Goal: Transaction & Acquisition: Subscribe to service/newsletter

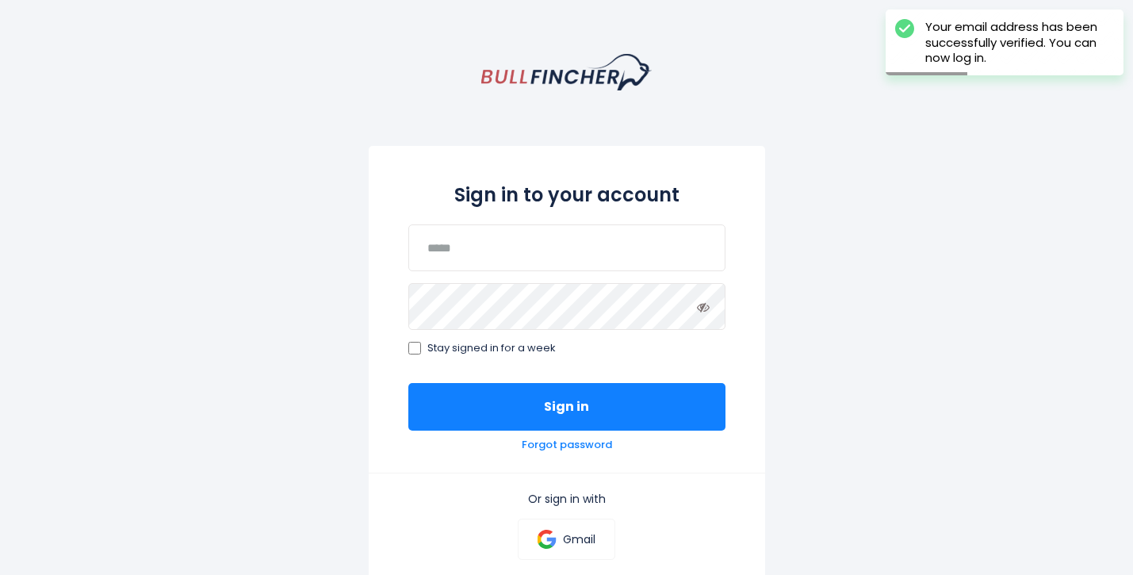
scroll to position [48, 0]
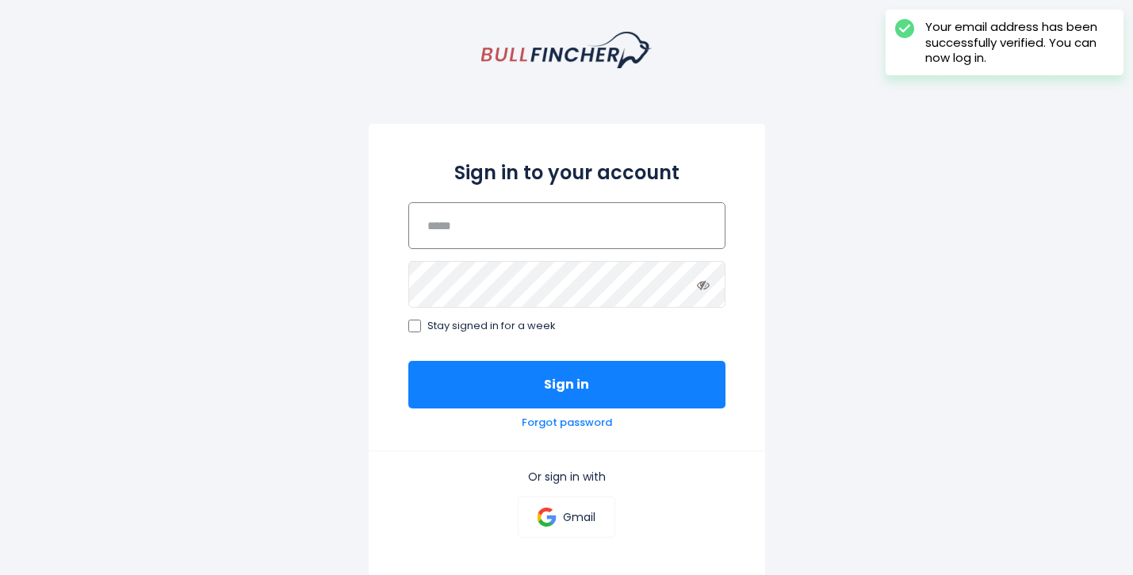
click at [503, 235] on input "email" at bounding box center [566, 225] width 317 height 47
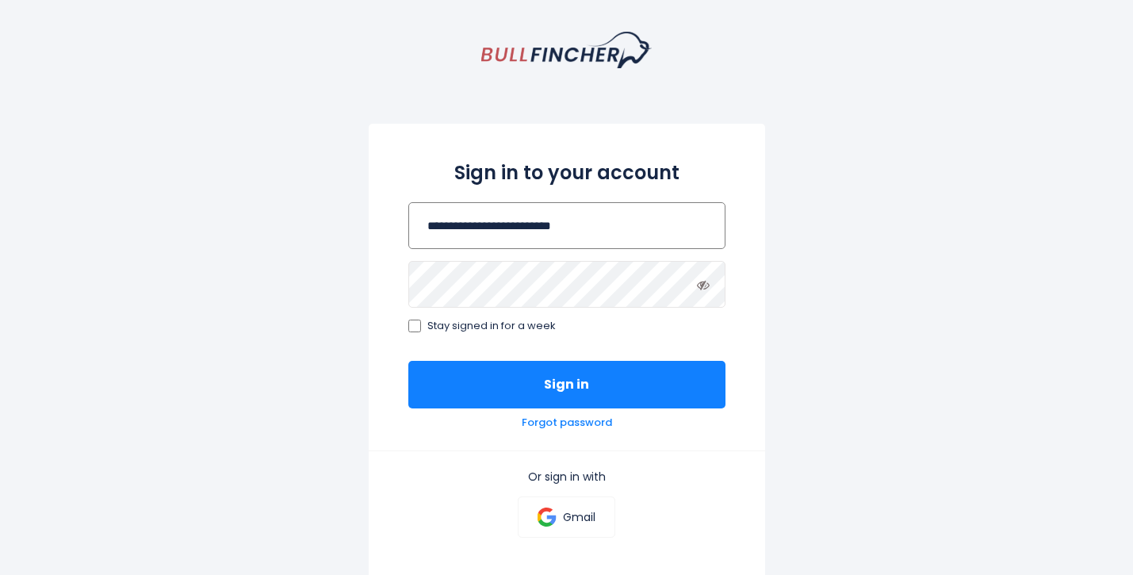
type input "**********"
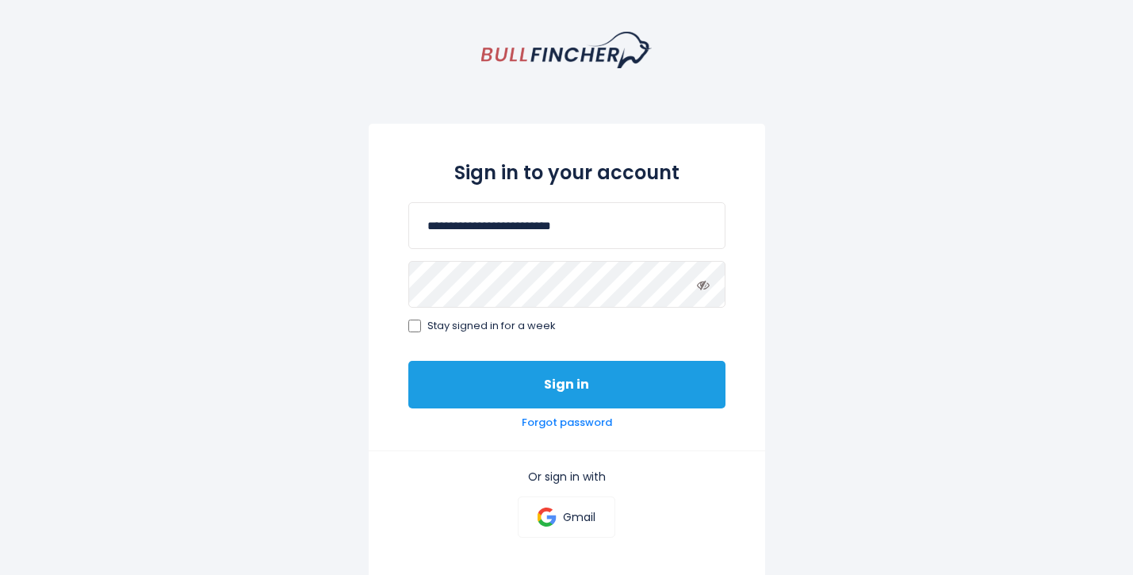
click at [549, 385] on button "Sign in" at bounding box center [566, 385] width 317 height 48
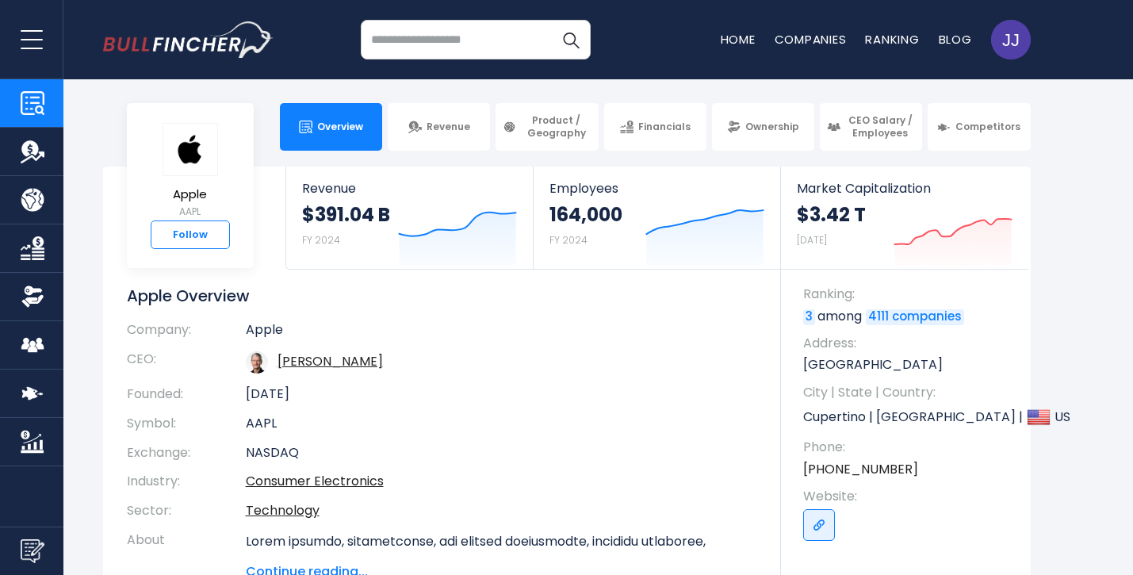
click at [193, 233] on link "Follow" at bounding box center [190, 234] width 79 height 29
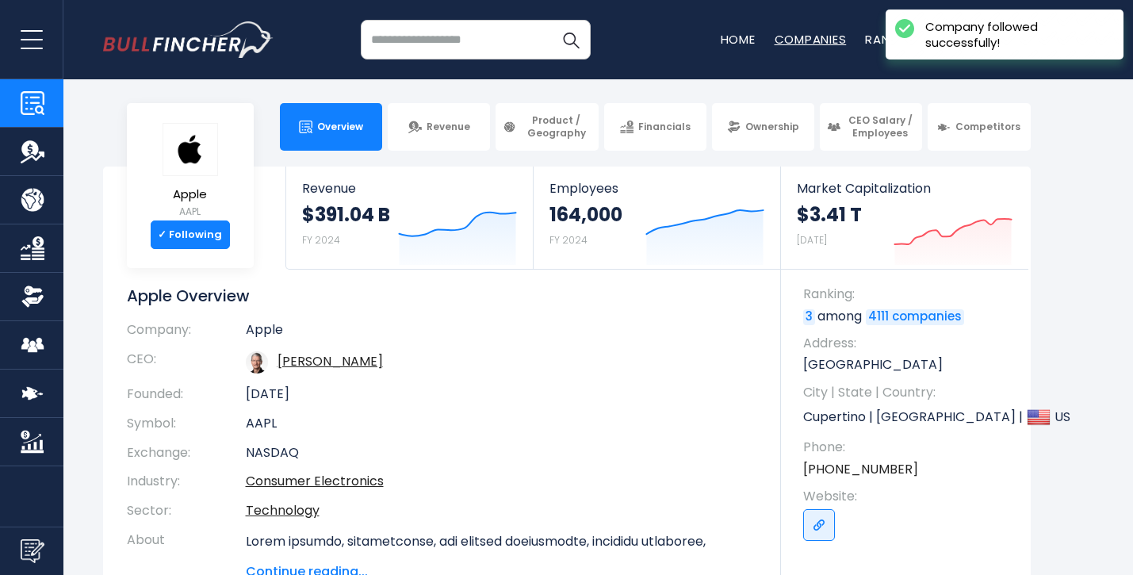
click at [801, 39] on link "Companies" at bounding box center [811, 39] width 72 height 17
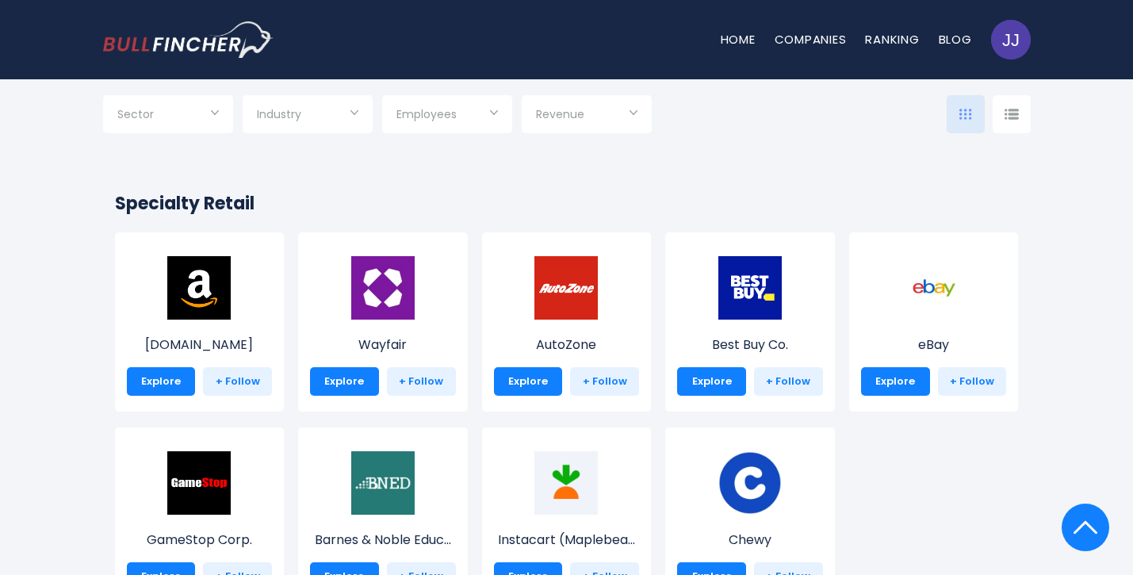
scroll to position [557, 0]
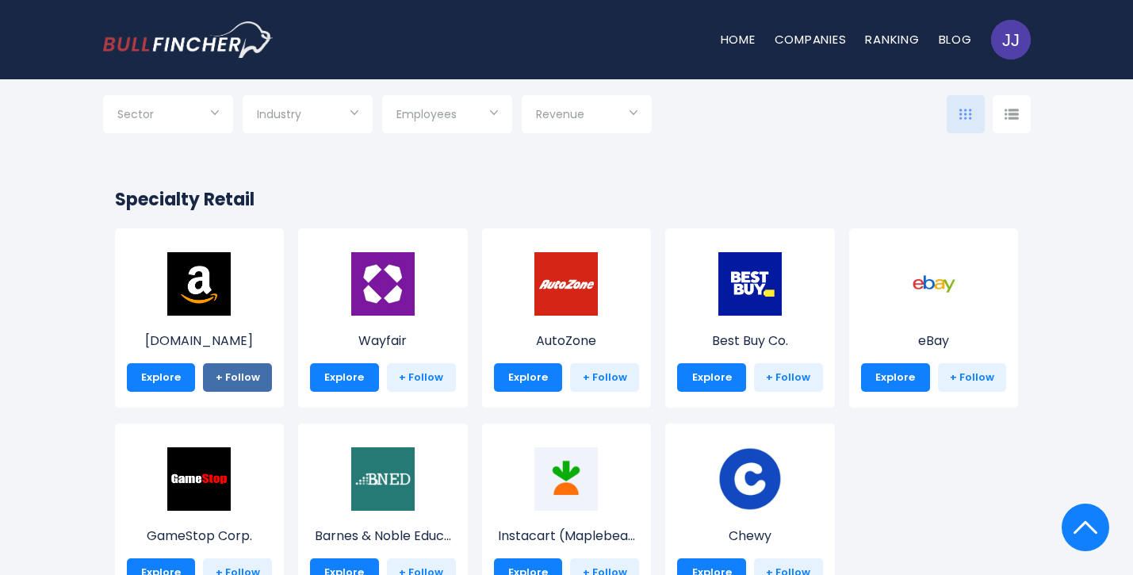
click at [240, 374] on link "+ Follow" at bounding box center [237, 377] width 69 height 29
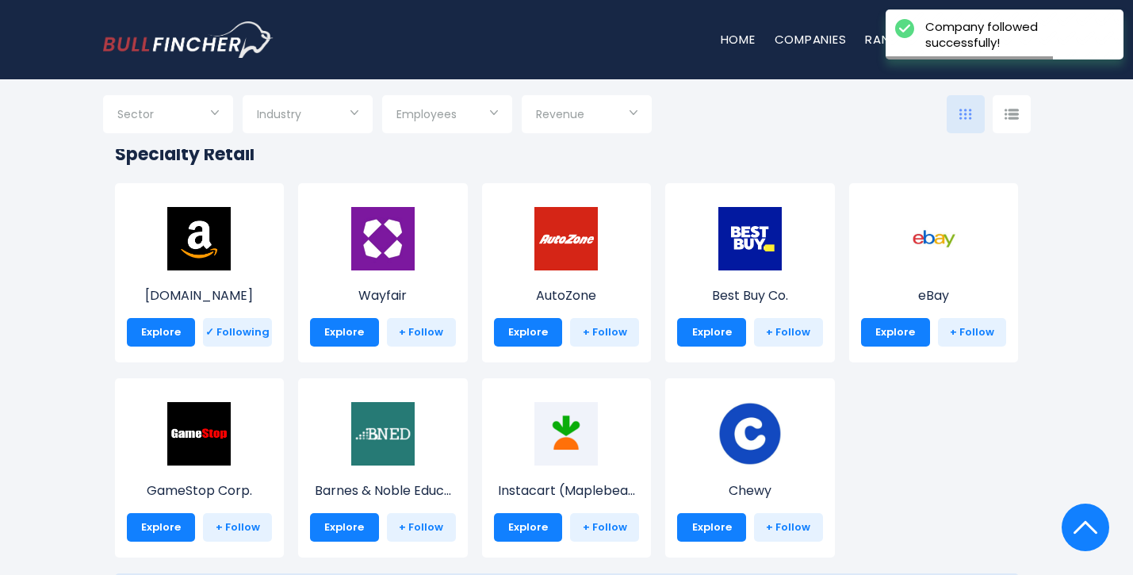
scroll to position [604, 0]
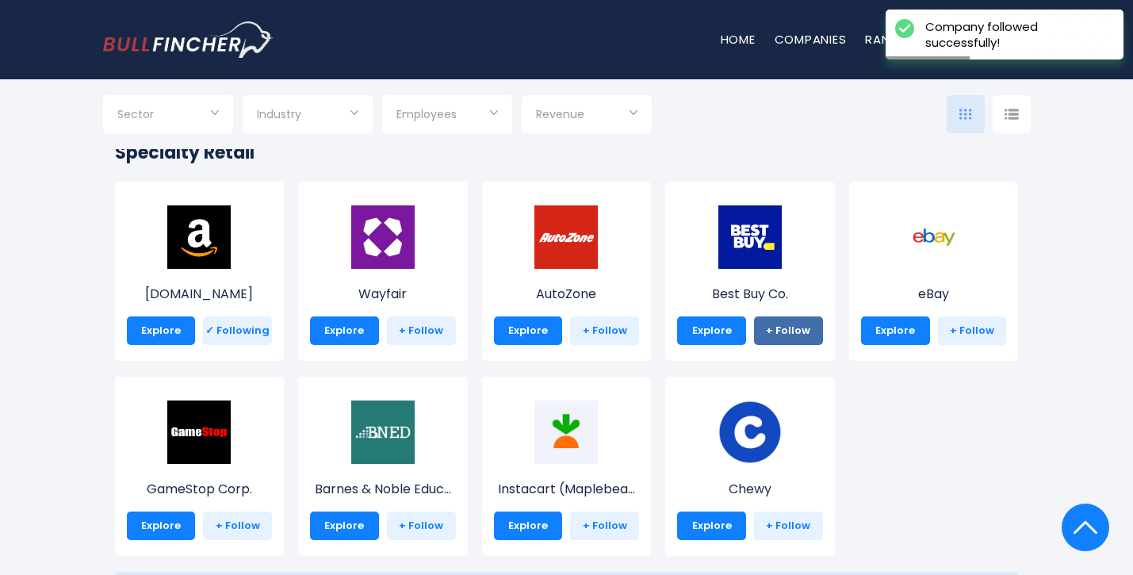
click at [792, 330] on link "+ Follow" at bounding box center [788, 330] width 69 height 29
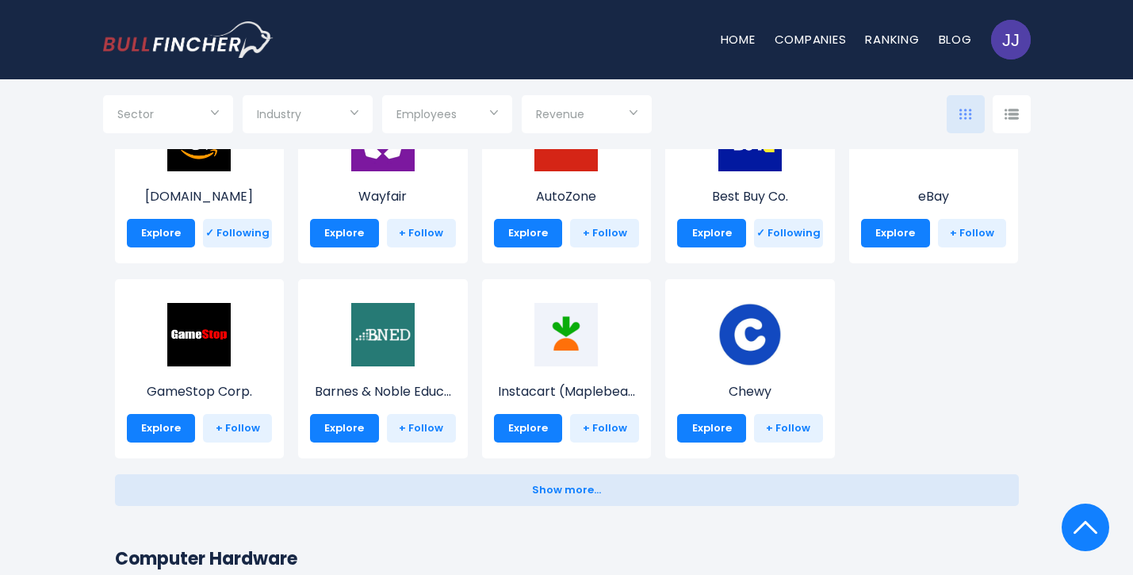
scroll to position [689, 0]
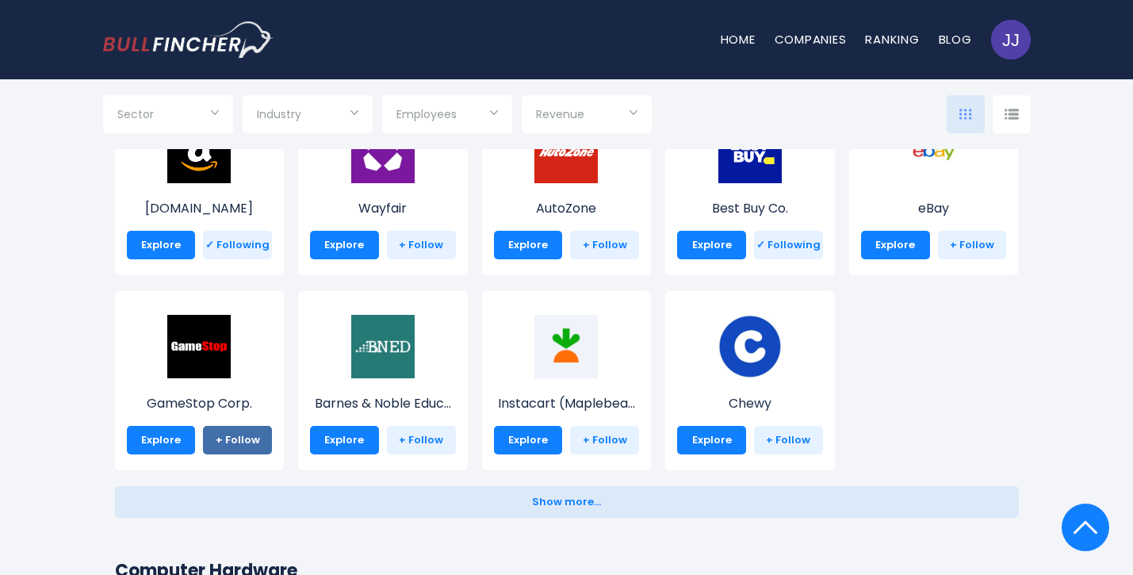
click at [223, 442] on link "+ Follow" at bounding box center [237, 440] width 69 height 29
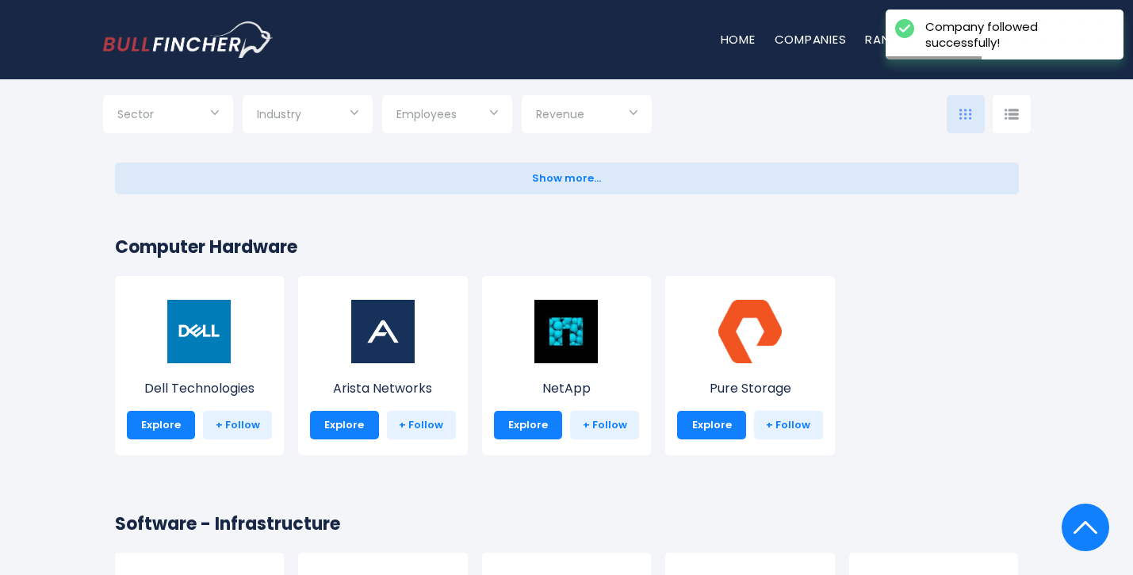
scroll to position [1015, 0]
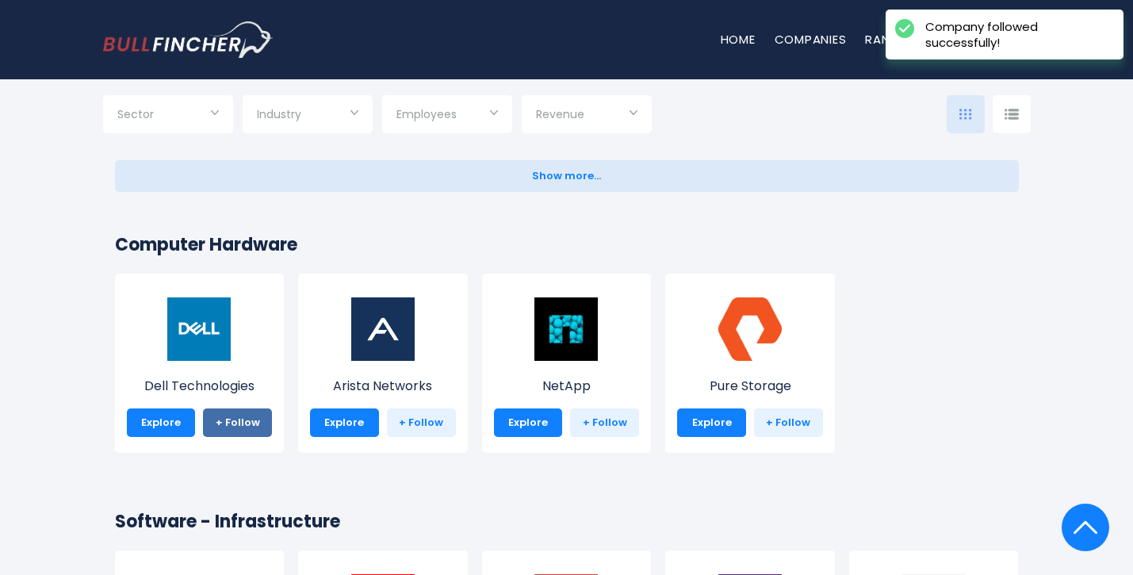
click at [238, 420] on link "+ Follow" at bounding box center [237, 422] width 69 height 29
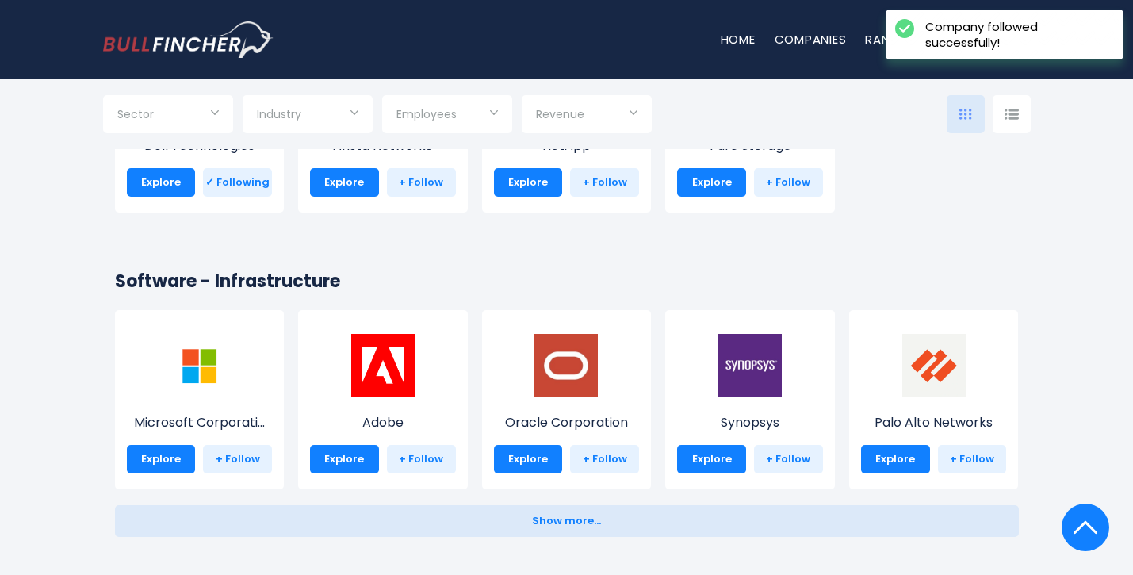
scroll to position [1273, 0]
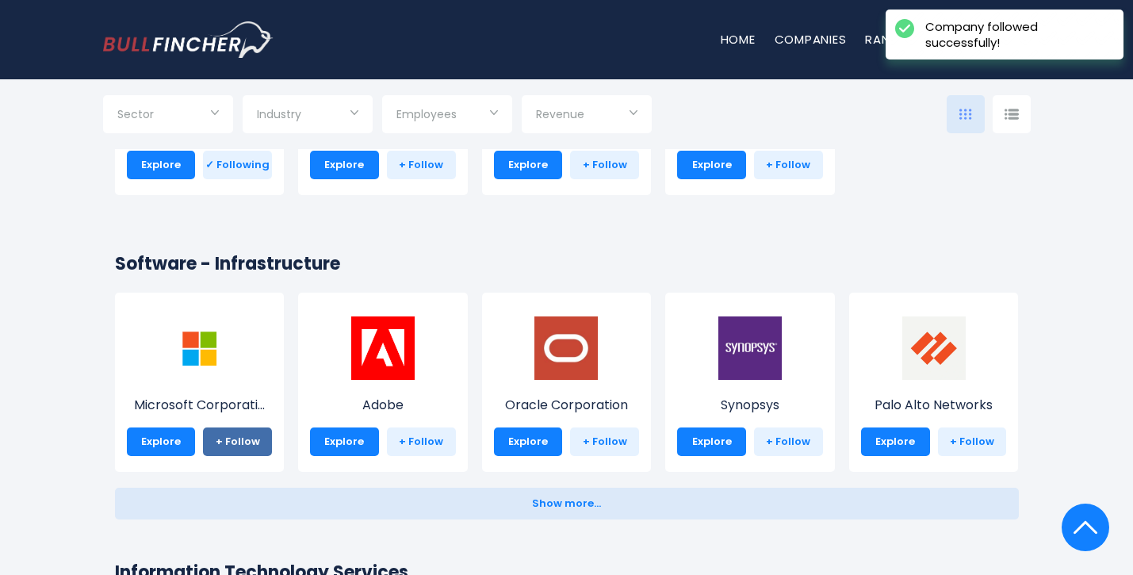
click at [236, 433] on link "+ Follow" at bounding box center [237, 442] width 69 height 29
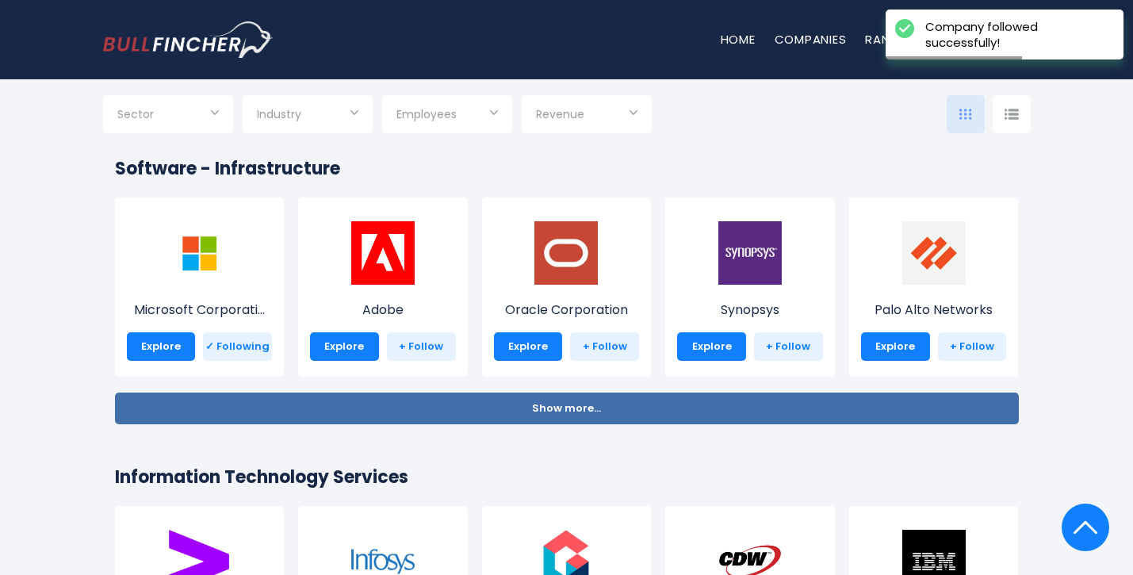
scroll to position [1373, 0]
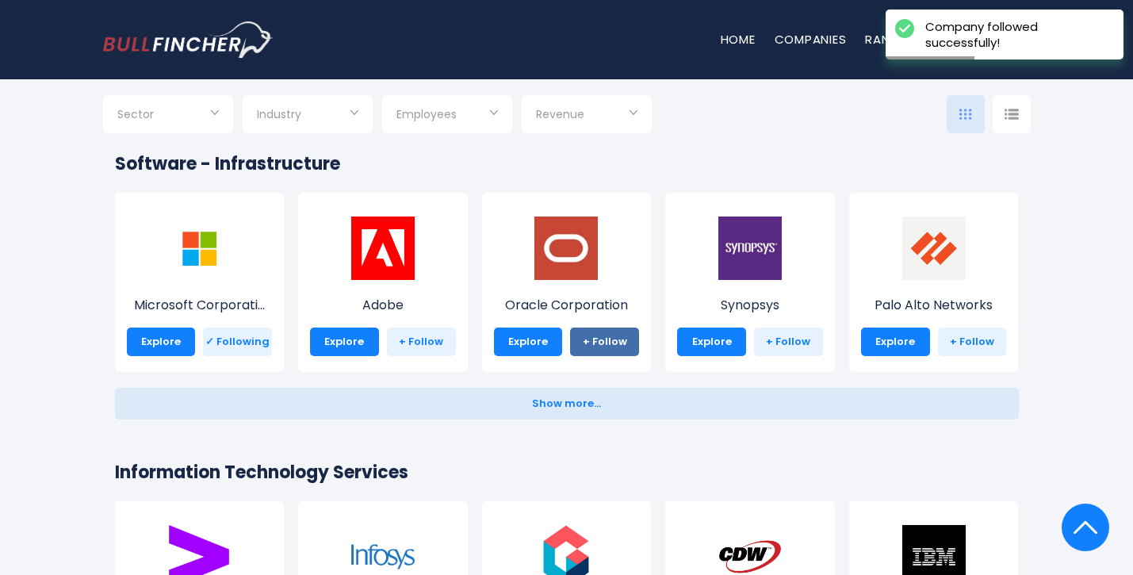
click at [621, 336] on link "+ Follow" at bounding box center [604, 342] width 69 height 29
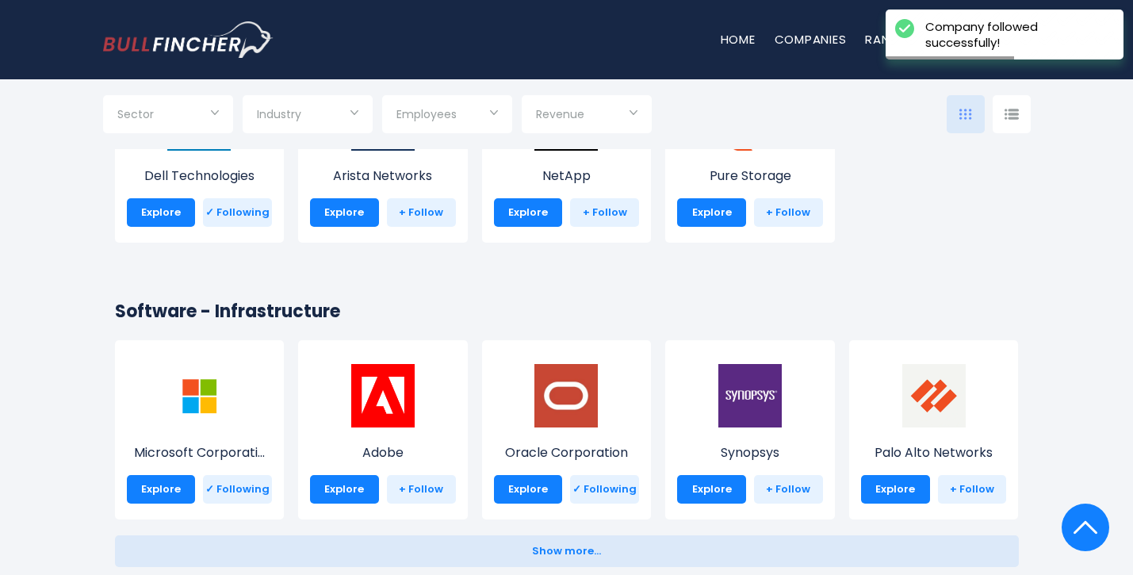
scroll to position [1229, 0]
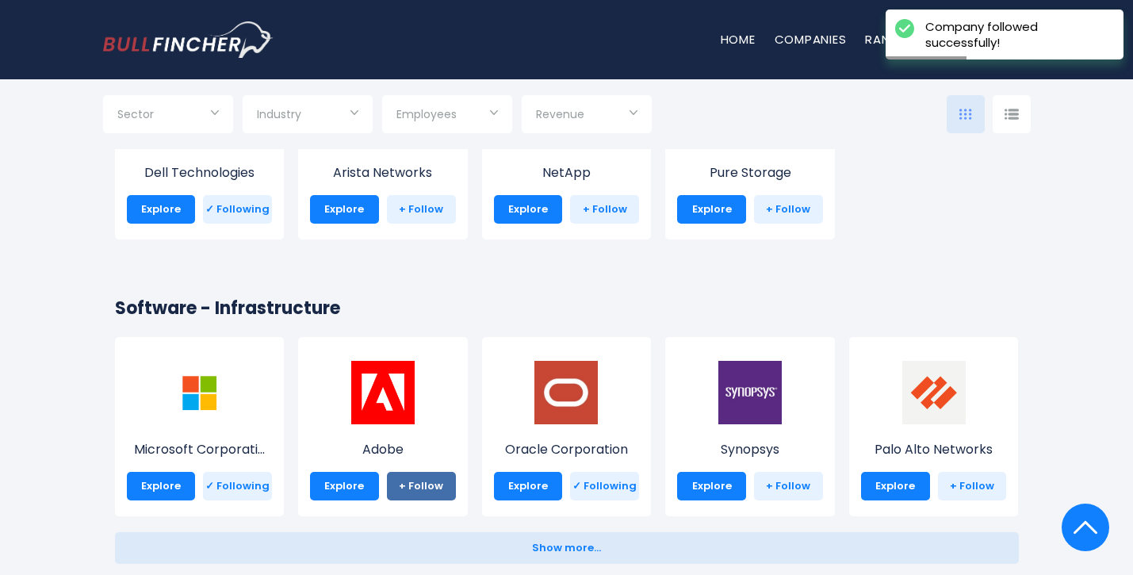
click at [415, 481] on link "+ Follow" at bounding box center [421, 486] width 69 height 29
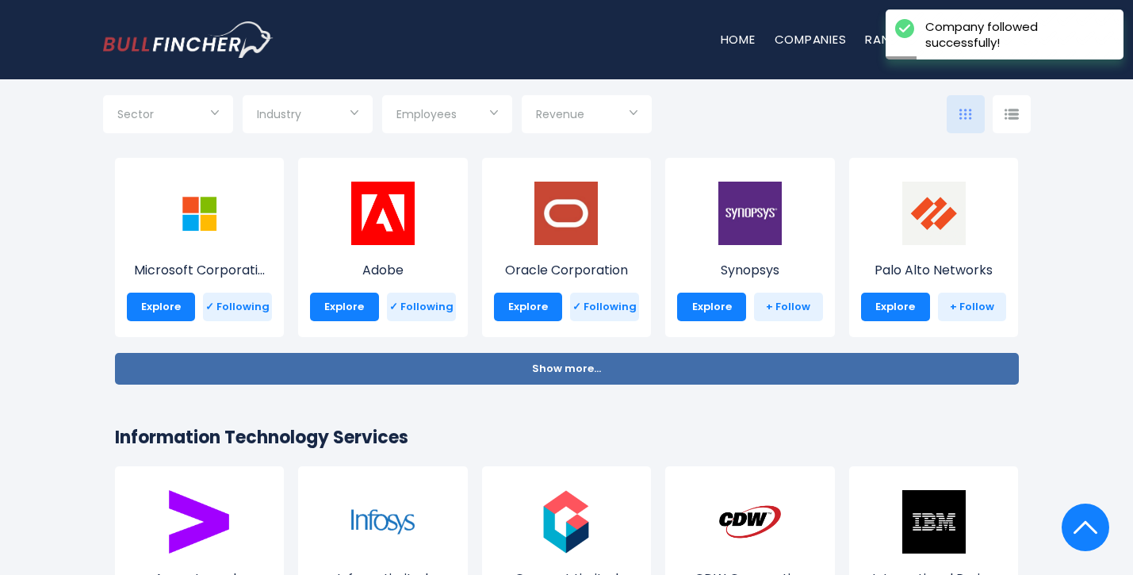
scroll to position [1396, 0]
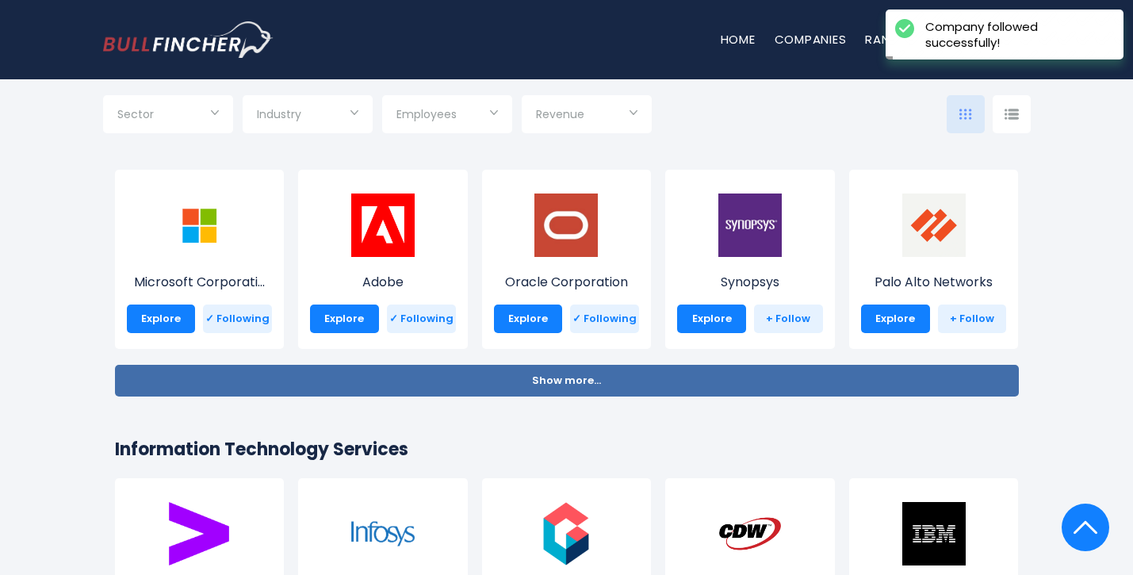
click at [578, 380] on span "Show more..." at bounding box center [566, 381] width 69 height 12
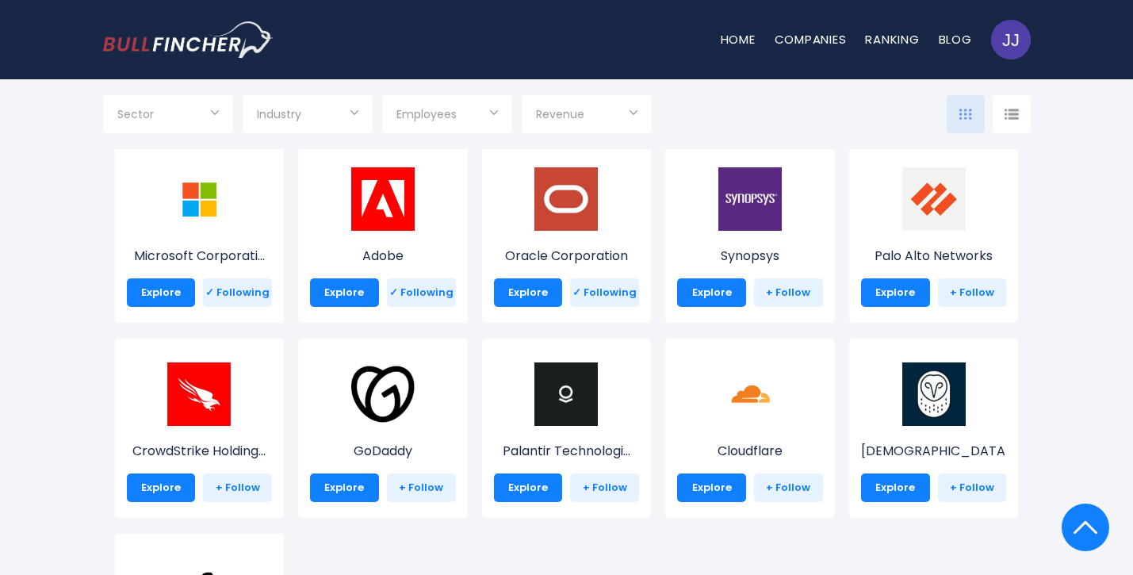
scroll to position [1428, 0]
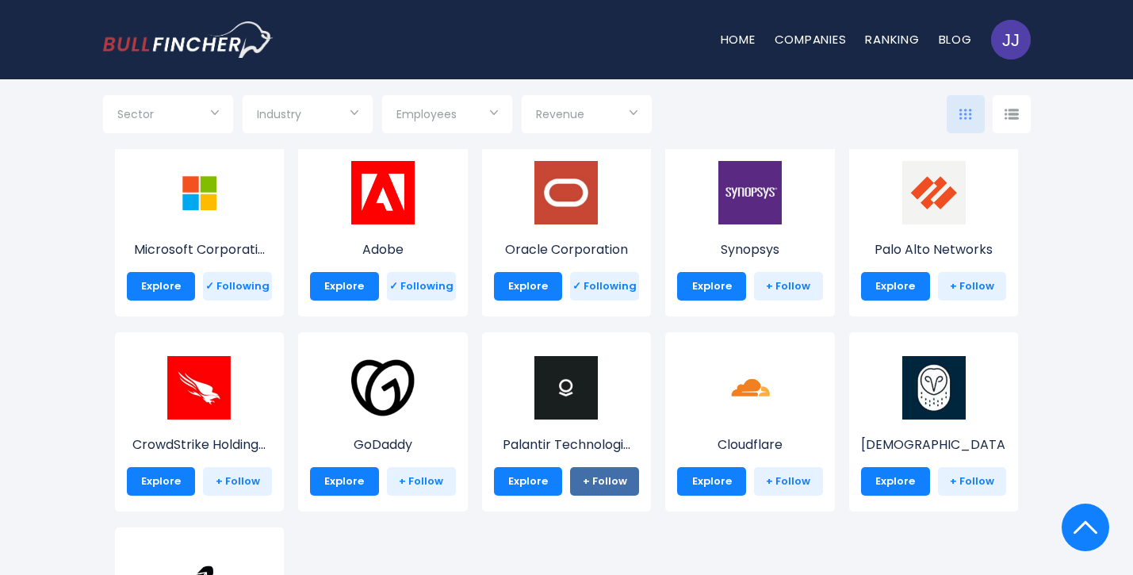
click at [589, 473] on link "+ Follow" at bounding box center [604, 481] width 69 height 29
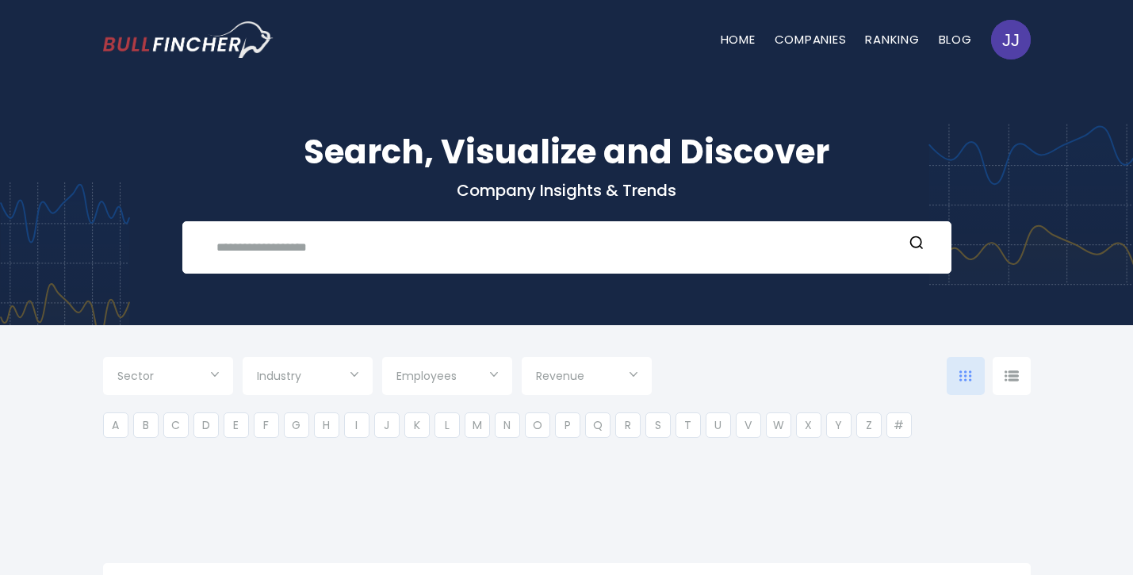
type input "***"
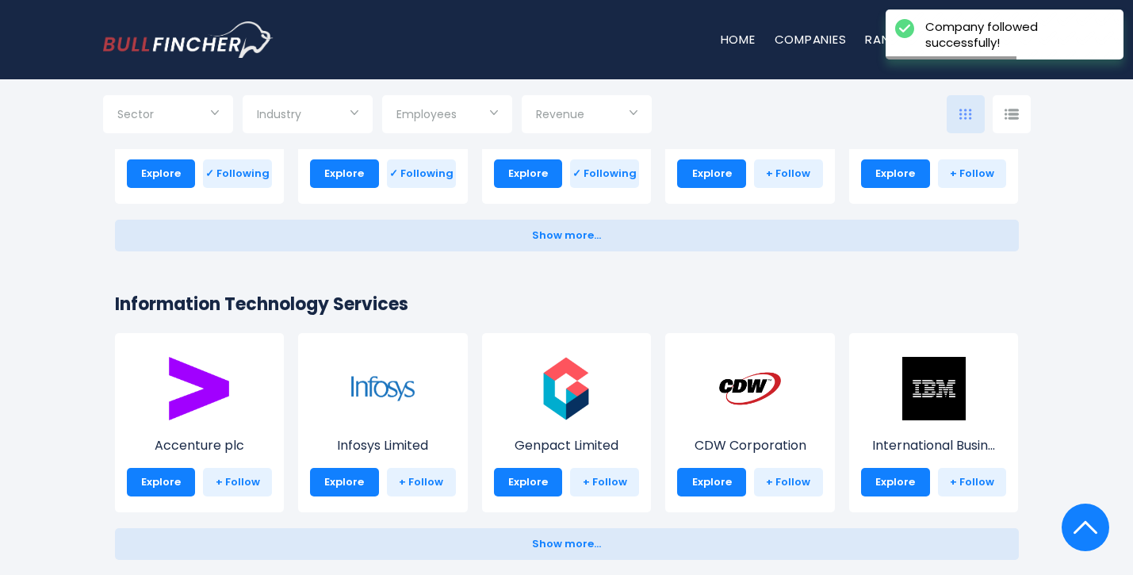
scroll to position [1540, 0]
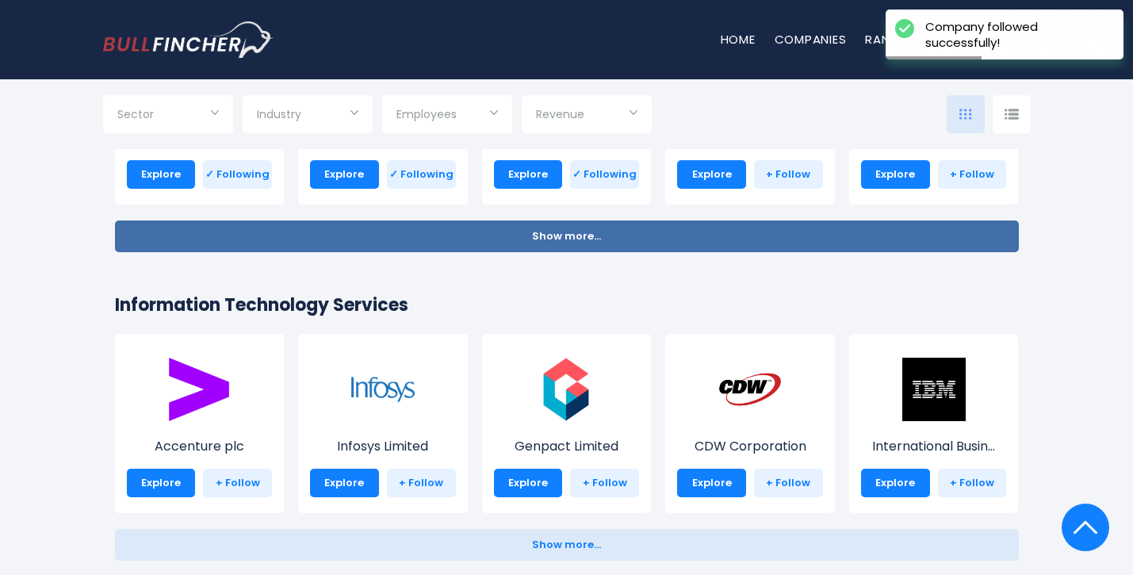
click at [546, 232] on span "Show more..." at bounding box center [566, 237] width 69 height 12
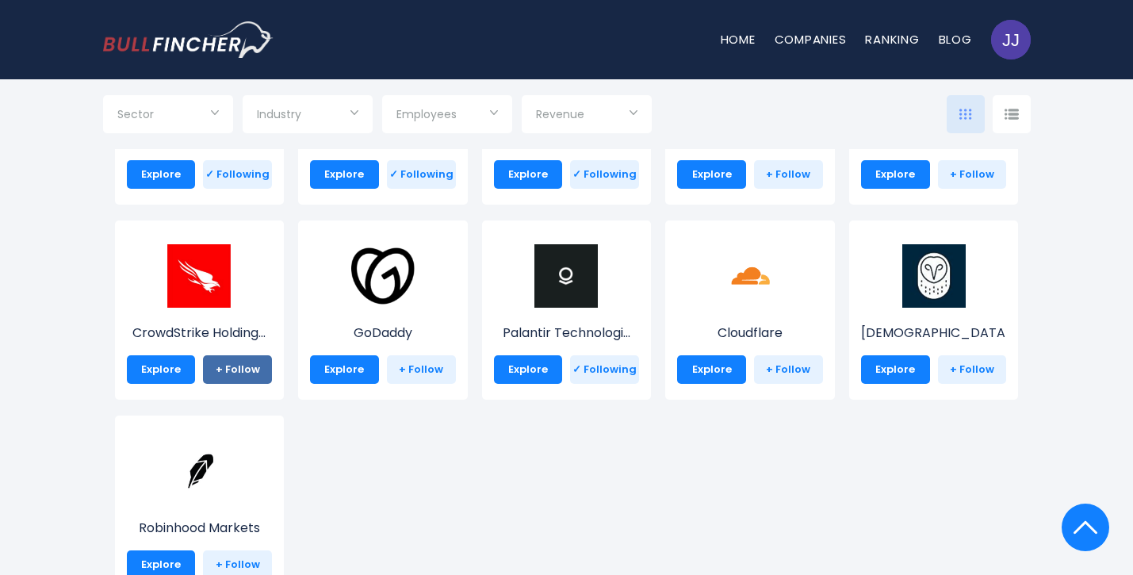
click at [239, 369] on link "+ Follow" at bounding box center [237, 369] width 69 height 29
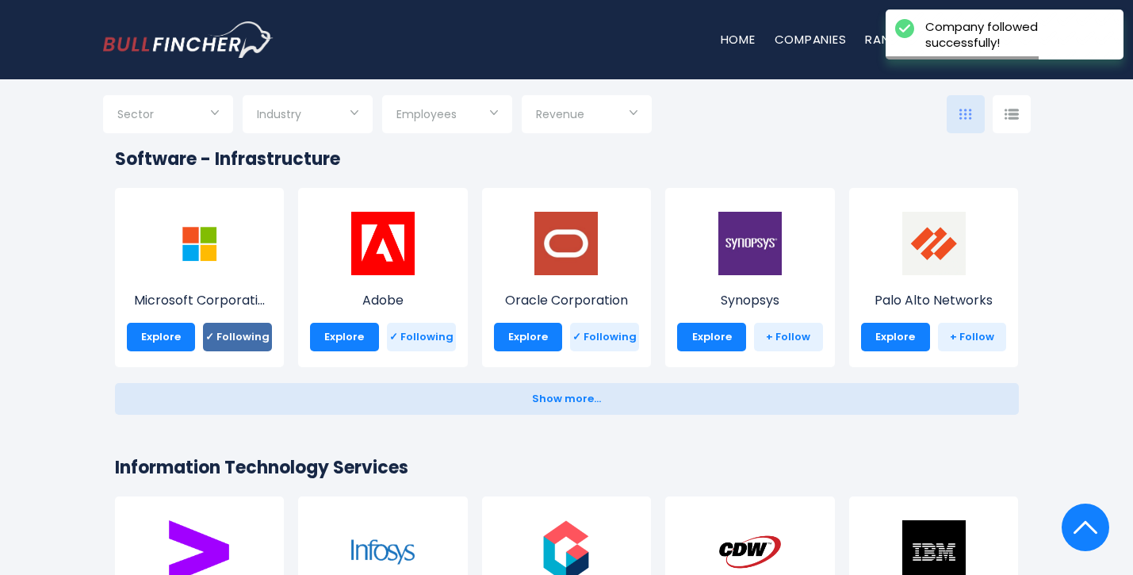
scroll to position [1353, 0]
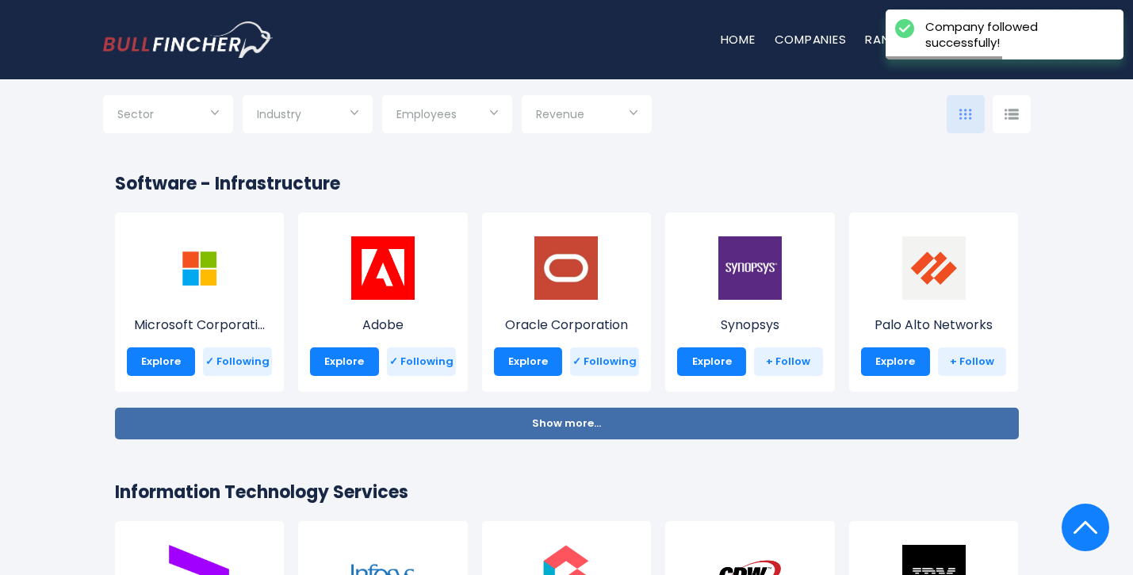
click at [524, 420] on button "Show more... Show less..." at bounding box center [567, 424] width 904 height 32
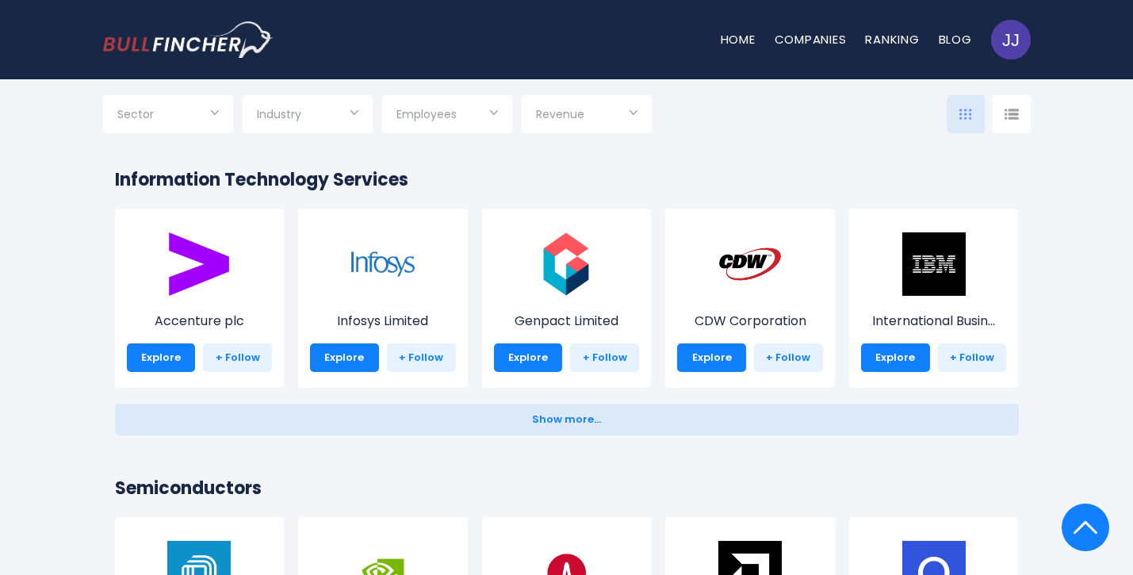
scroll to position [2059, 0]
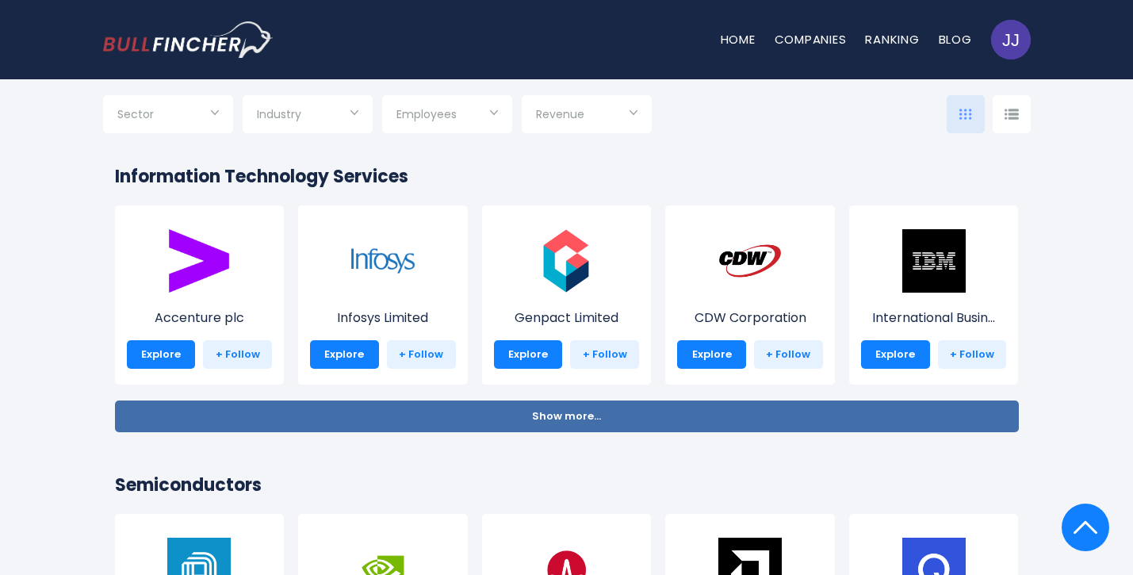
click at [556, 416] on span "Show more..." at bounding box center [566, 417] width 69 height 12
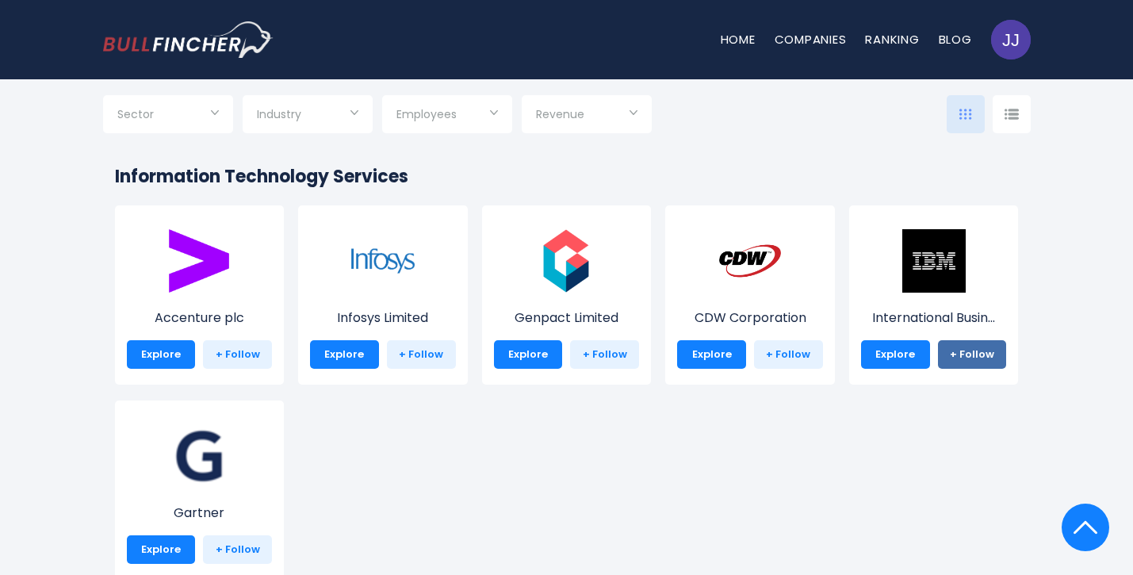
click at [957, 353] on link "+ Follow" at bounding box center [972, 354] width 69 height 29
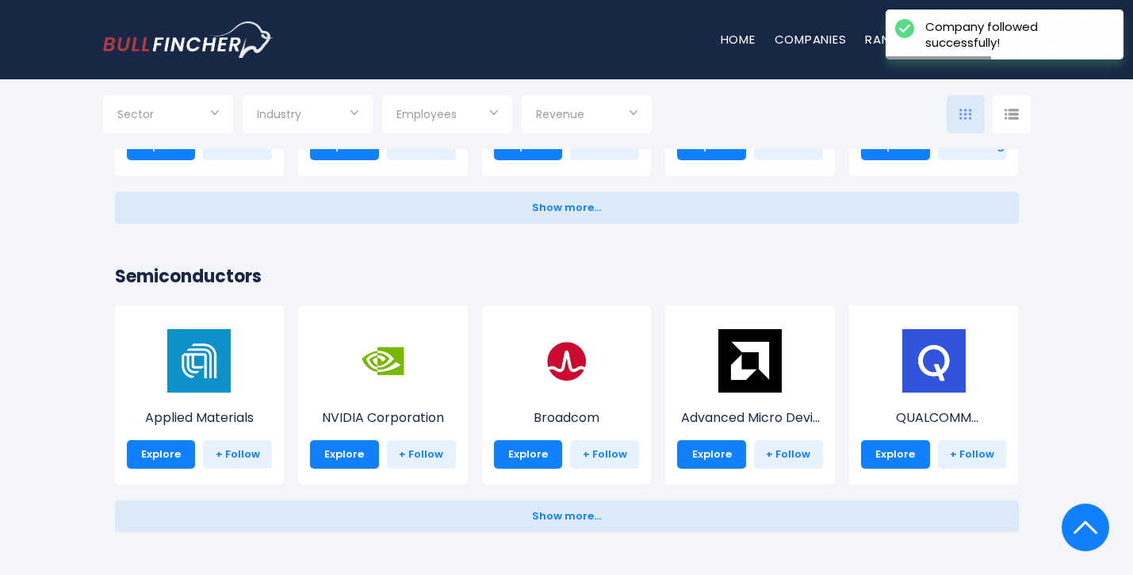
scroll to position [1915, 0]
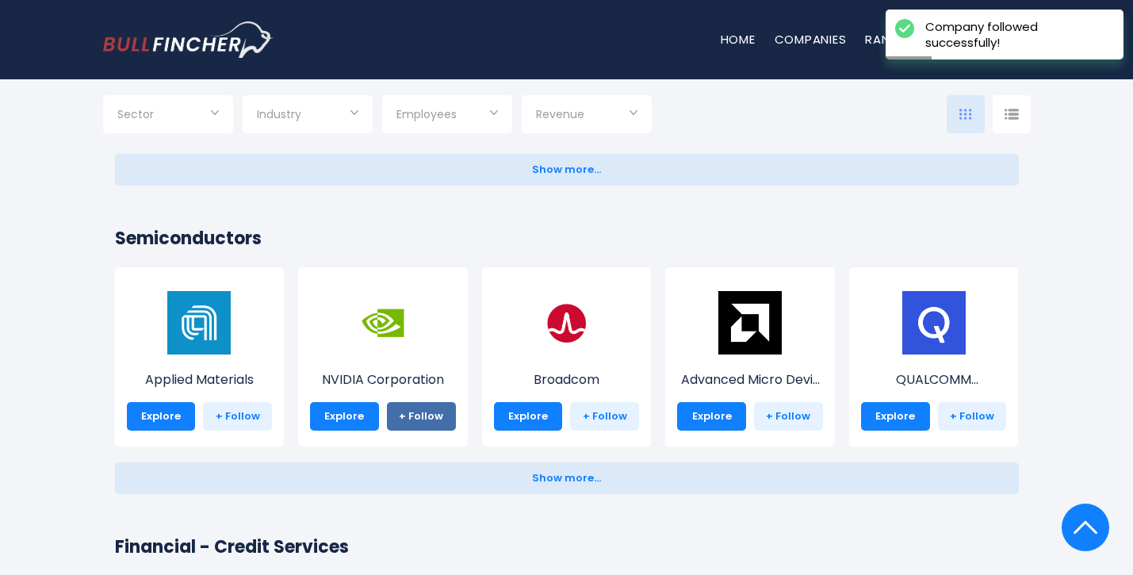
click at [439, 415] on link "+ Follow" at bounding box center [421, 416] width 69 height 29
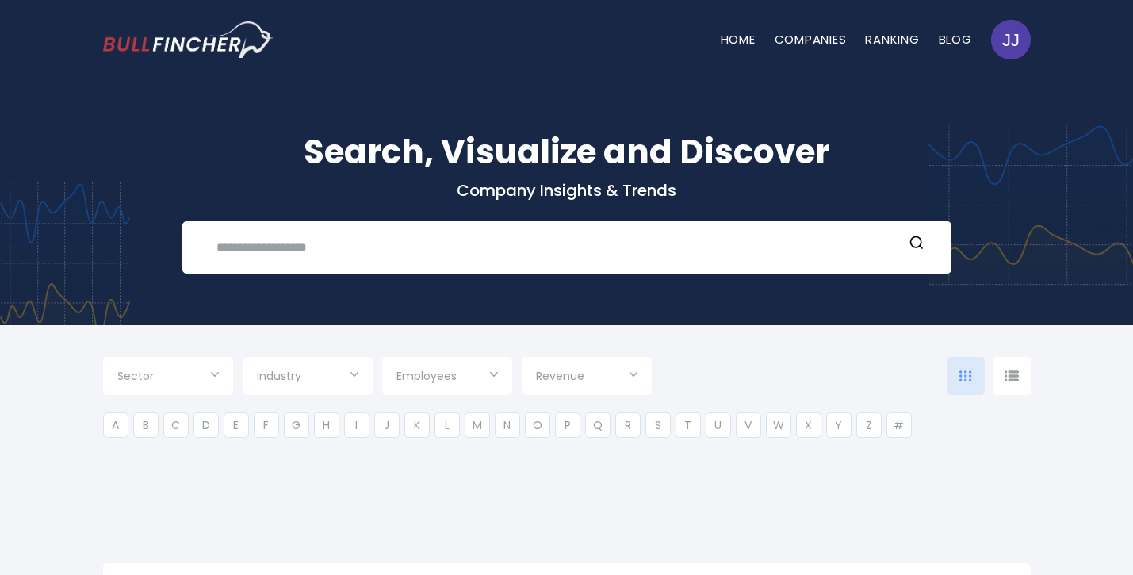
type input "***"
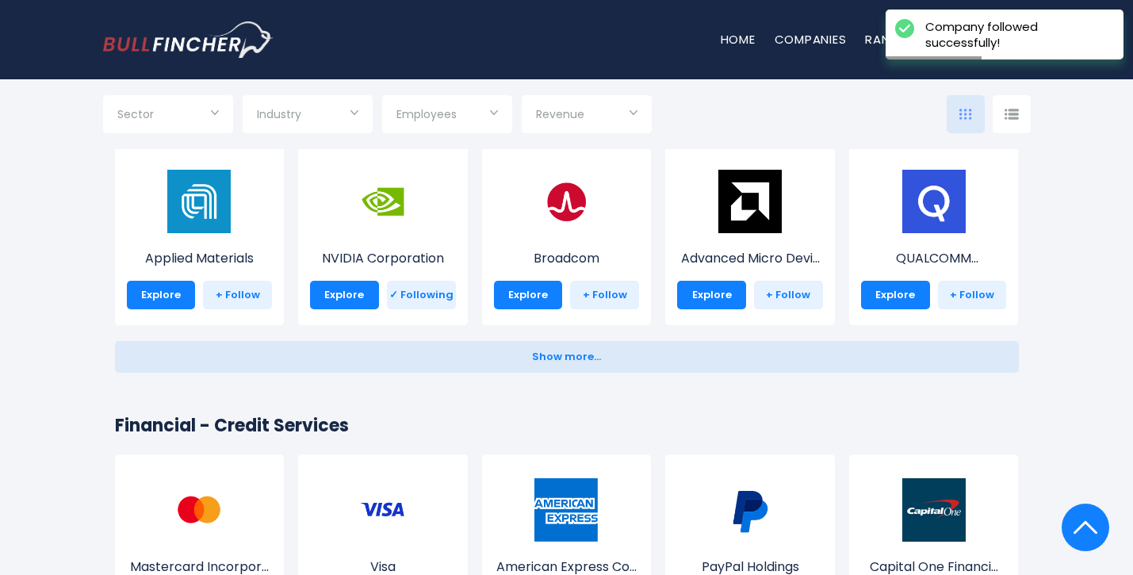
scroll to position [2019, 0]
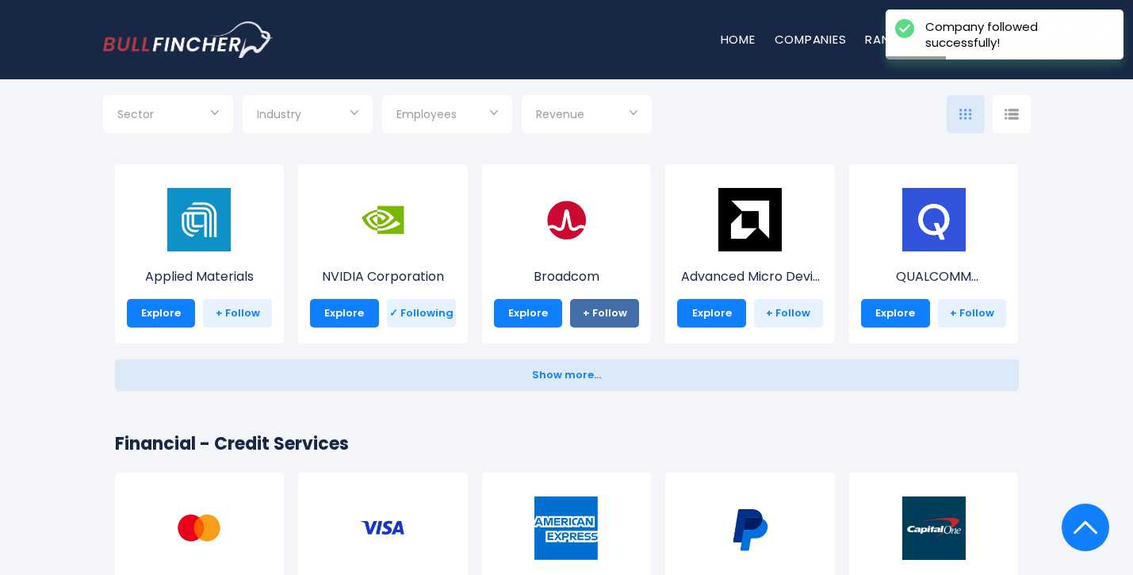
click at [617, 315] on link "+ Follow" at bounding box center [604, 313] width 69 height 29
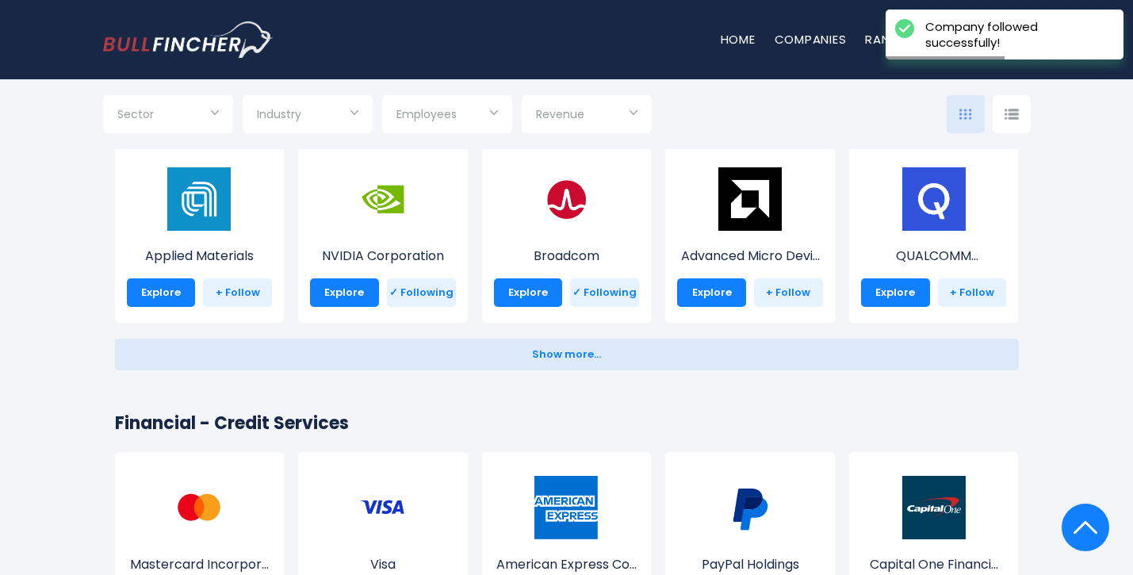
scroll to position [2037, 0]
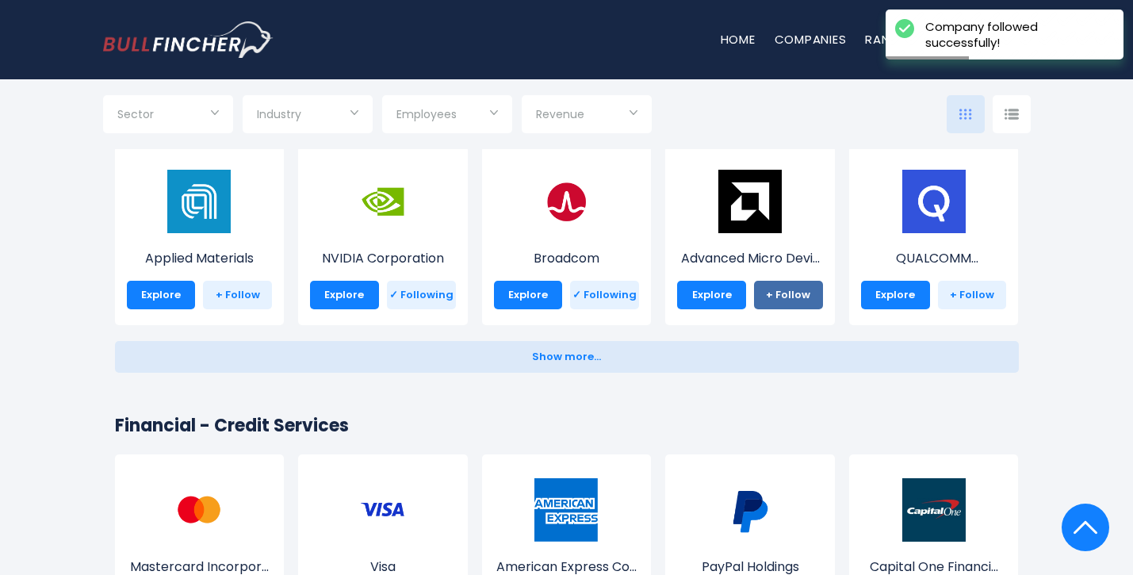
click at [779, 286] on link "+ Follow" at bounding box center [788, 295] width 69 height 29
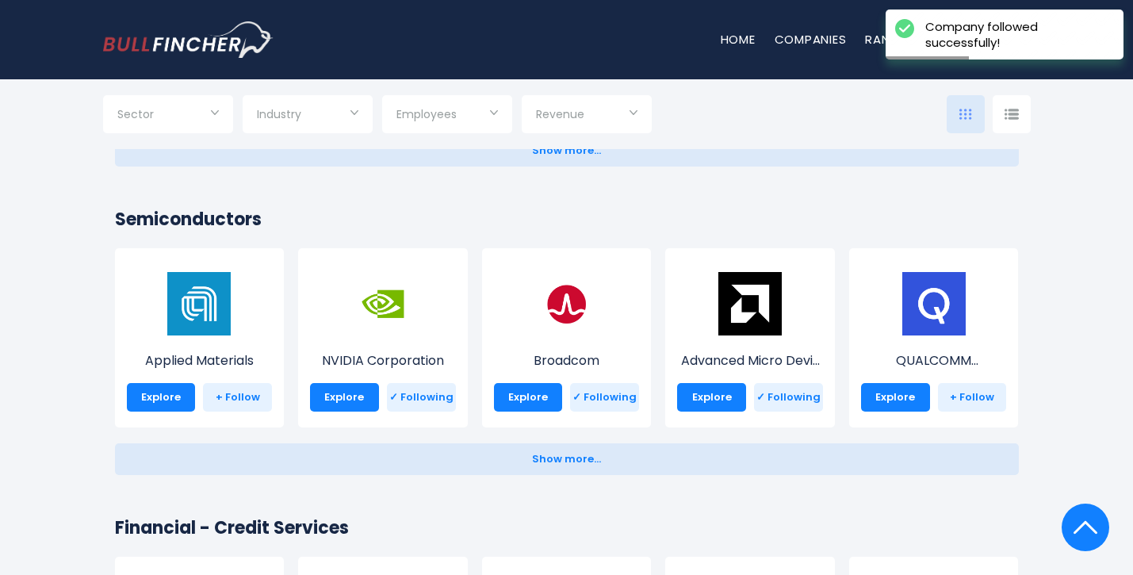
scroll to position [1938, 0]
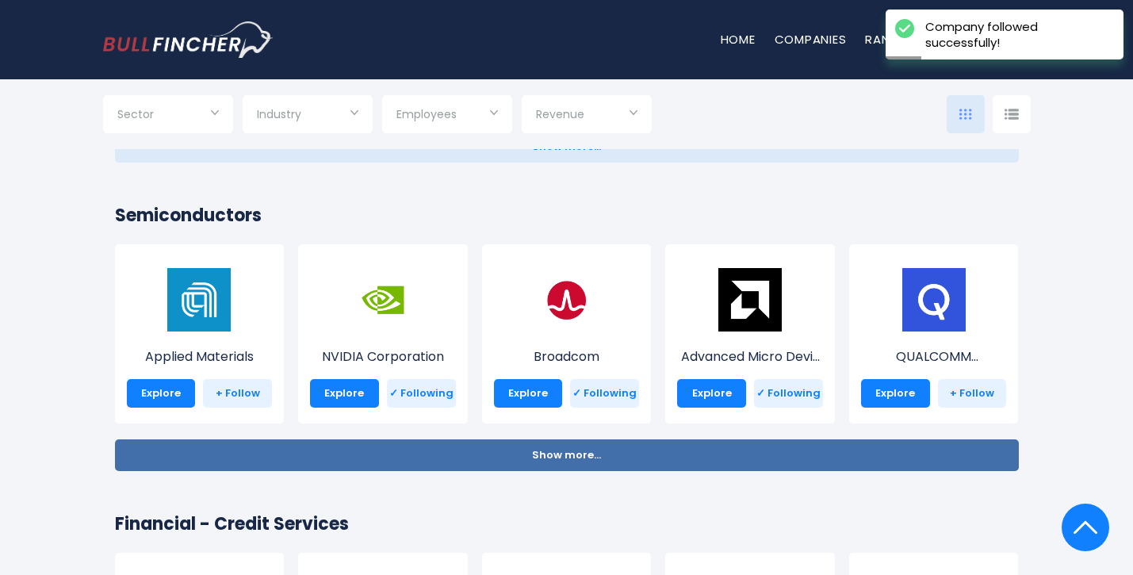
click at [621, 470] on button "Show more... Show less..." at bounding box center [567, 455] width 904 height 32
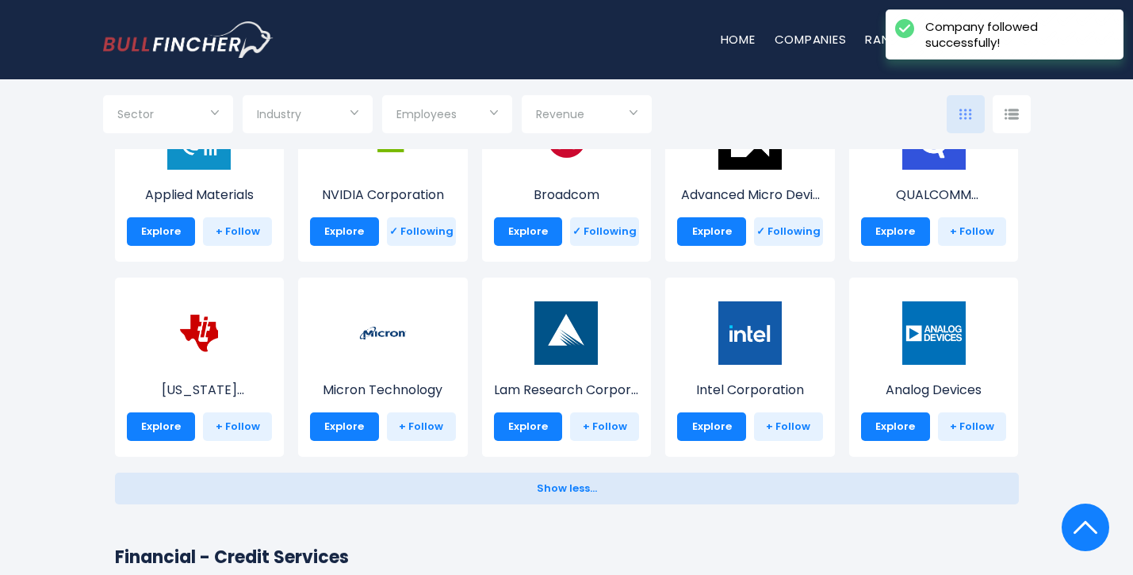
scroll to position [2099, 0]
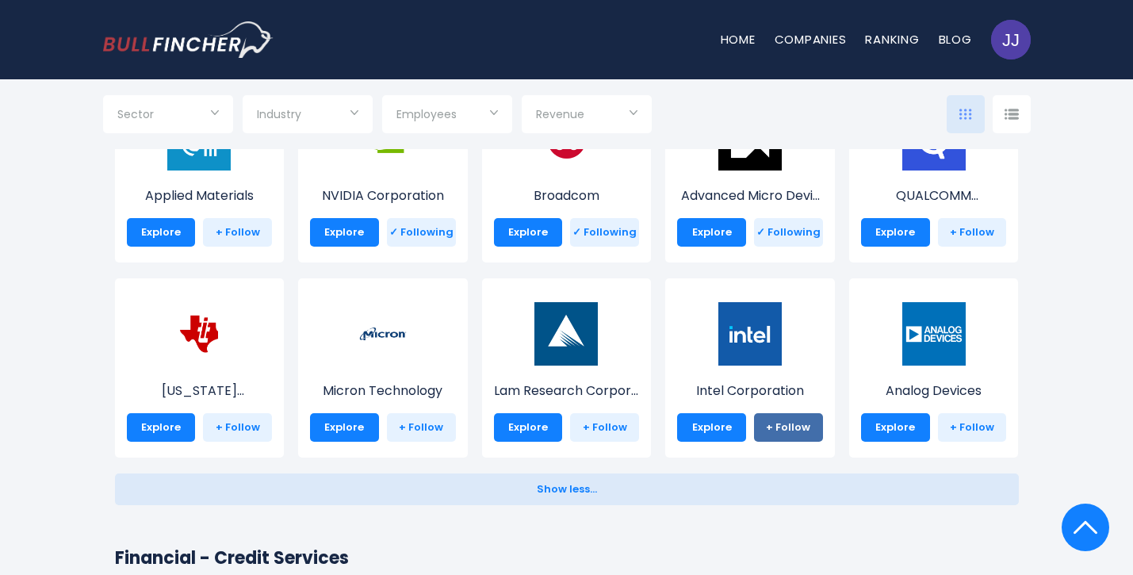
click at [807, 431] on link "+ Follow" at bounding box center [788, 427] width 69 height 29
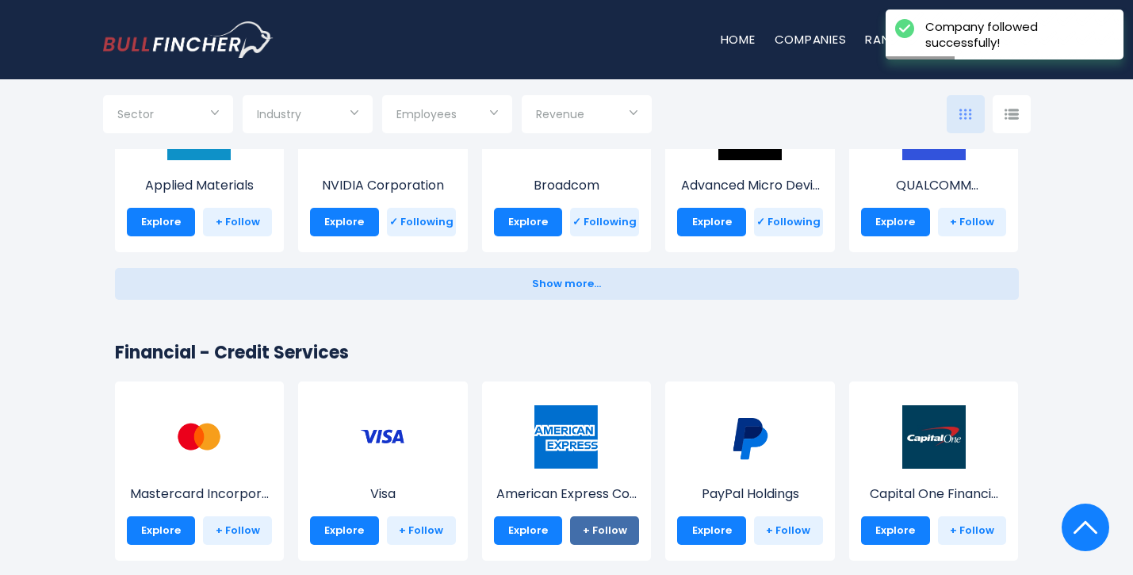
scroll to position [2111, 0]
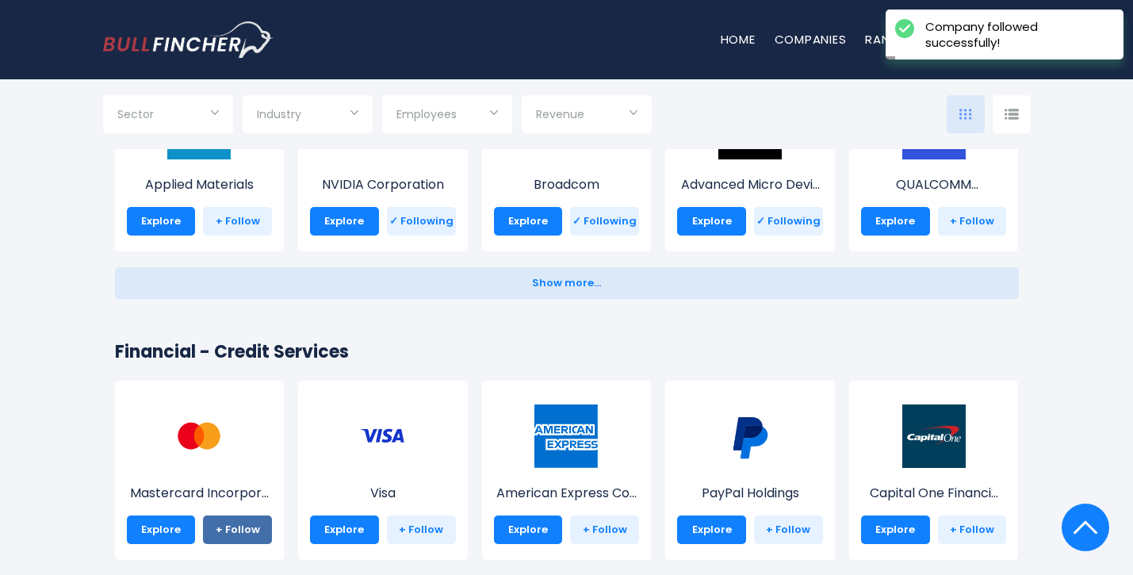
click at [232, 530] on link "+ Follow" at bounding box center [237, 530] width 69 height 29
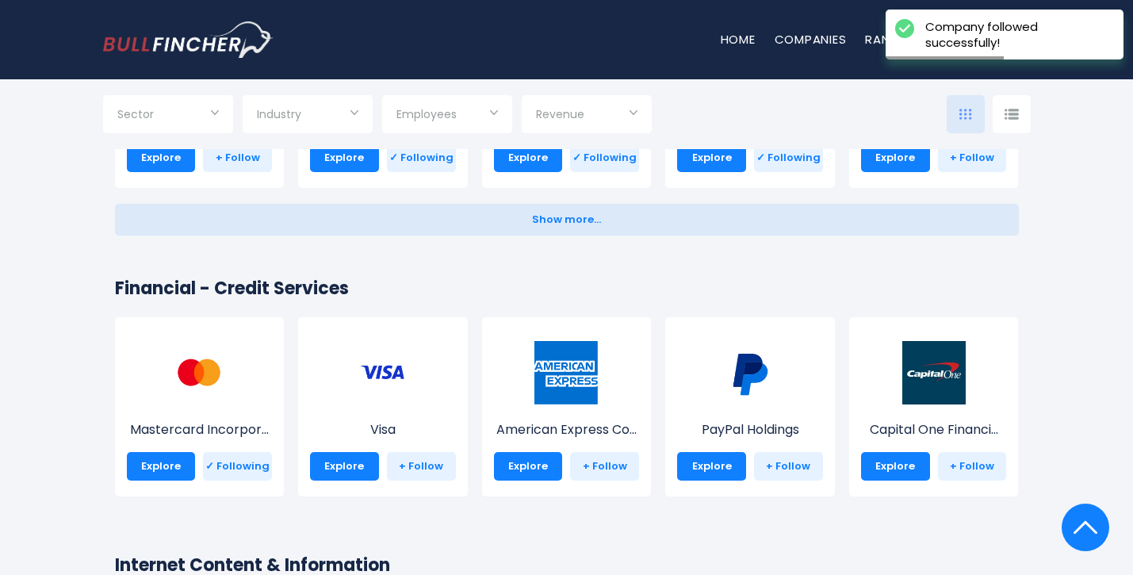
scroll to position [2176, 0]
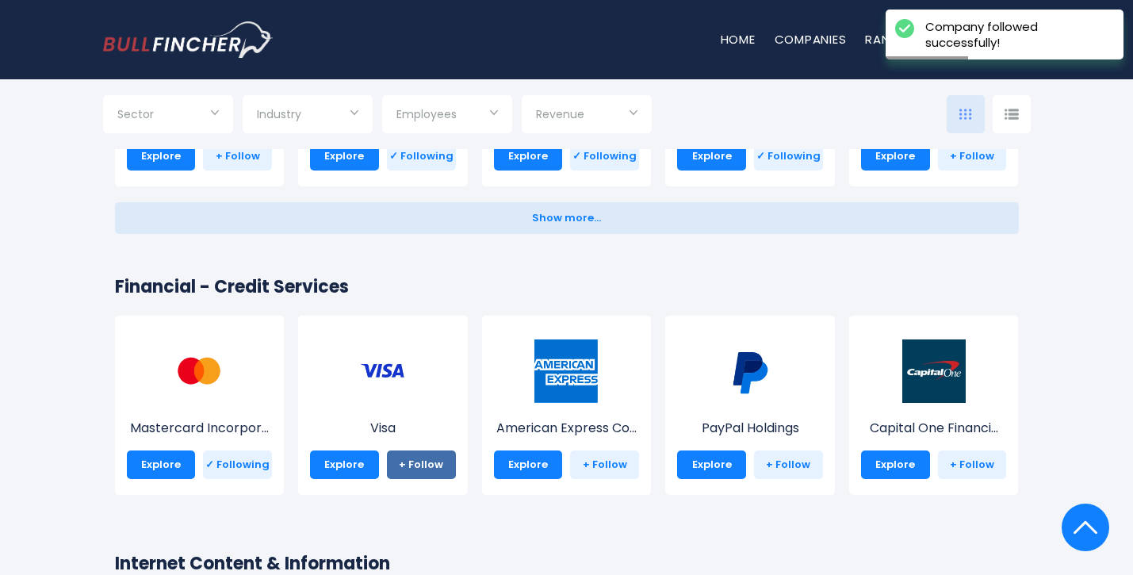
click at [425, 466] on link "+ Follow" at bounding box center [421, 465] width 69 height 29
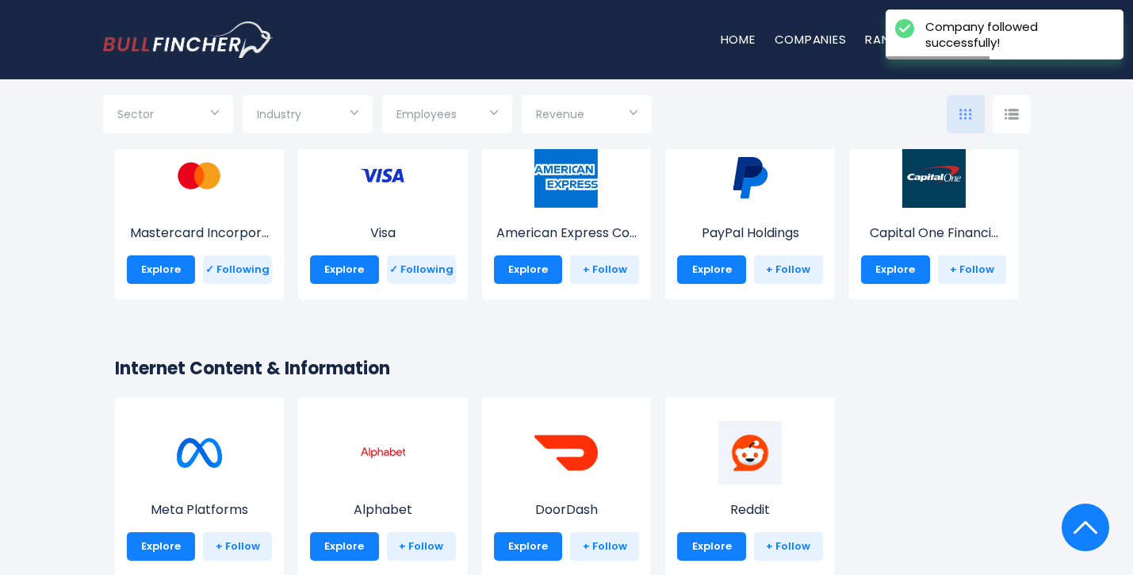
scroll to position [2370, 0]
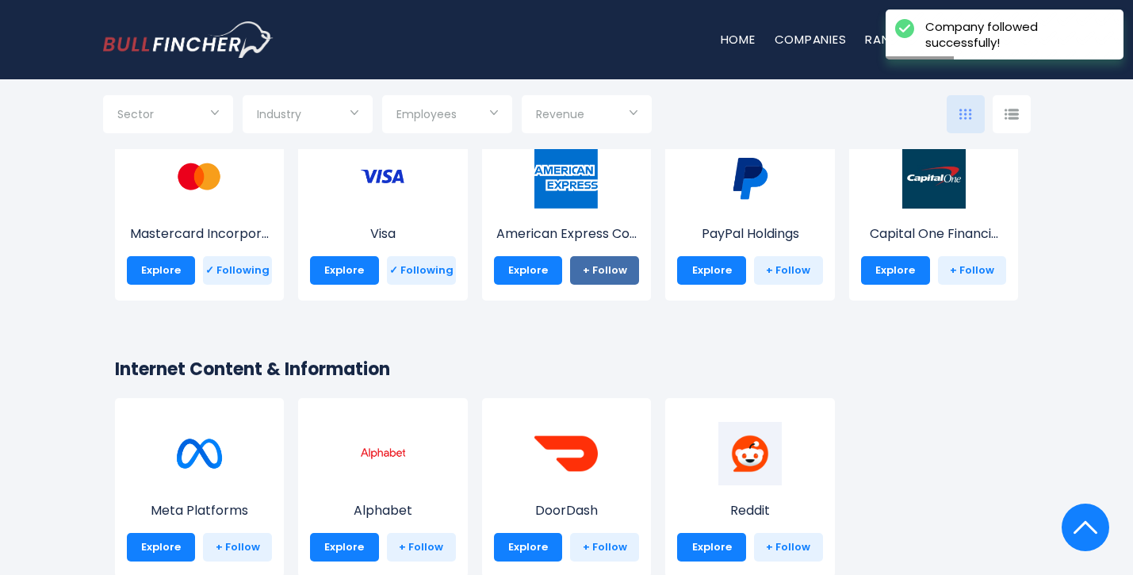
click at [598, 272] on link "+ Follow" at bounding box center [604, 270] width 69 height 29
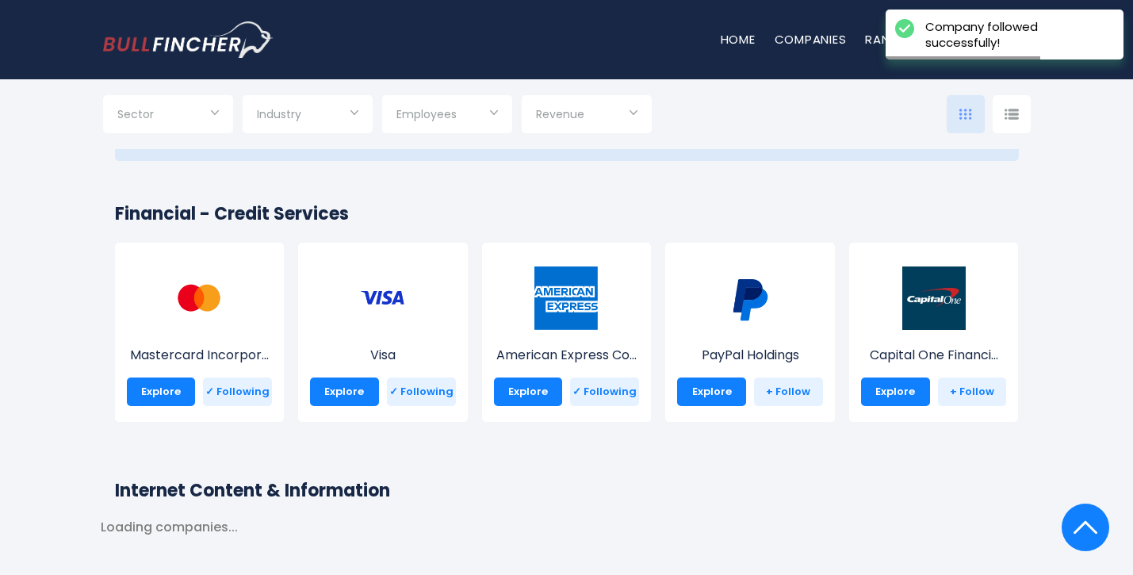
scroll to position [2249, 0]
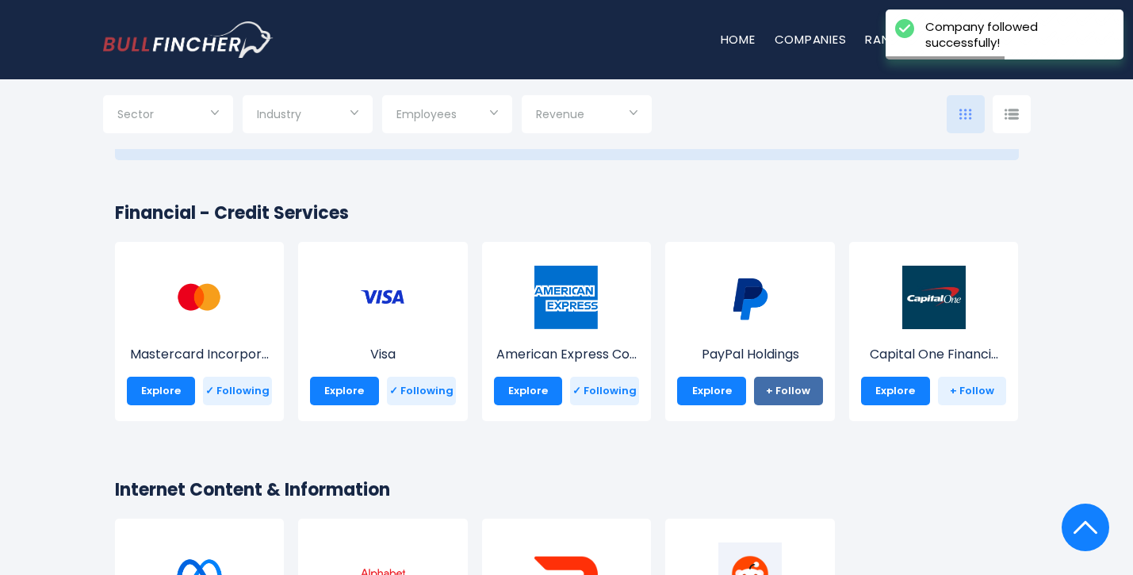
click at [780, 389] on link "+ Follow" at bounding box center [788, 391] width 69 height 29
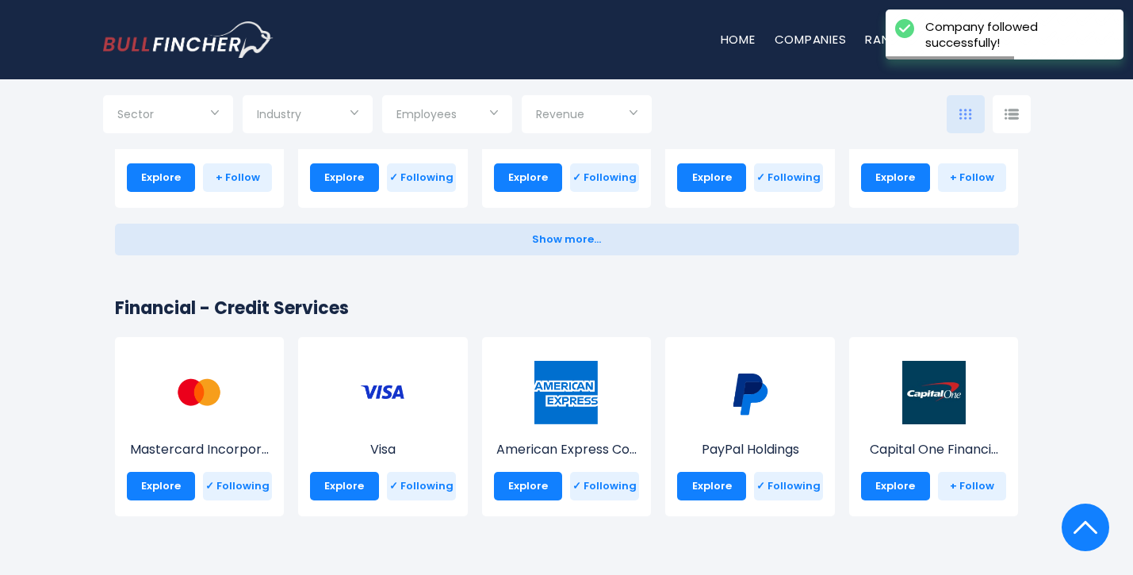
scroll to position [2184, 0]
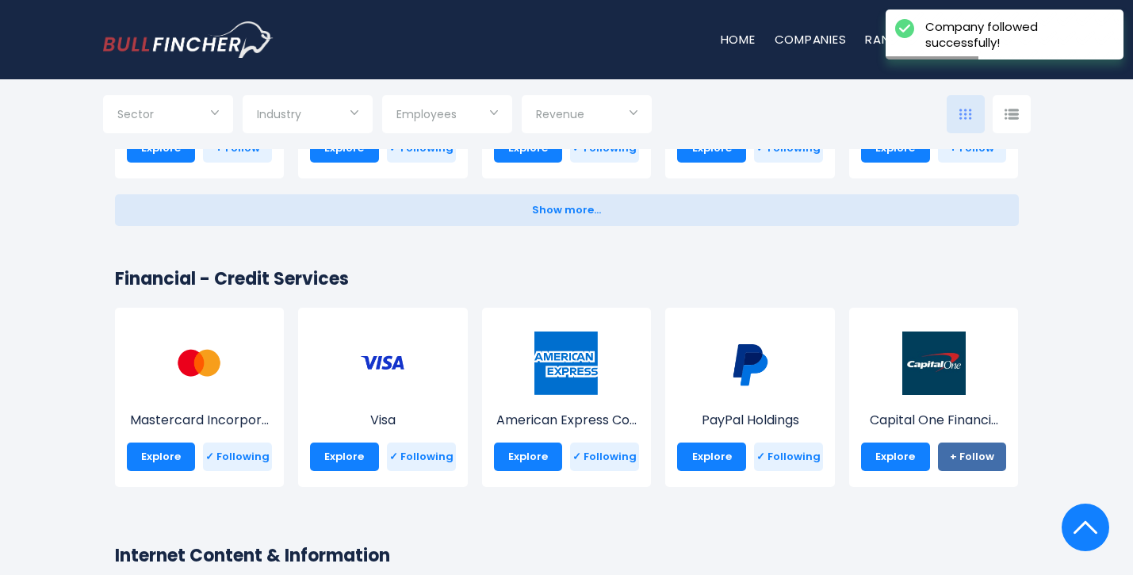
click at [983, 454] on link "+ Follow" at bounding box center [972, 457] width 69 height 29
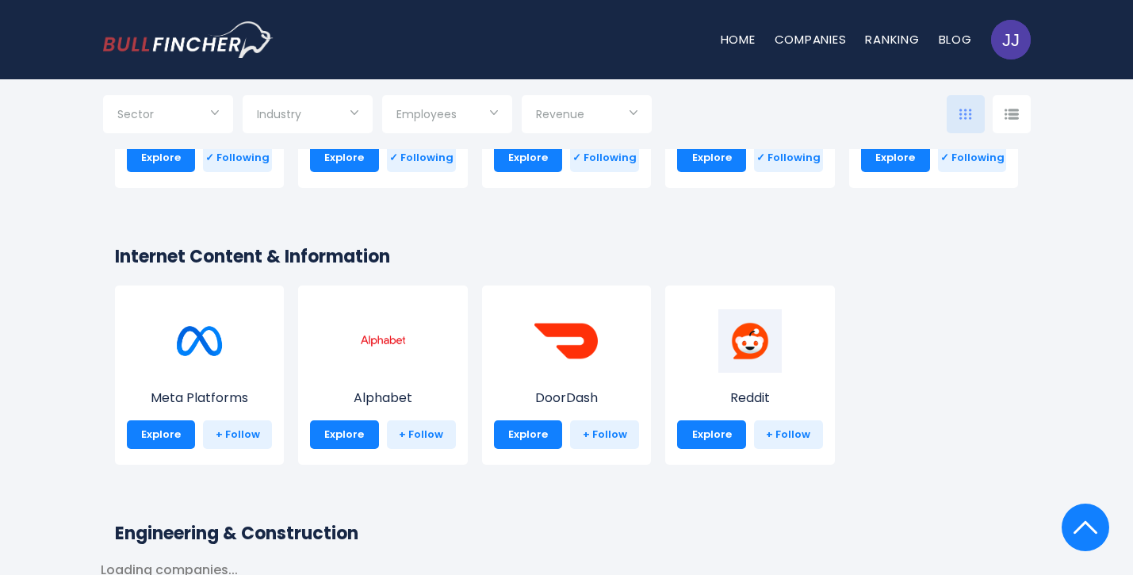
scroll to position [2499, 0]
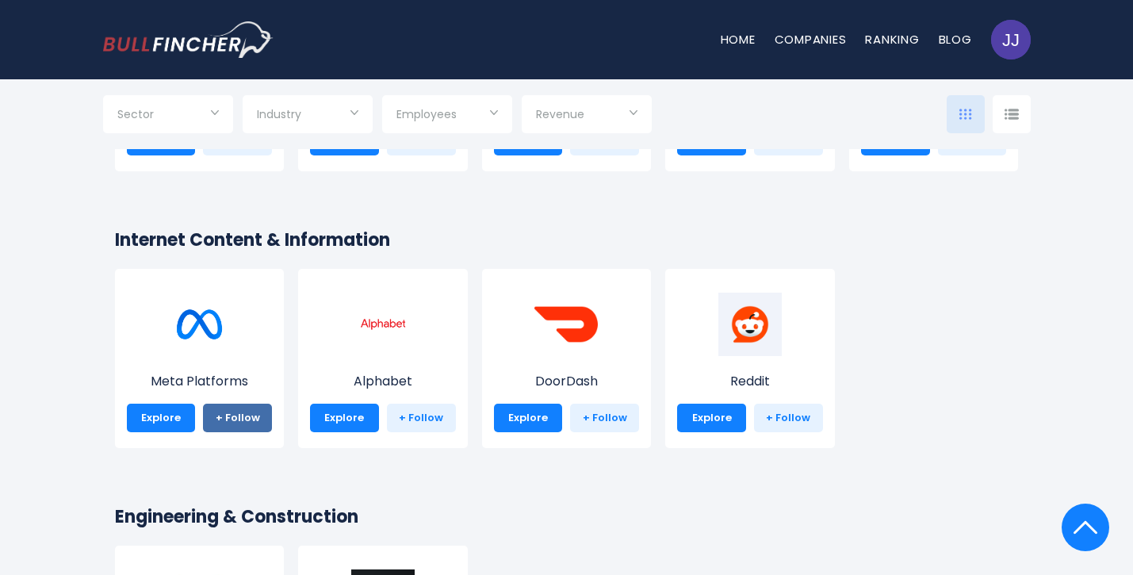
click at [232, 416] on link "+ Follow" at bounding box center [237, 418] width 69 height 29
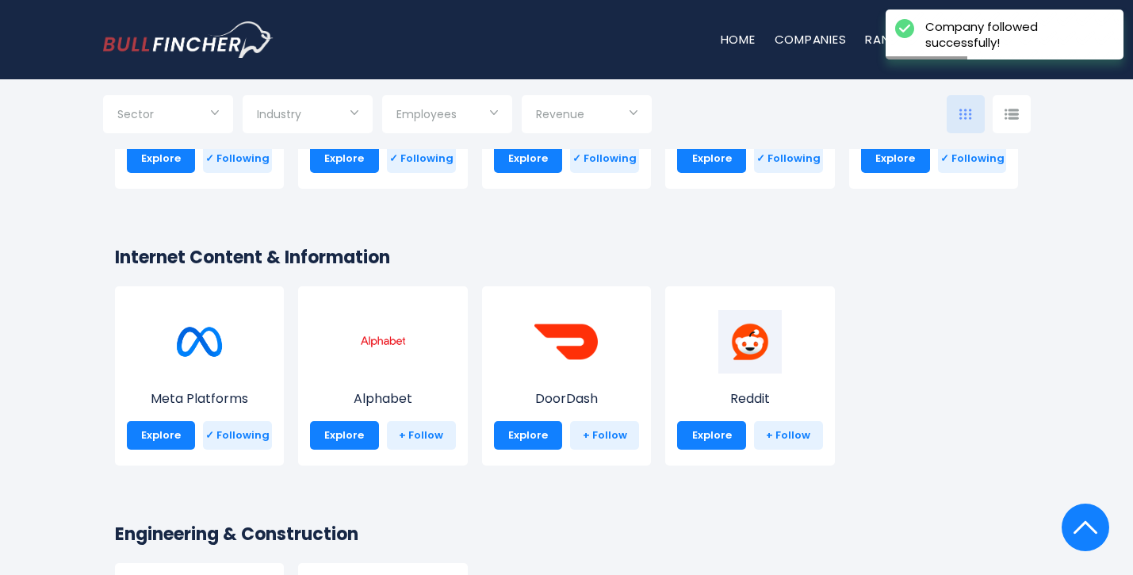
scroll to position [2479, 0]
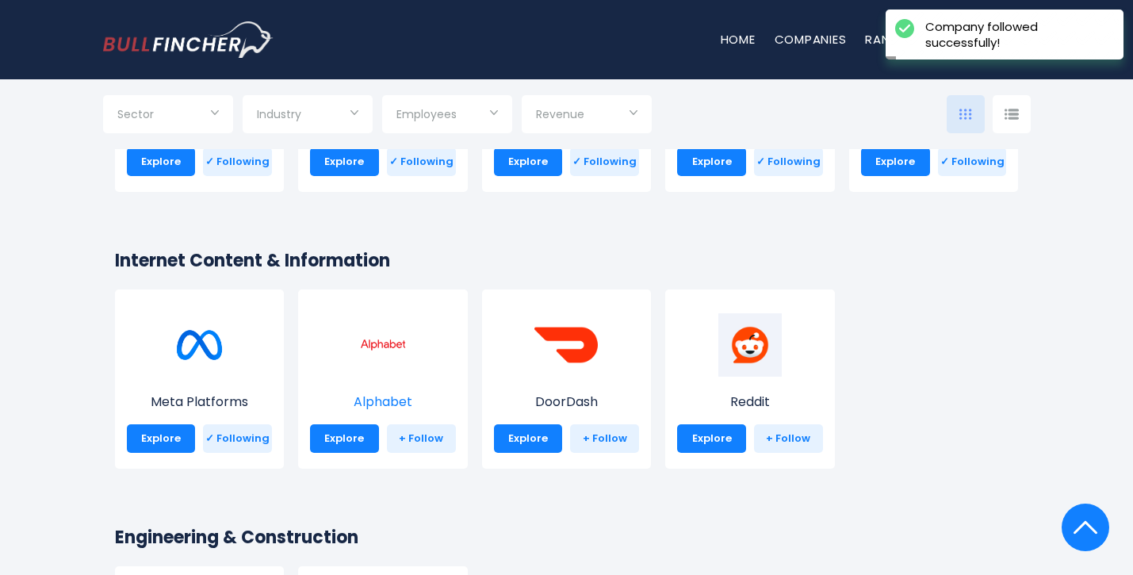
click at [361, 368] on img at bounding box center [382, 344] width 63 height 63
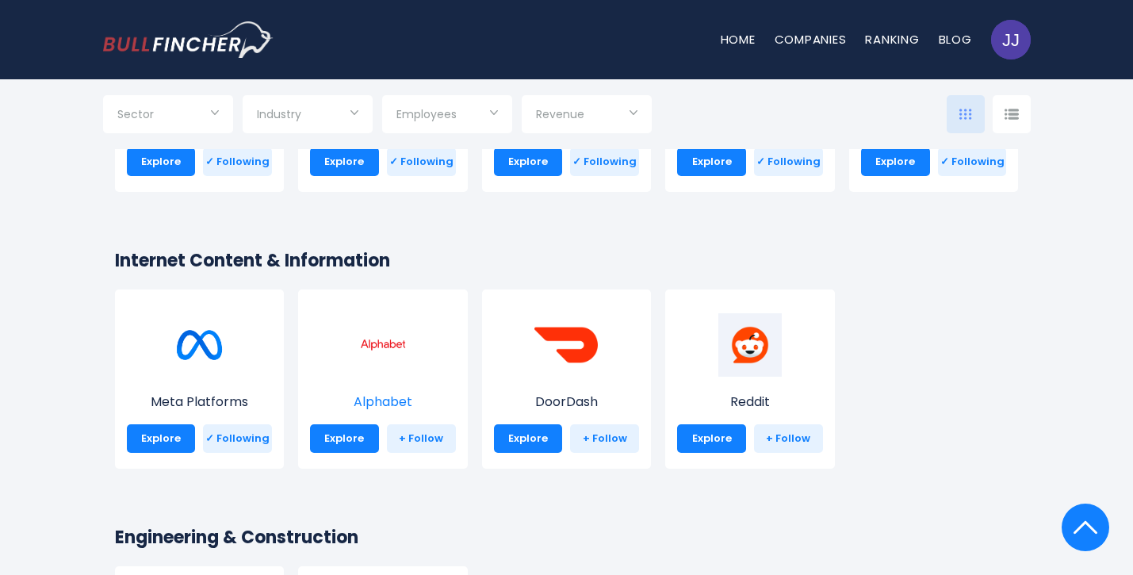
click at [393, 397] on p "Alphabet" at bounding box center [383, 402] width 146 height 19
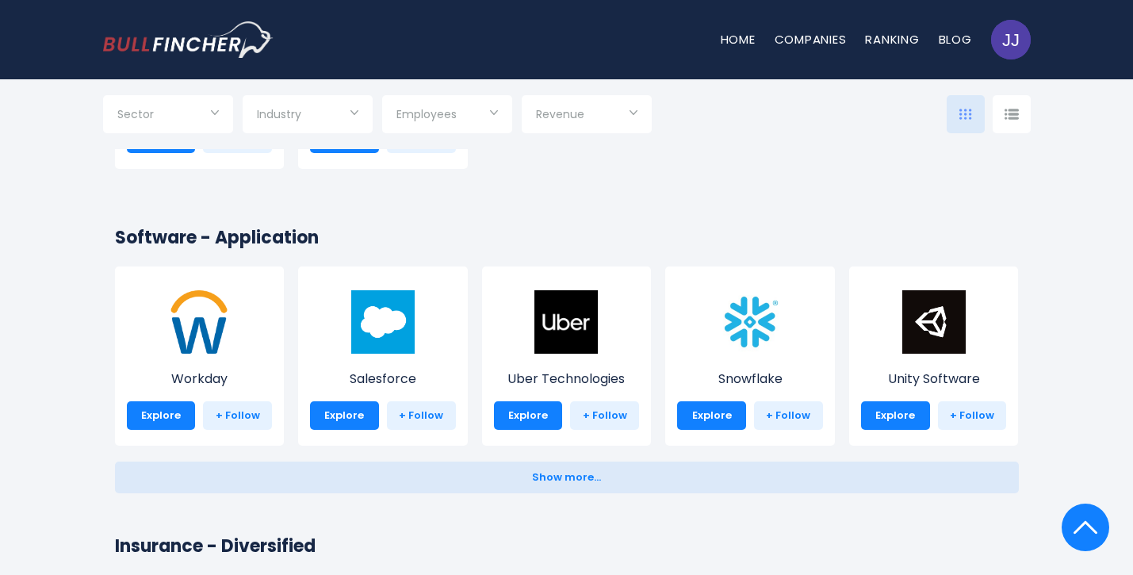
scroll to position [3056, 0]
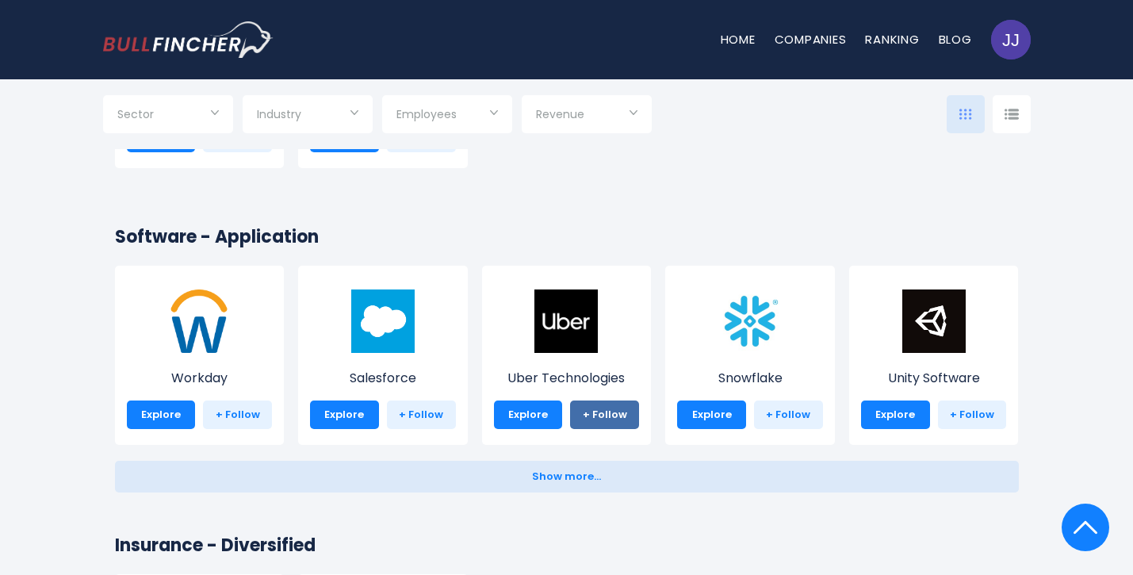
click at [621, 423] on link "+ Follow" at bounding box center [604, 415] width 69 height 29
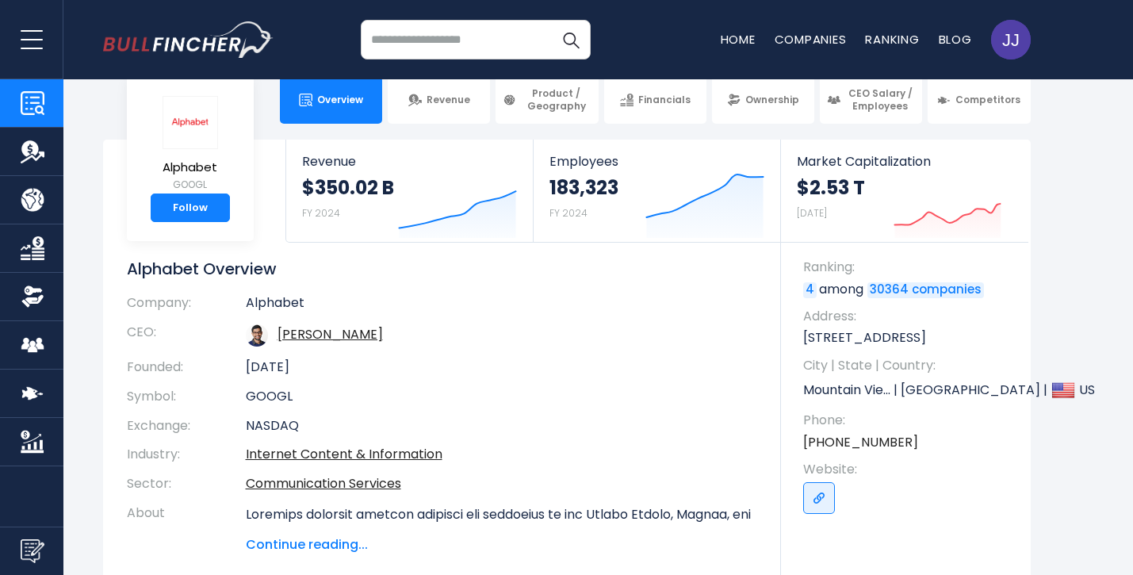
scroll to position [25, 0]
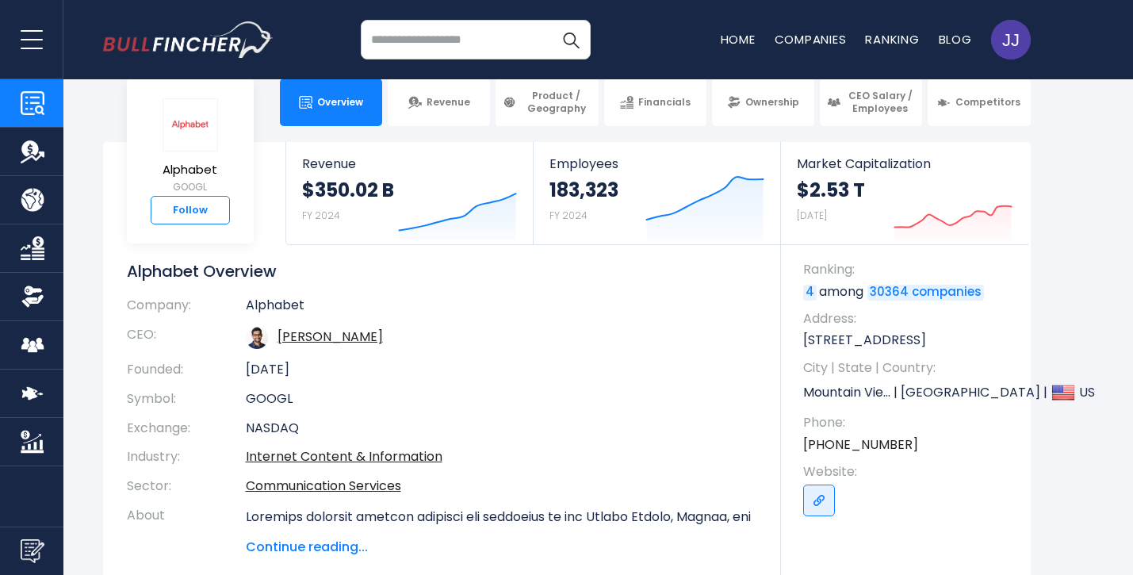
click at [179, 204] on link "Follow" at bounding box center [190, 210] width 79 height 29
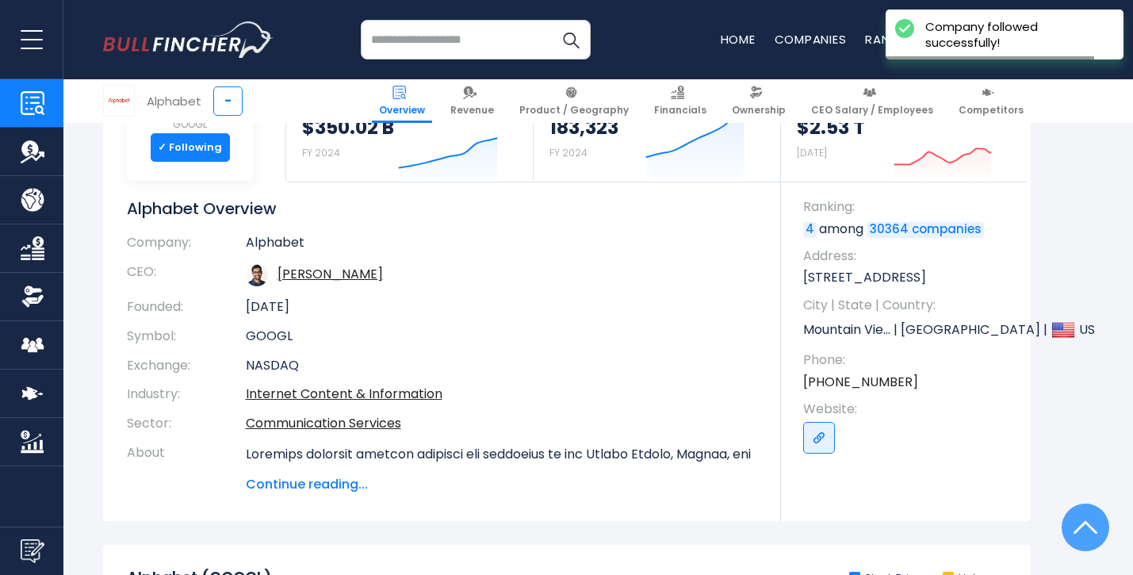
scroll to position [25, 0]
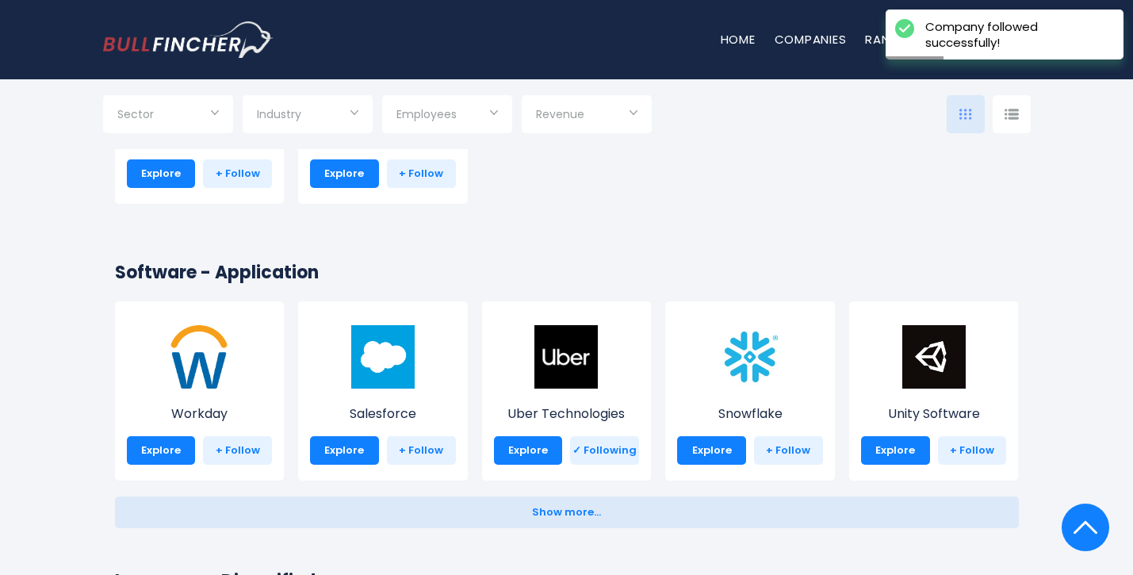
scroll to position [3029, 0]
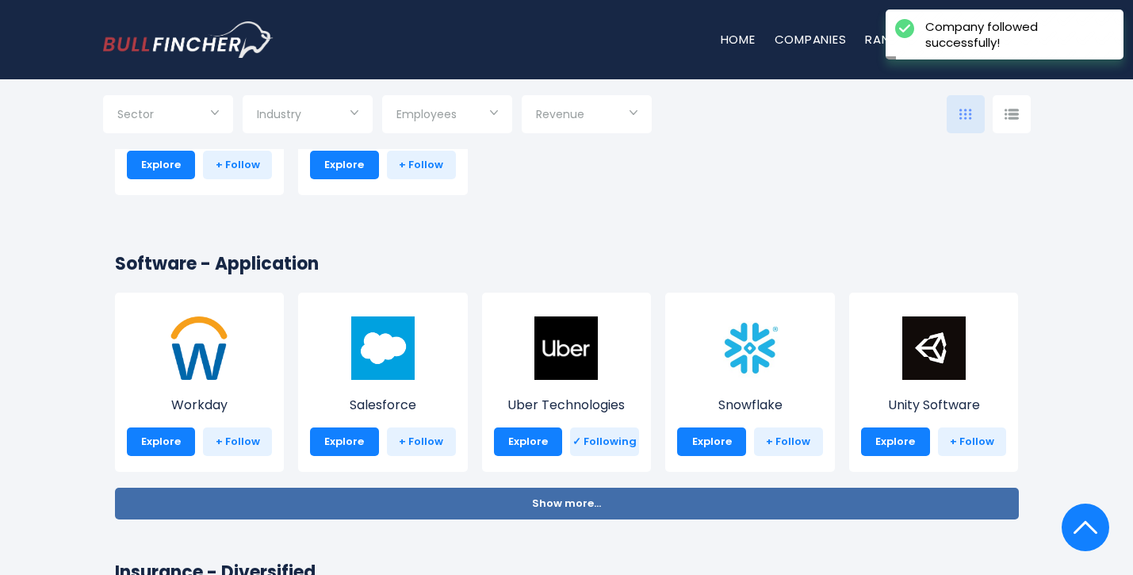
click at [566, 506] on span "Show more..." at bounding box center [566, 504] width 69 height 12
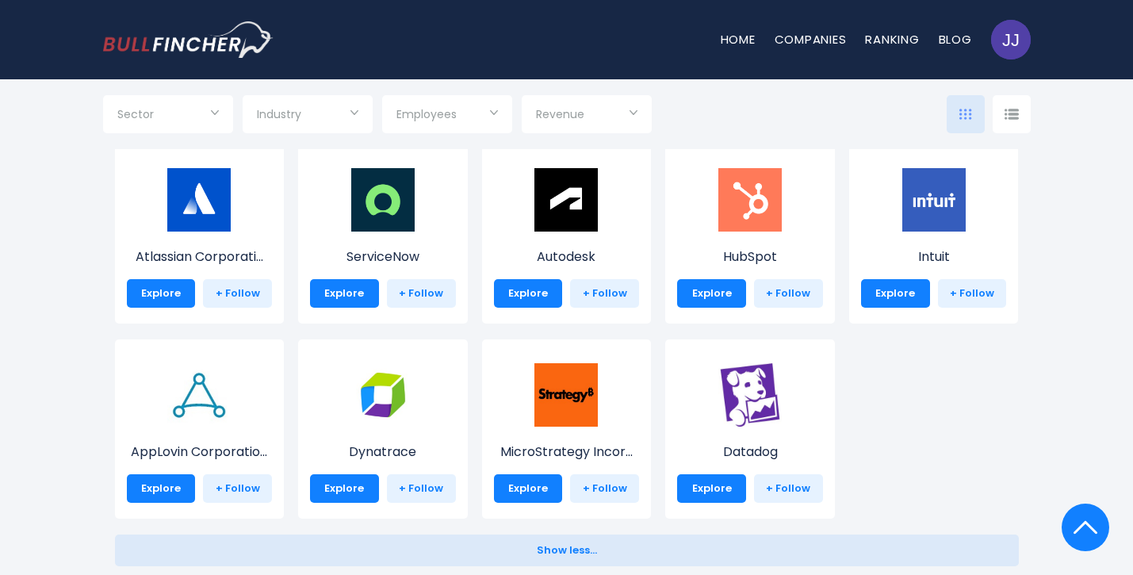
scroll to position [3373, 0]
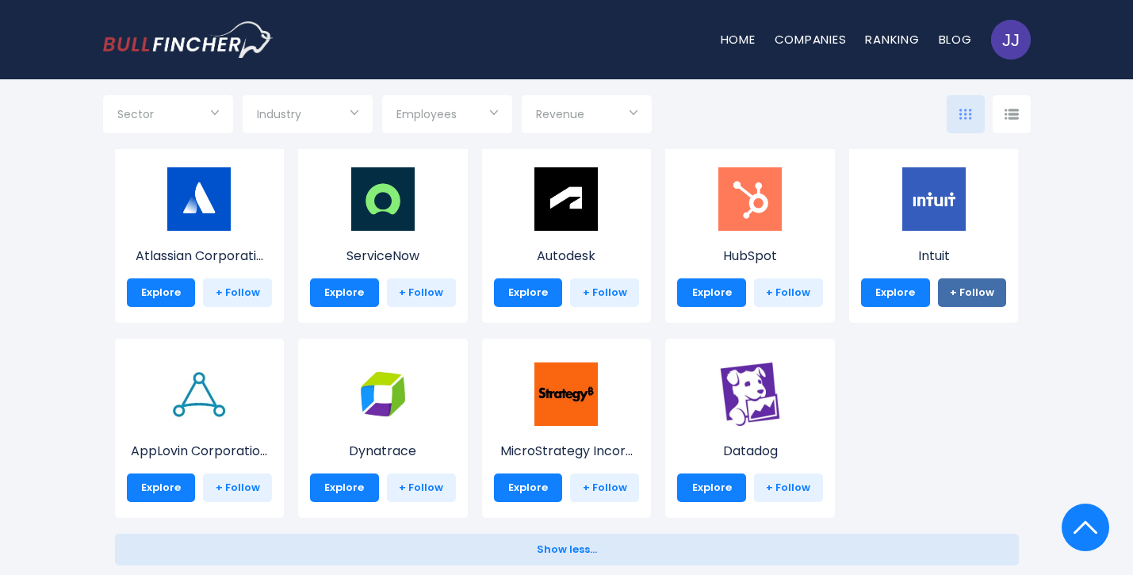
click at [980, 297] on link "+ Follow" at bounding box center [972, 292] width 69 height 29
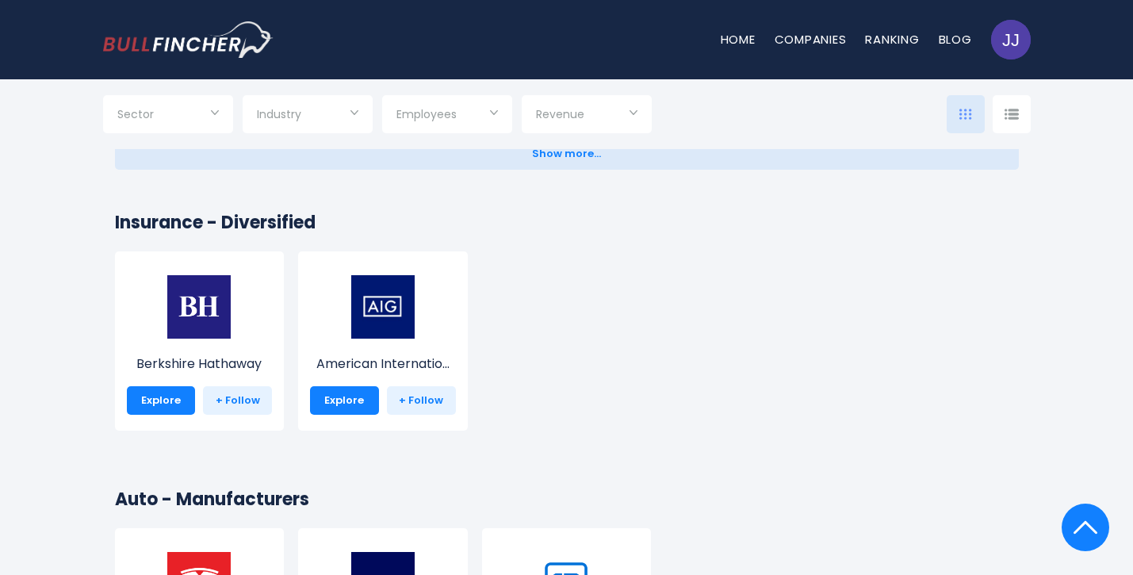
scroll to position [3377, 0]
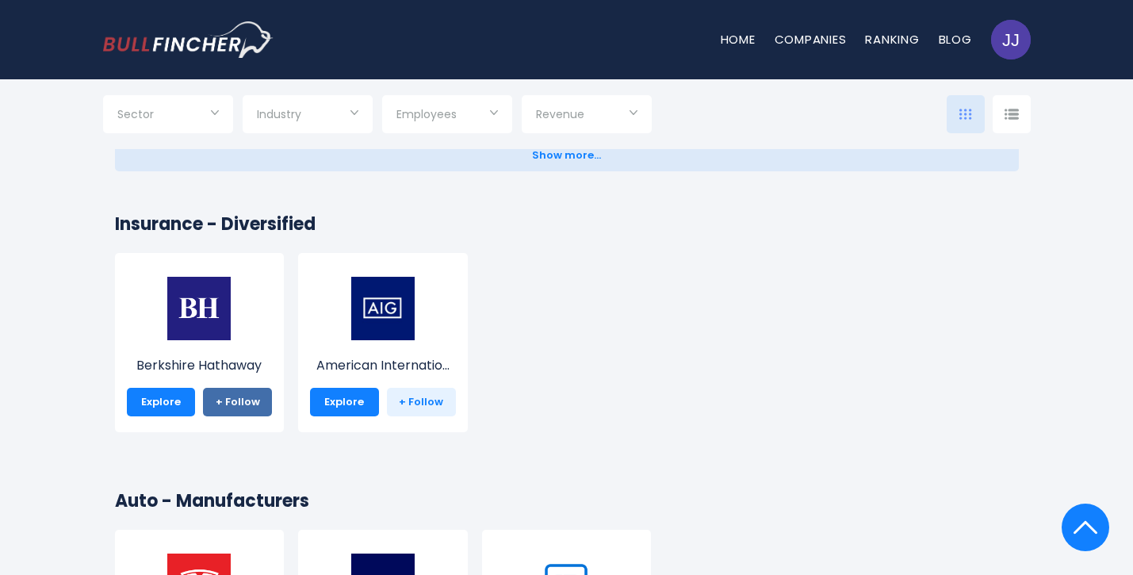
click at [224, 404] on link "+ Follow" at bounding box center [237, 402] width 69 height 29
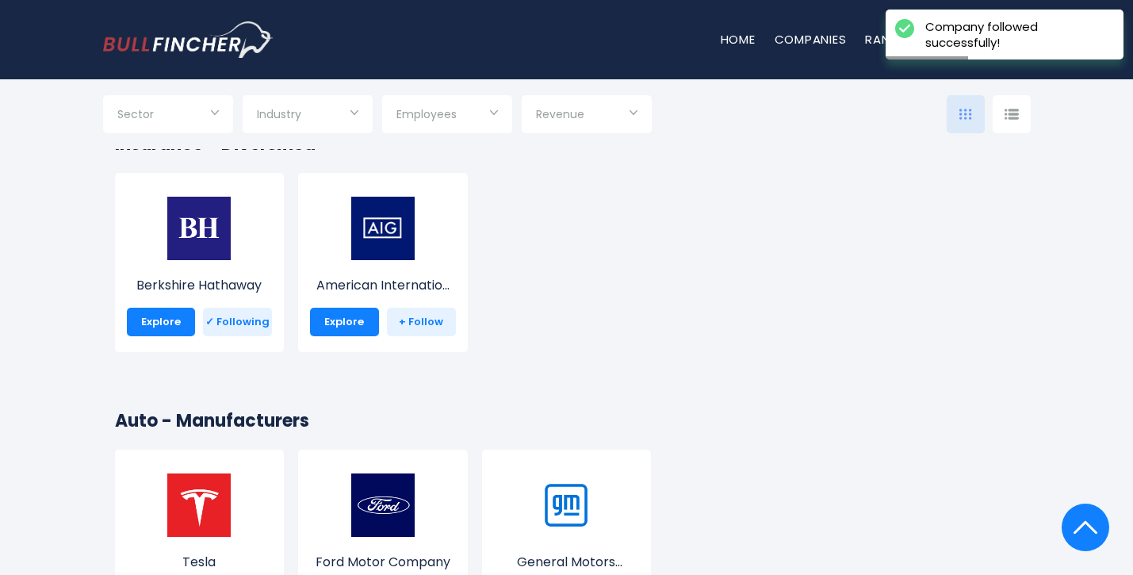
scroll to position [3458, 0]
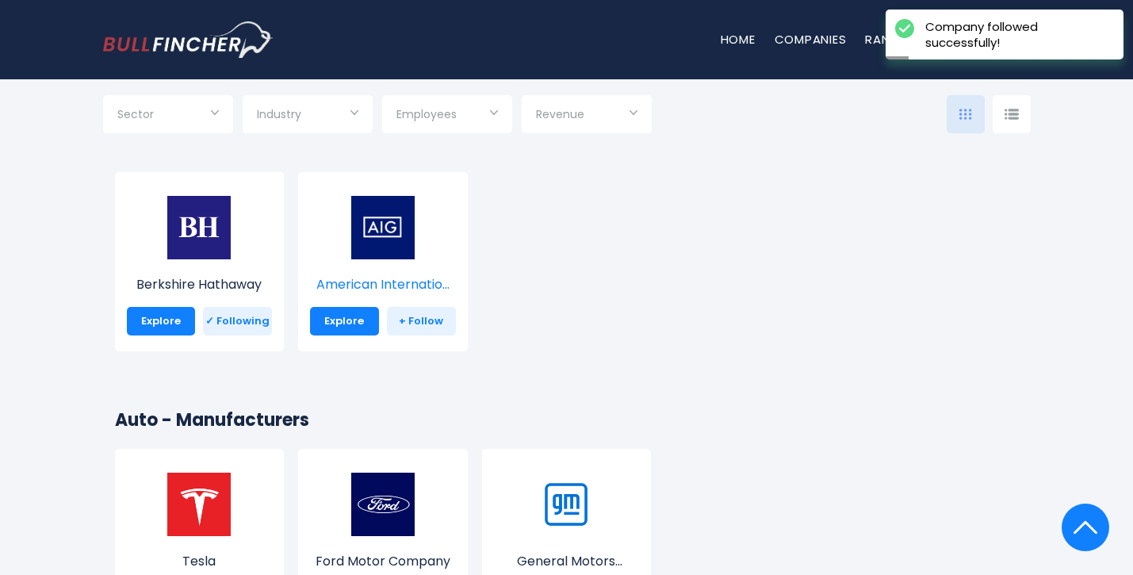
click at [389, 243] on img at bounding box center [382, 227] width 63 height 63
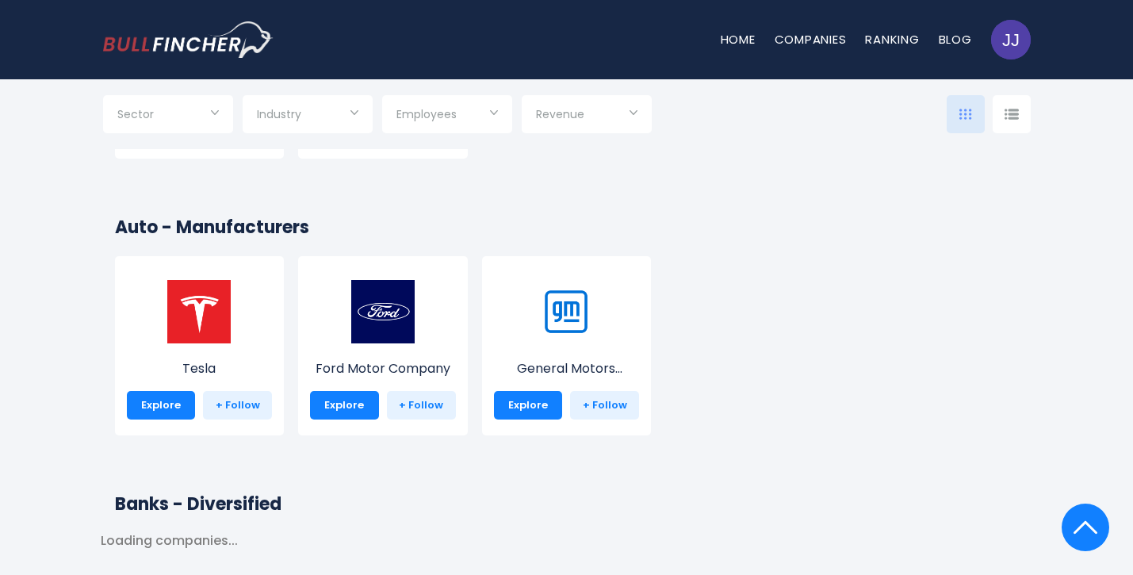
scroll to position [3656, 0]
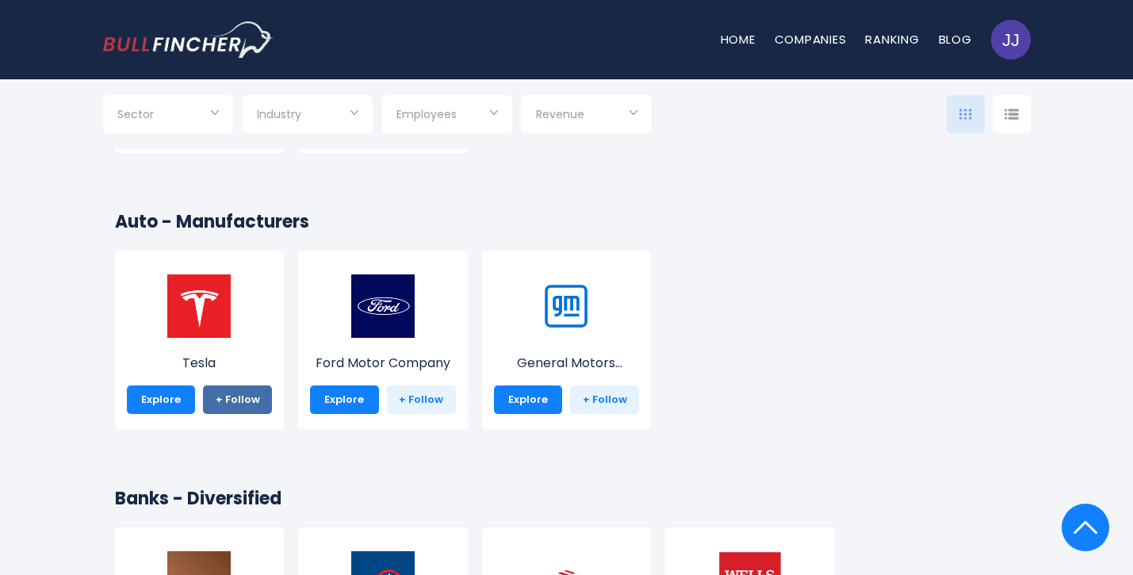
click at [243, 400] on link "+ Follow" at bounding box center [237, 399] width 69 height 29
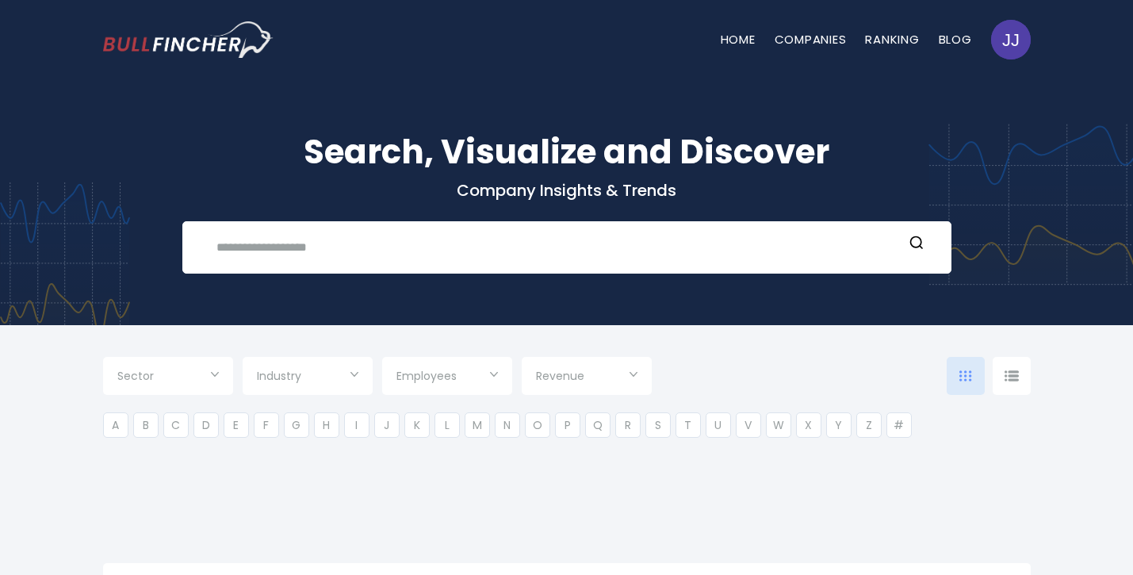
type input "***"
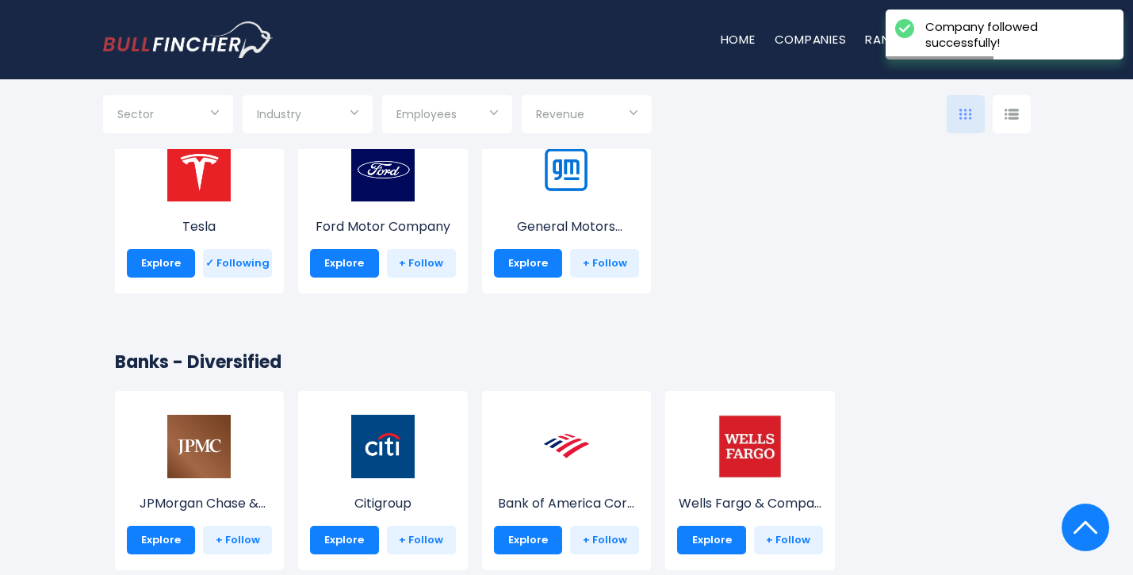
scroll to position [3767, 0]
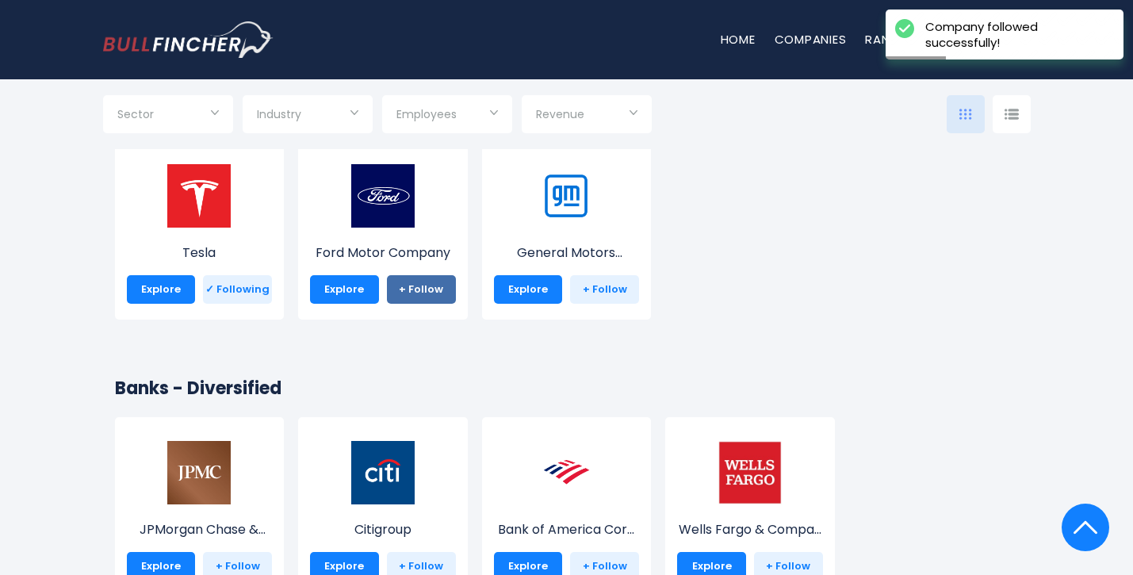
click at [424, 288] on link "+ Follow" at bounding box center [421, 289] width 69 height 29
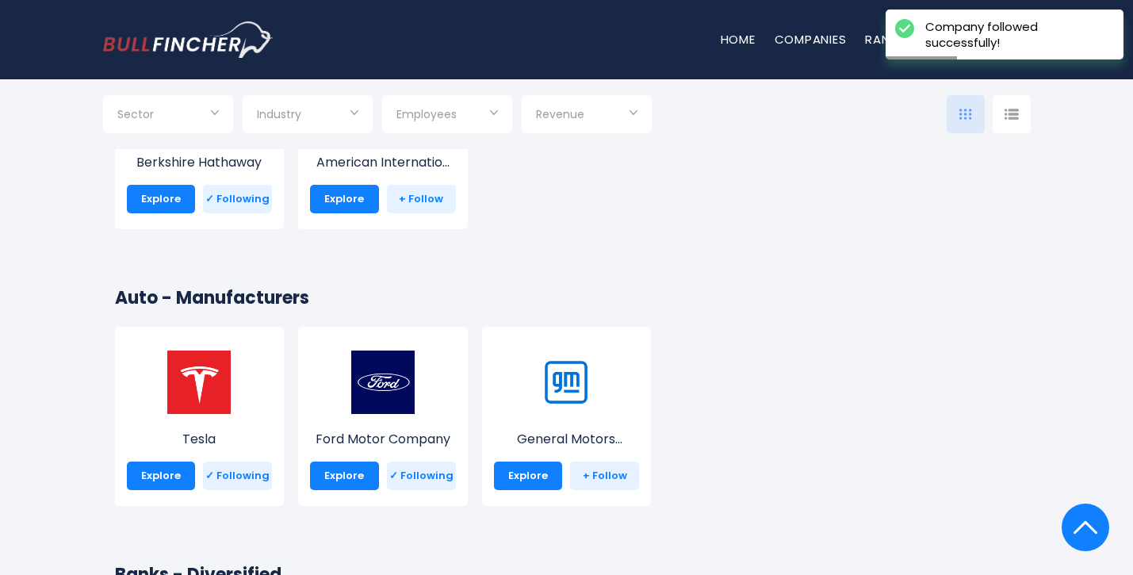
scroll to position [3583, 0]
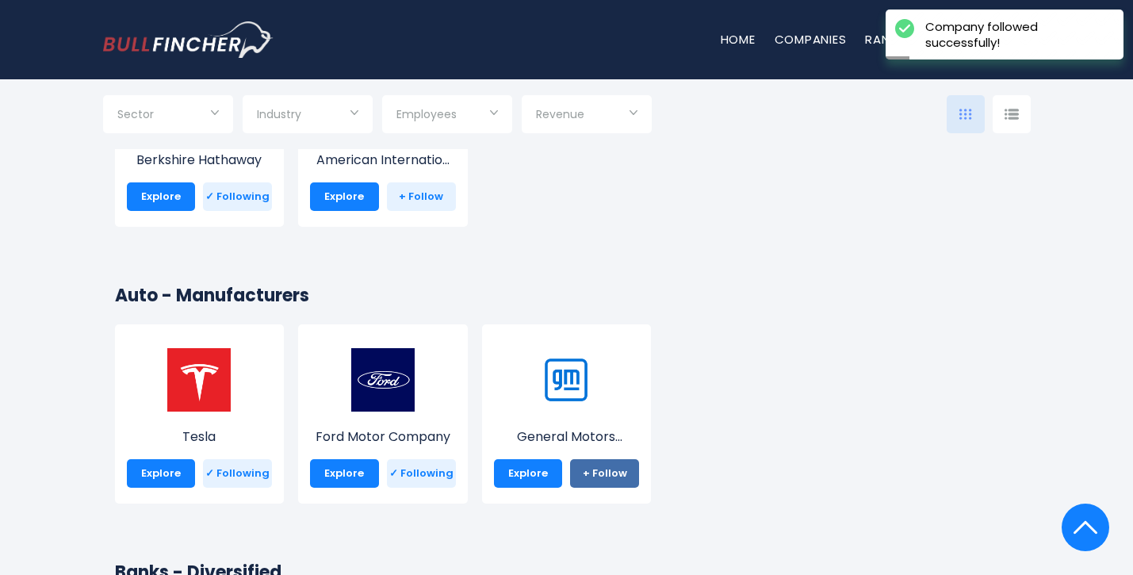
click at [608, 475] on link "+ Follow" at bounding box center [604, 473] width 69 height 29
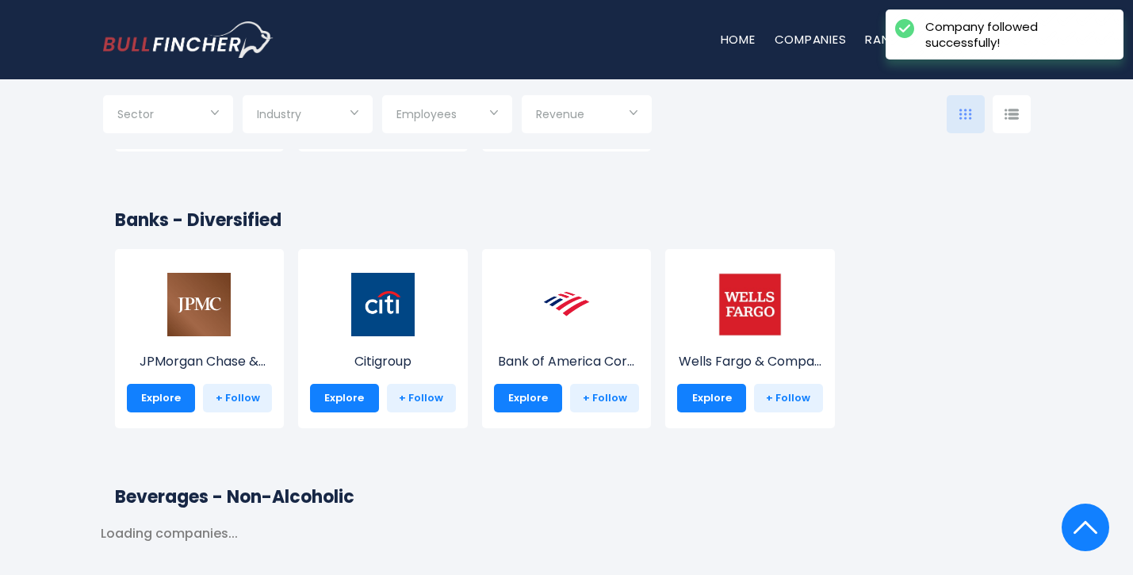
scroll to position [3945, 0]
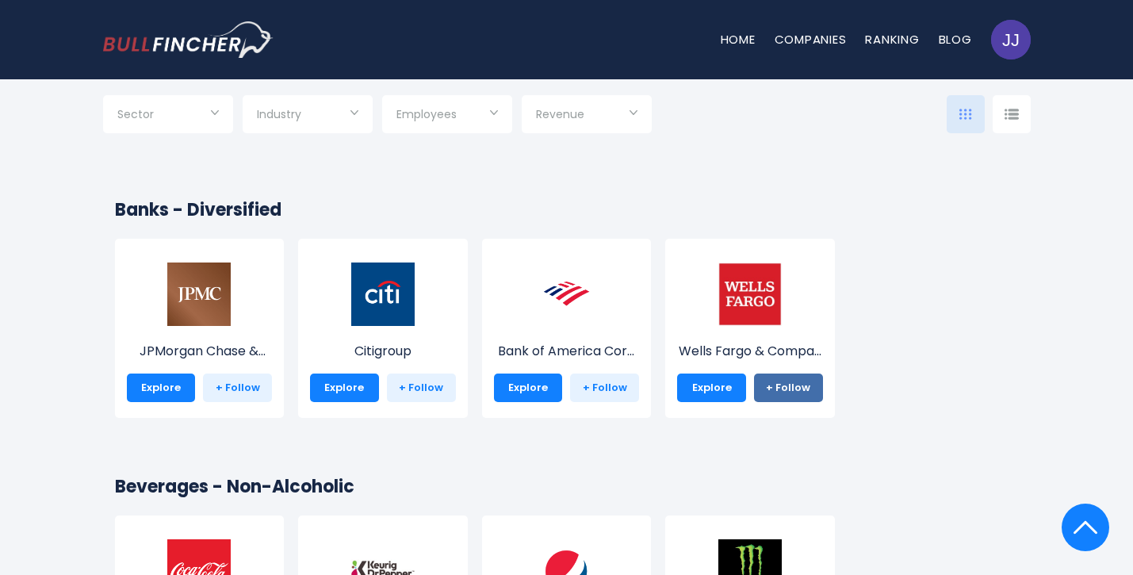
click at [783, 385] on link "+ Follow" at bounding box center [788, 388] width 69 height 29
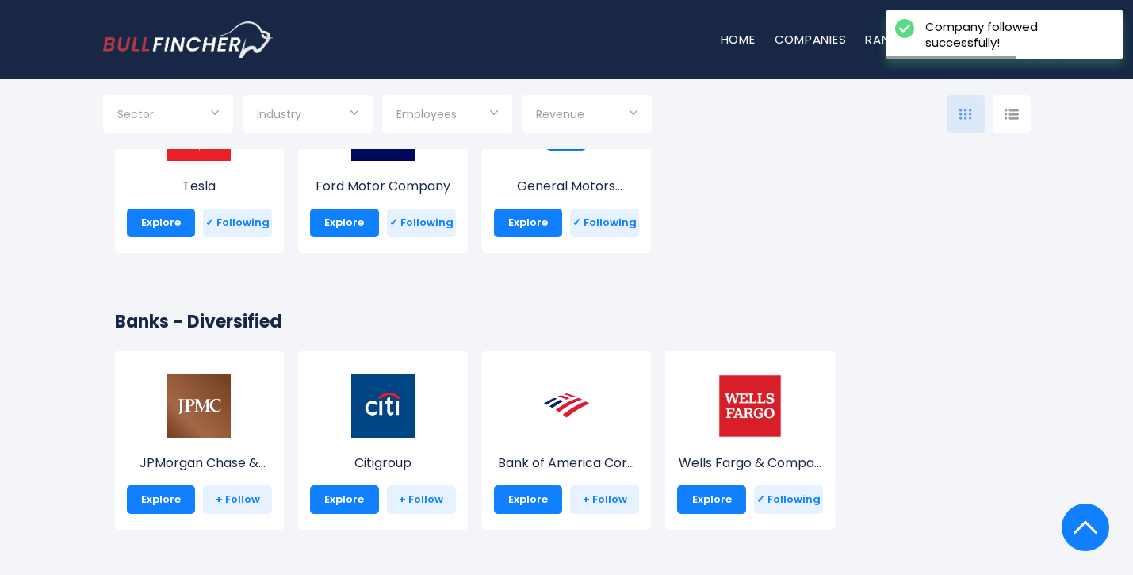
scroll to position [3838, 0]
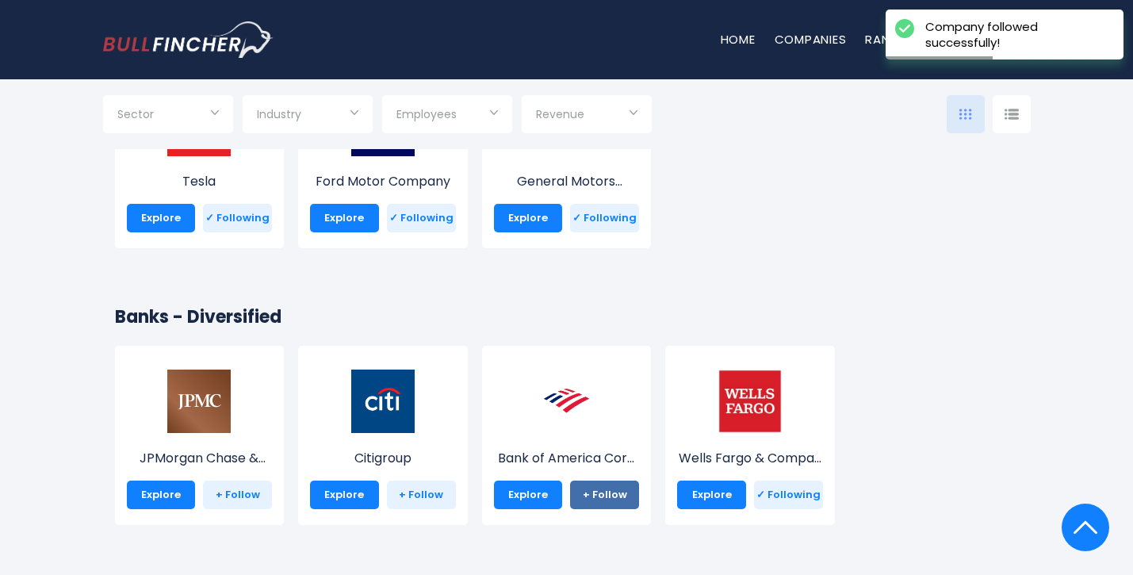
click at [611, 482] on link "+ Follow" at bounding box center [604, 495] width 69 height 29
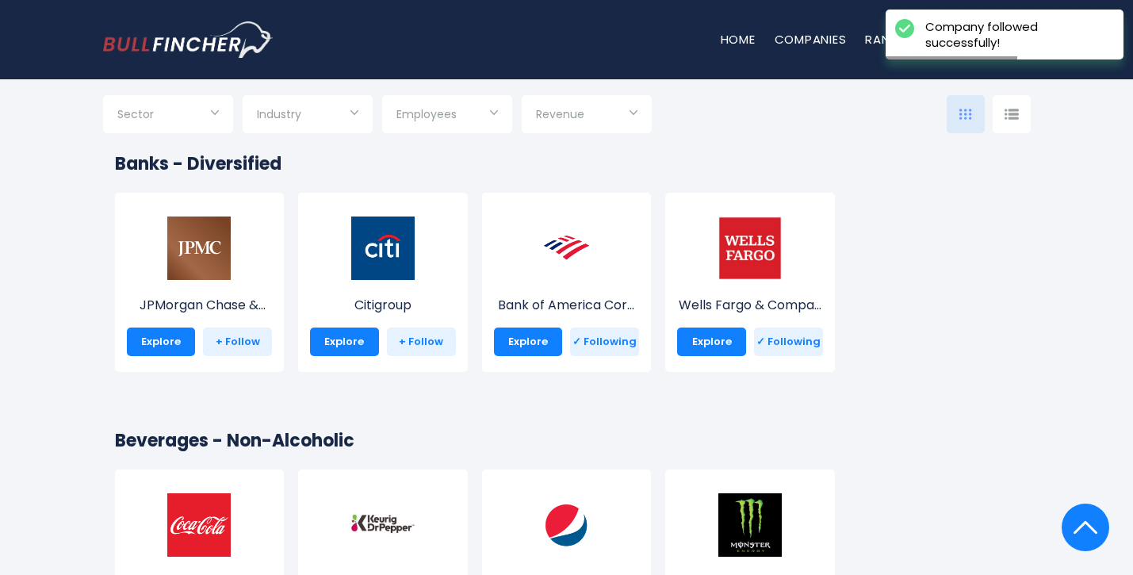
scroll to position [4001, 0]
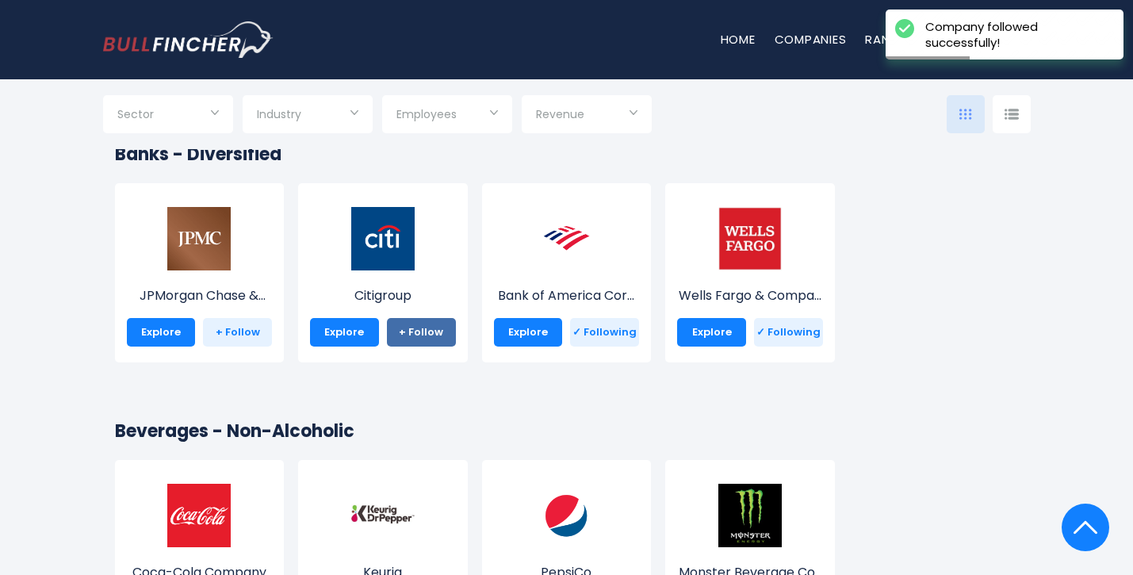
click at [412, 338] on link "+ Follow" at bounding box center [421, 332] width 69 height 29
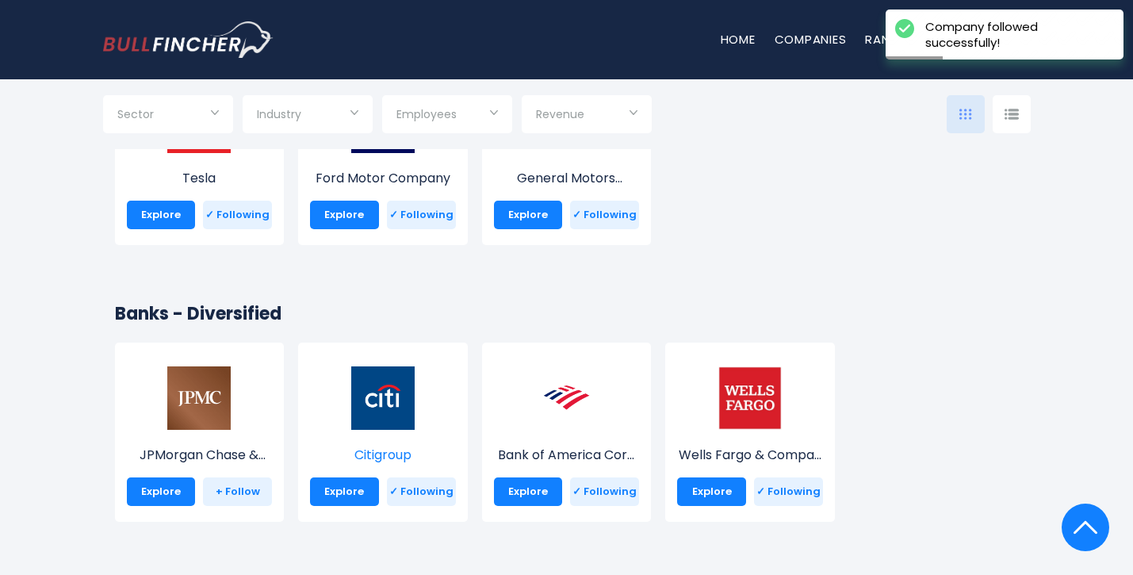
scroll to position [3843, 0]
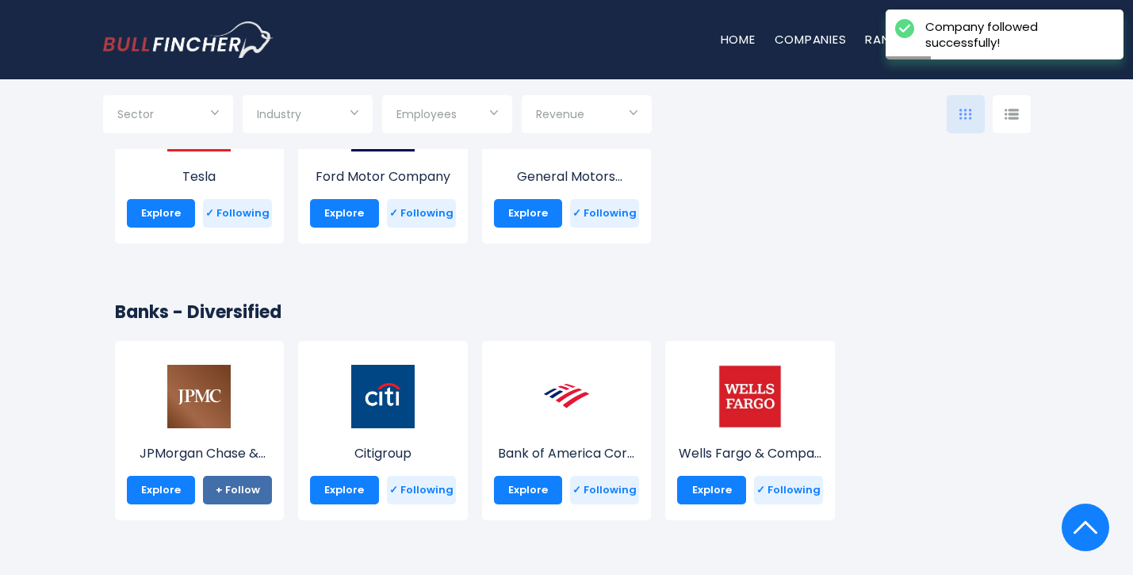
click at [232, 491] on link "+ Follow" at bounding box center [237, 490] width 69 height 29
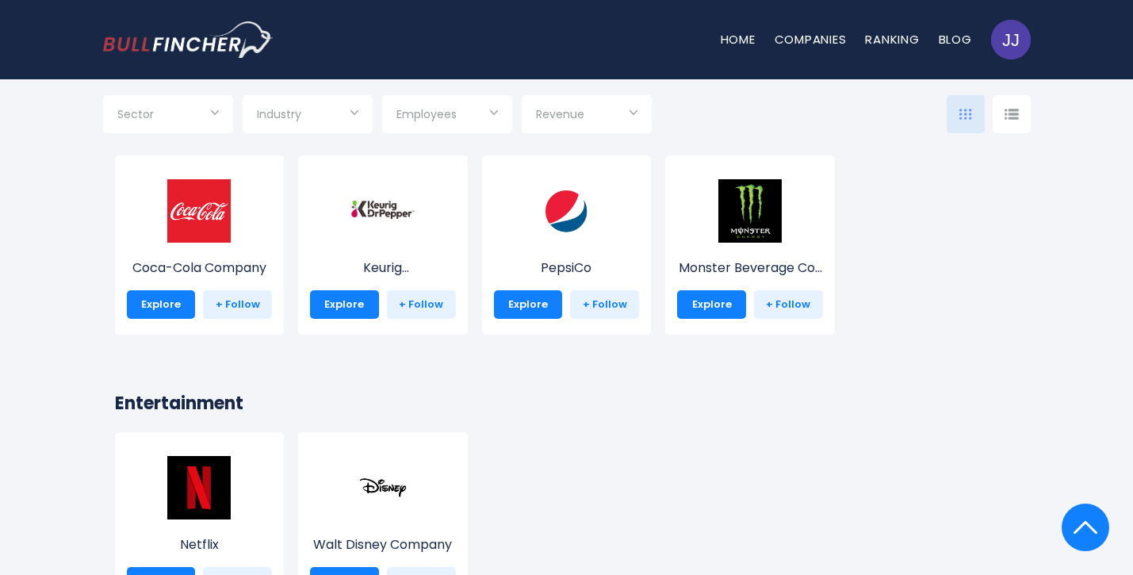
scroll to position [4312, 0]
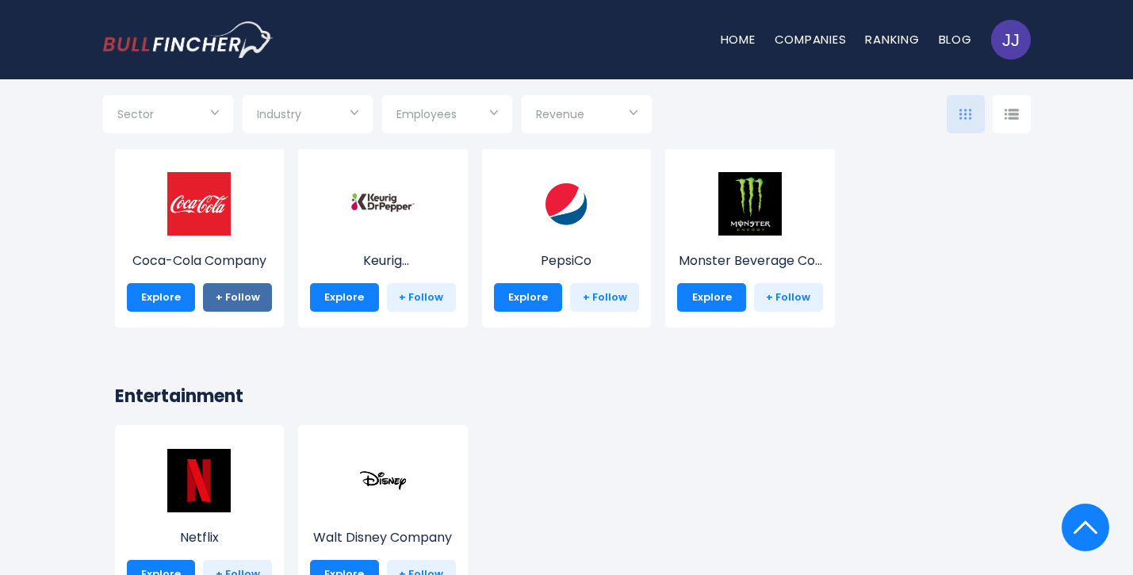
click at [238, 294] on link "+ Follow" at bounding box center [237, 297] width 69 height 29
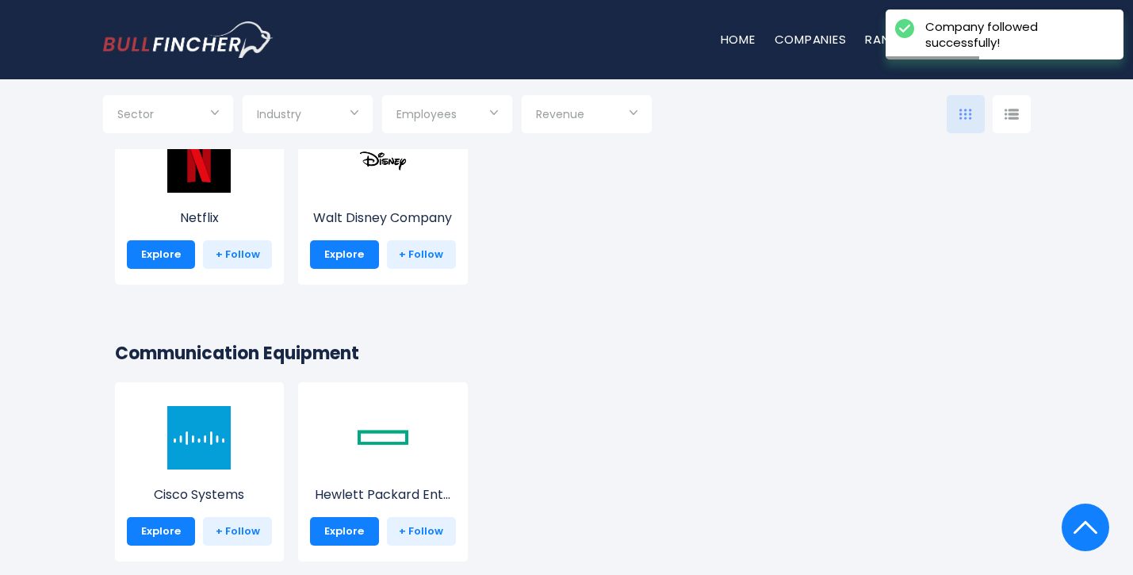
scroll to position [4630, 0]
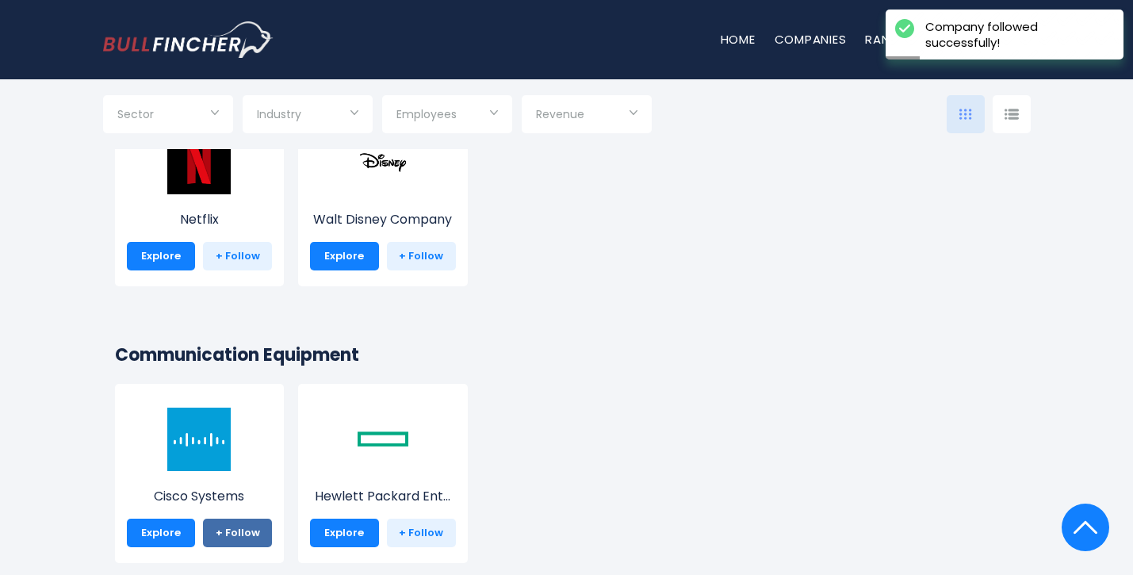
click at [235, 527] on link "+ Follow" at bounding box center [237, 533] width 69 height 29
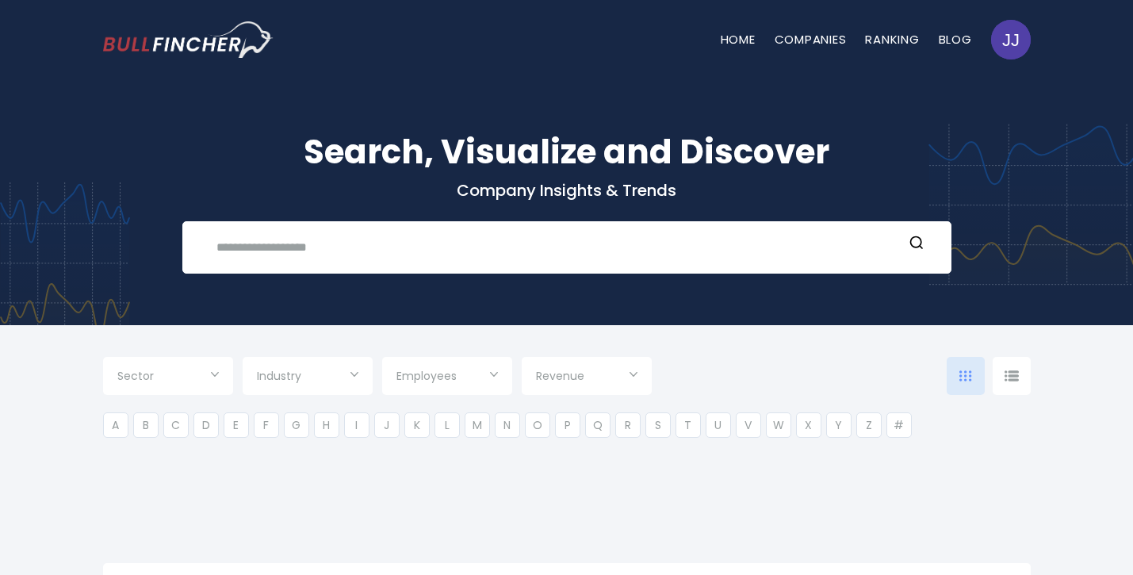
type input "***"
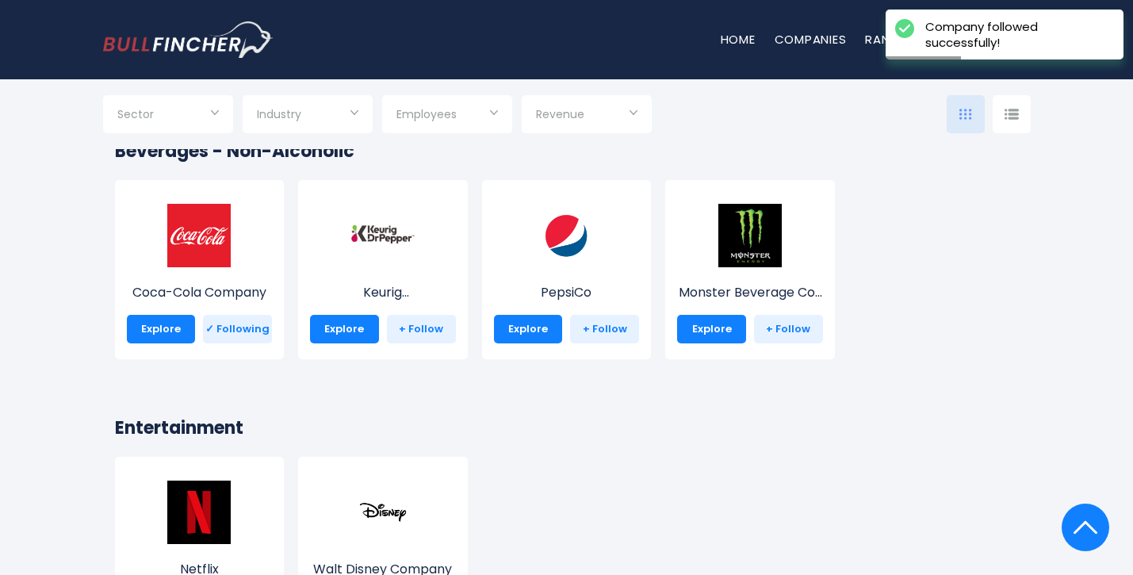
scroll to position [4282, 0]
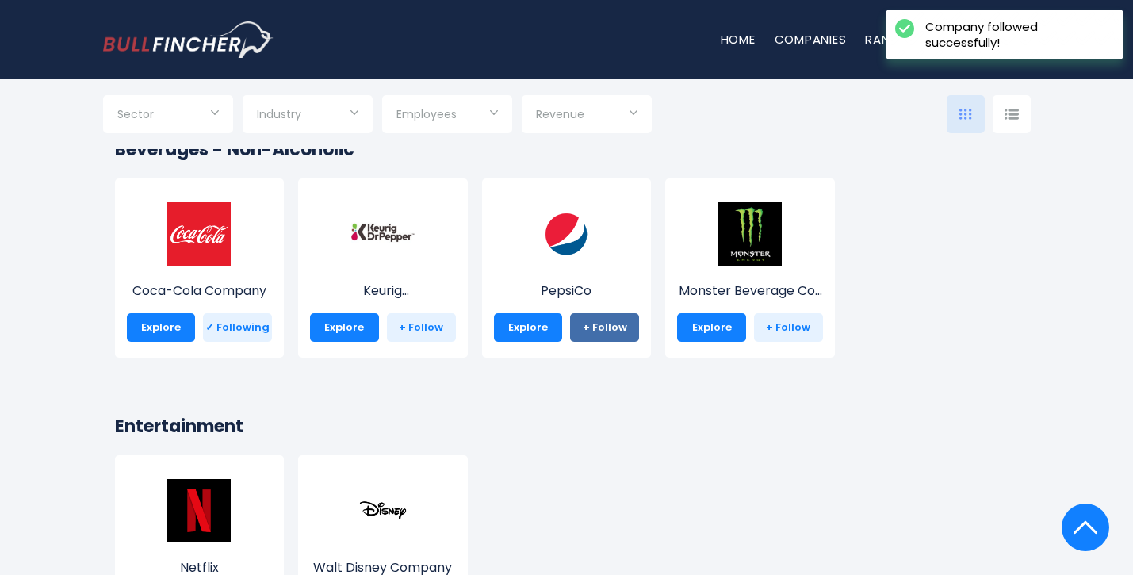
click at [604, 329] on link "+ Follow" at bounding box center [604, 327] width 69 height 29
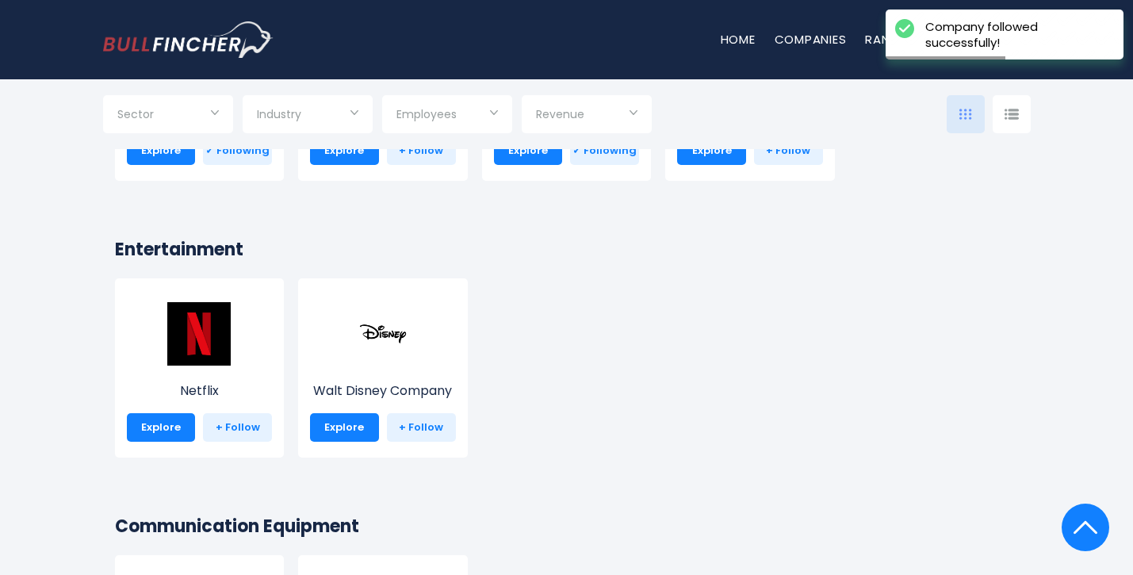
scroll to position [4517, 0]
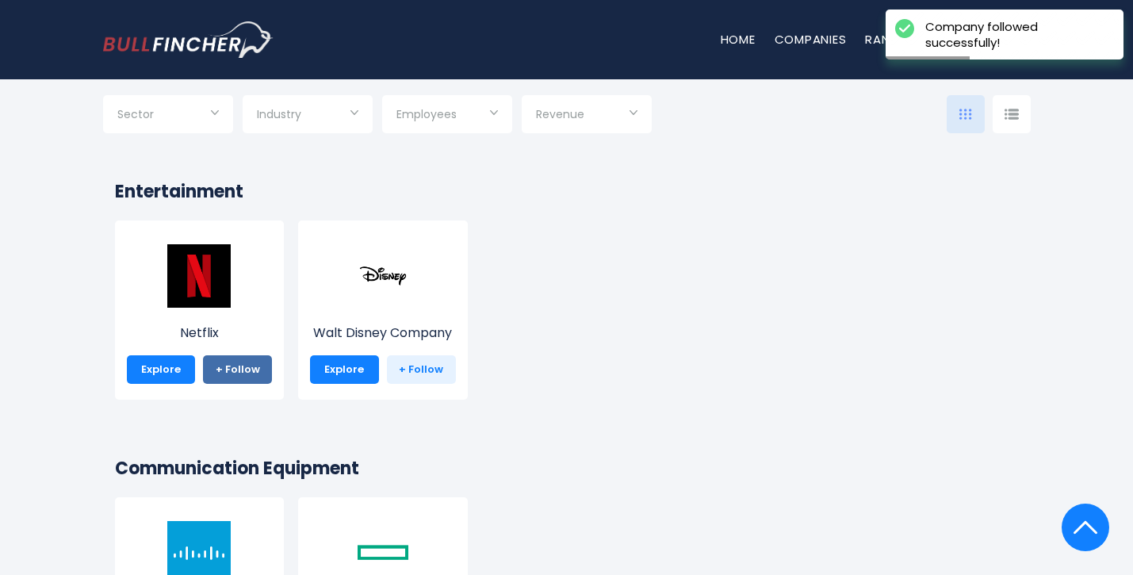
click at [247, 373] on link "+ Follow" at bounding box center [237, 369] width 69 height 29
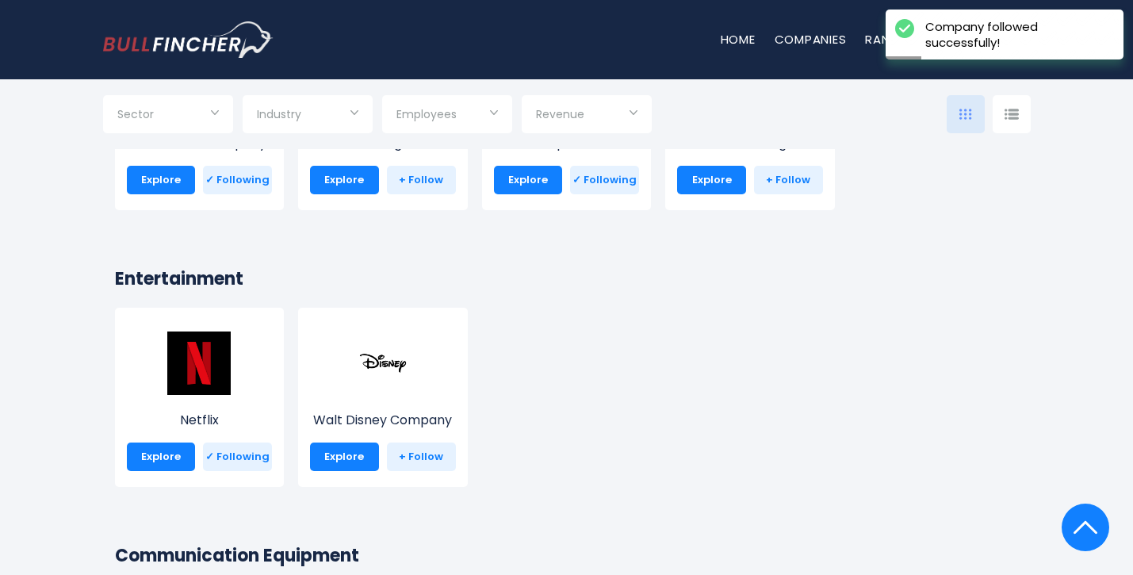
scroll to position [4425, 0]
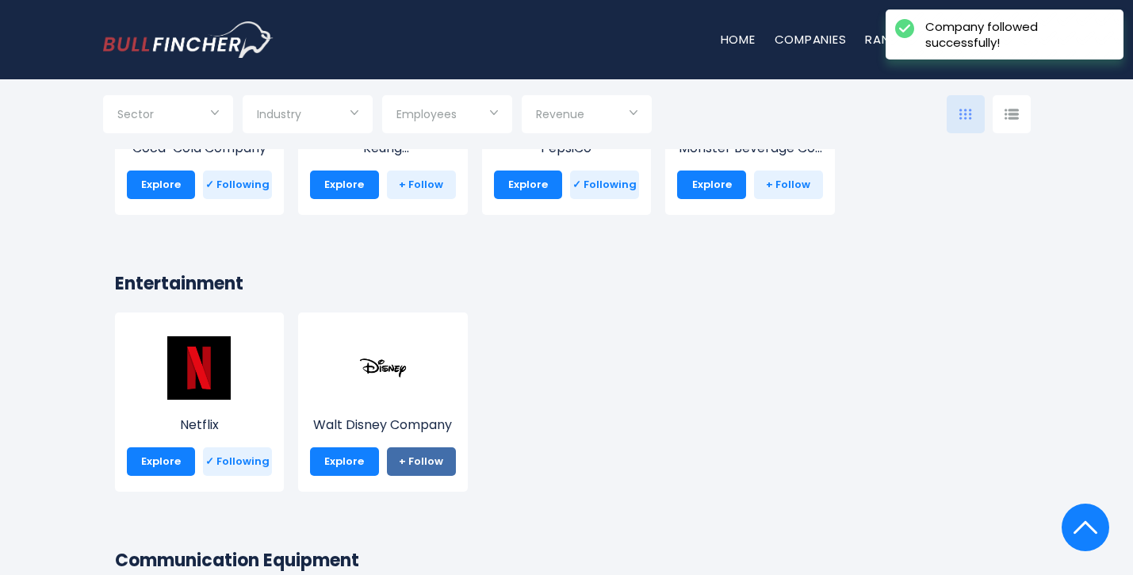
click at [415, 462] on link "+ Follow" at bounding box center [421, 461] width 69 height 29
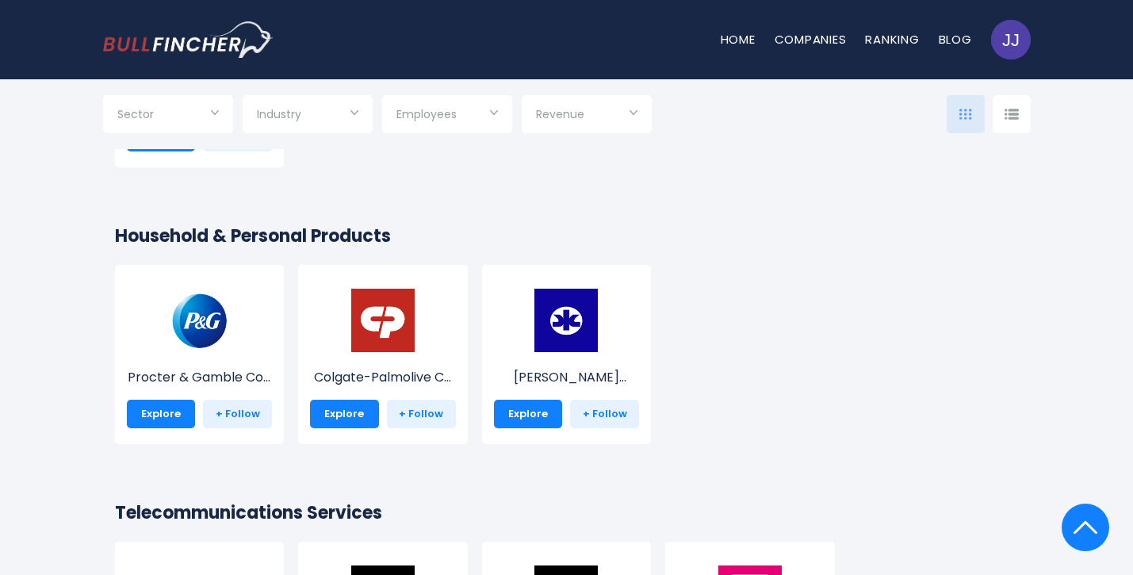
scroll to position [5581, 0]
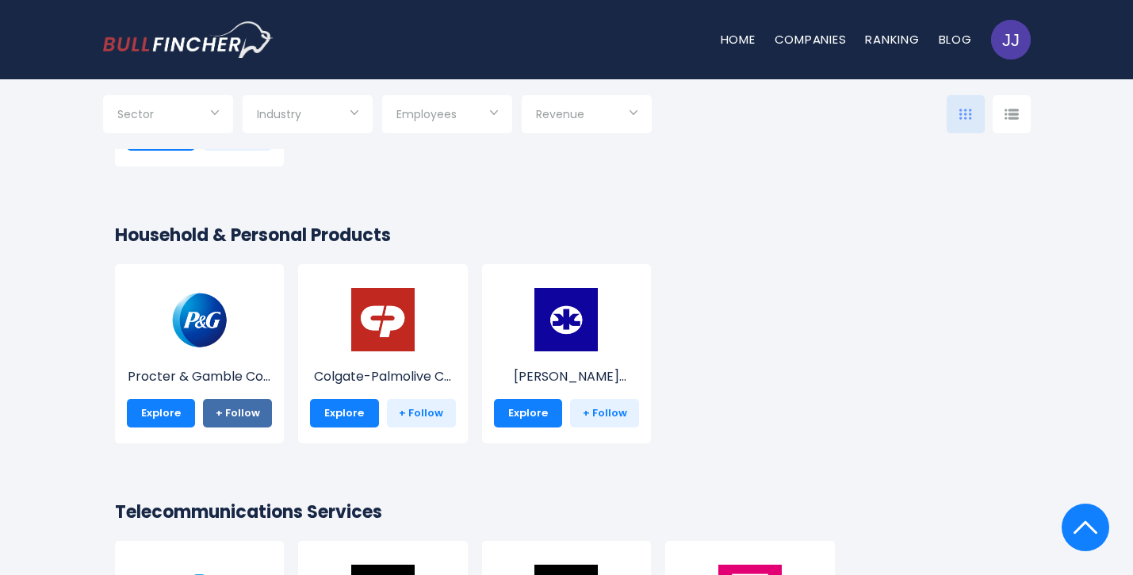
click at [232, 416] on link "+ Follow" at bounding box center [237, 413] width 69 height 29
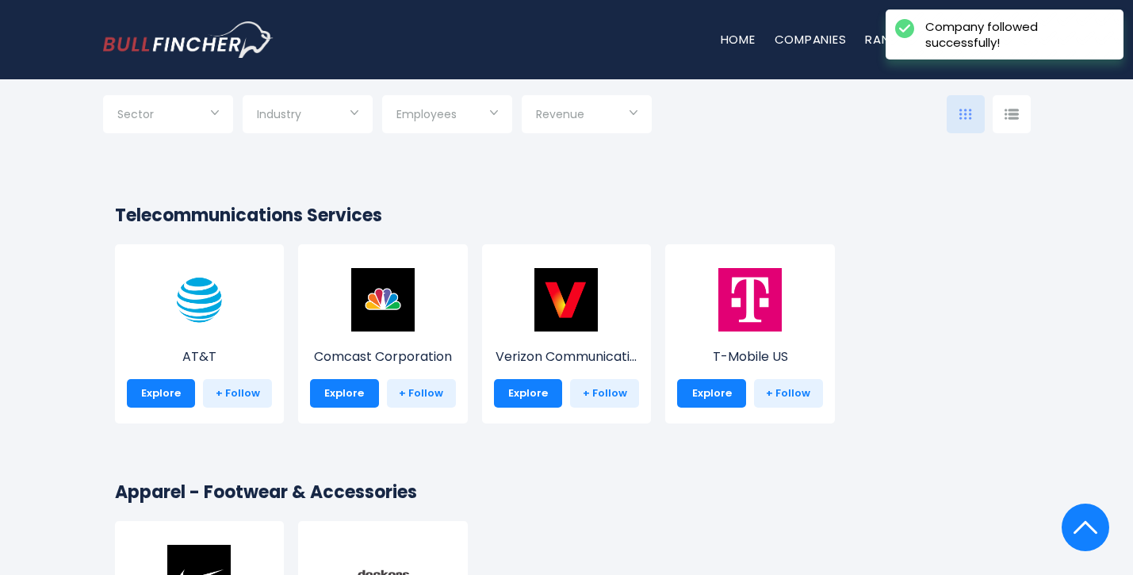
scroll to position [5876, 0]
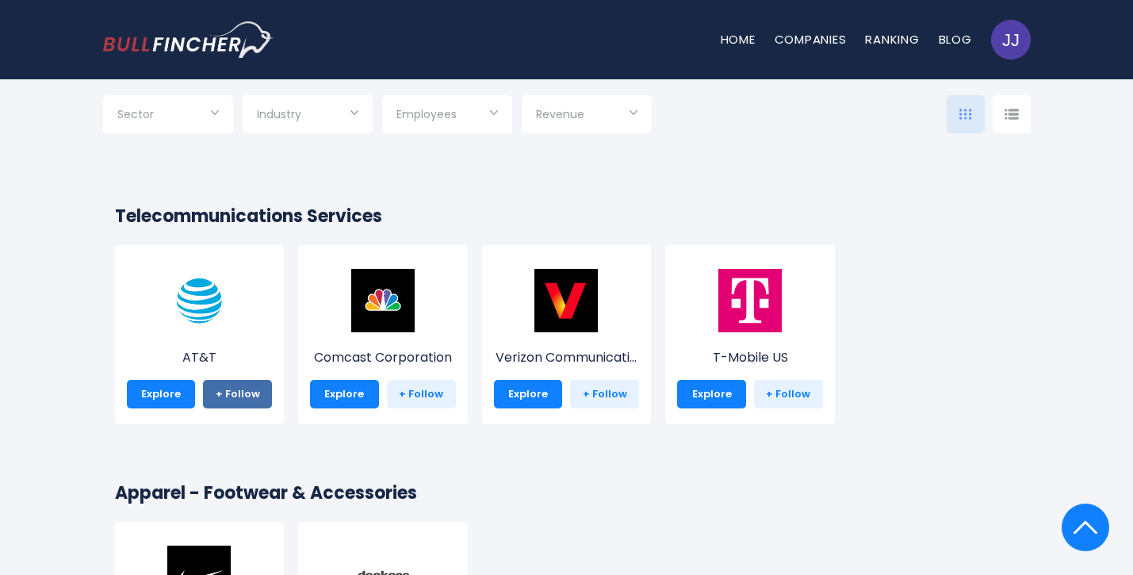
click at [240, 389] on link "+ Follow" at bounding box center [237, 394] width 69 height 29
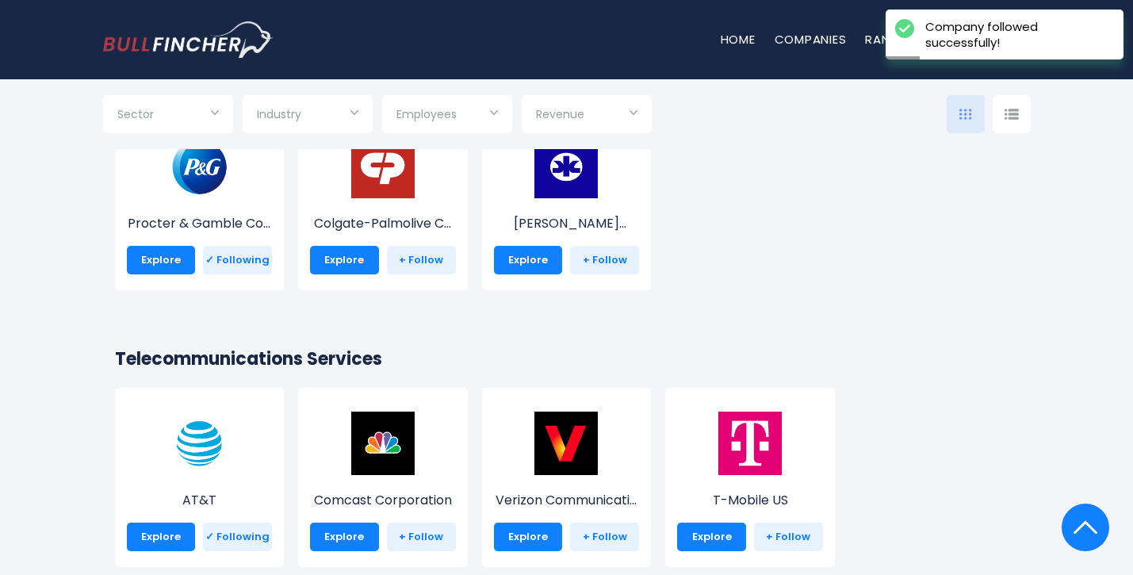
scroll to position [5737, 0]
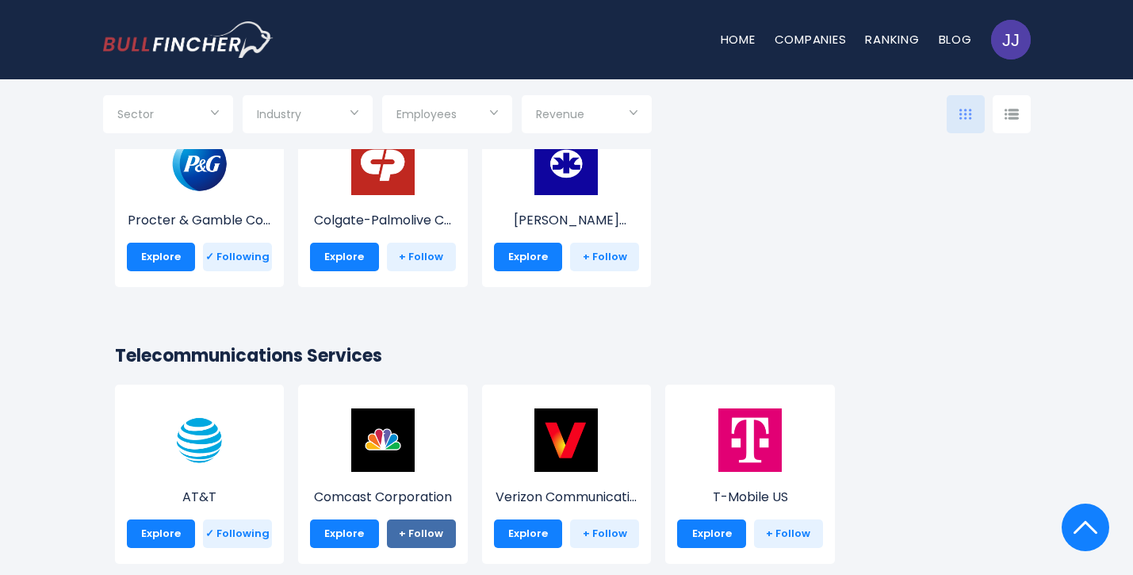
click at [415, 528] on link "+ Follow" at bounding box center [421, 534] width 69 height 29
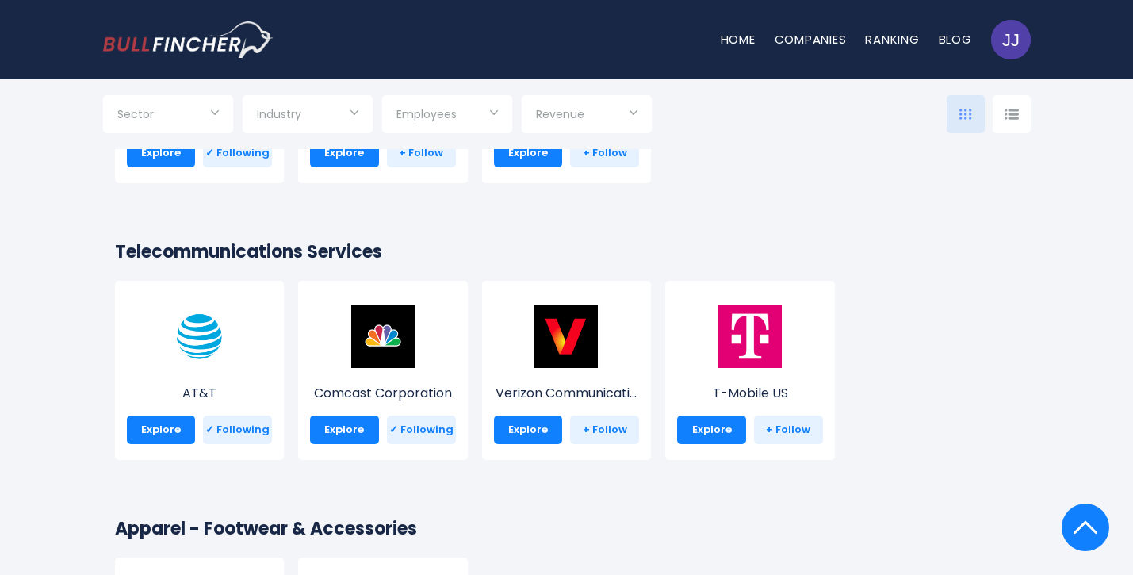
scroll to position [5842, 0]
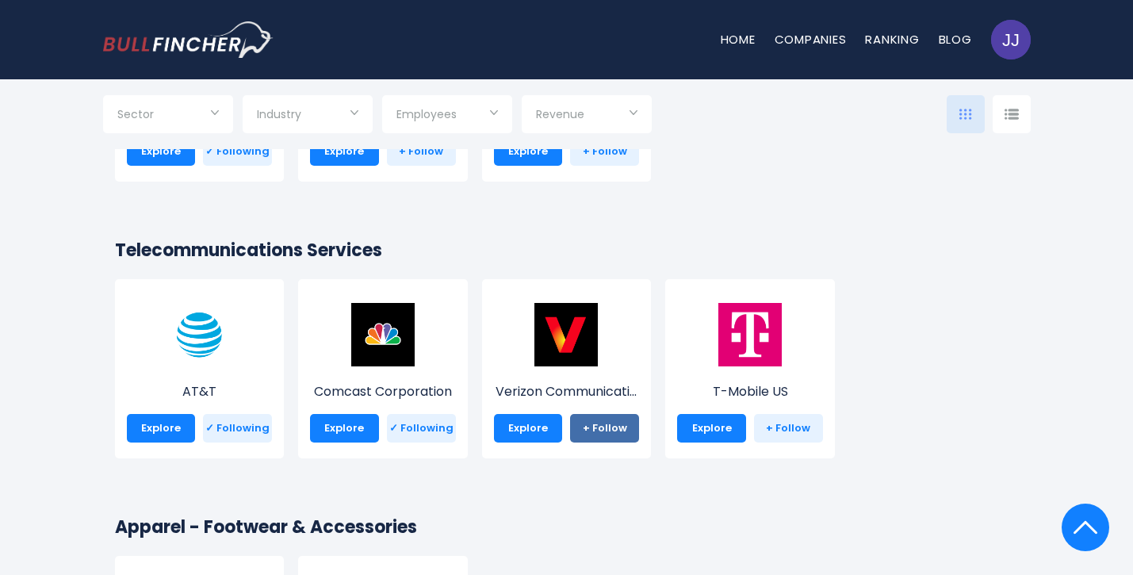
click at [611, 435] on link "+ Follow" at bounding box center [604, 428] width 69 height 29
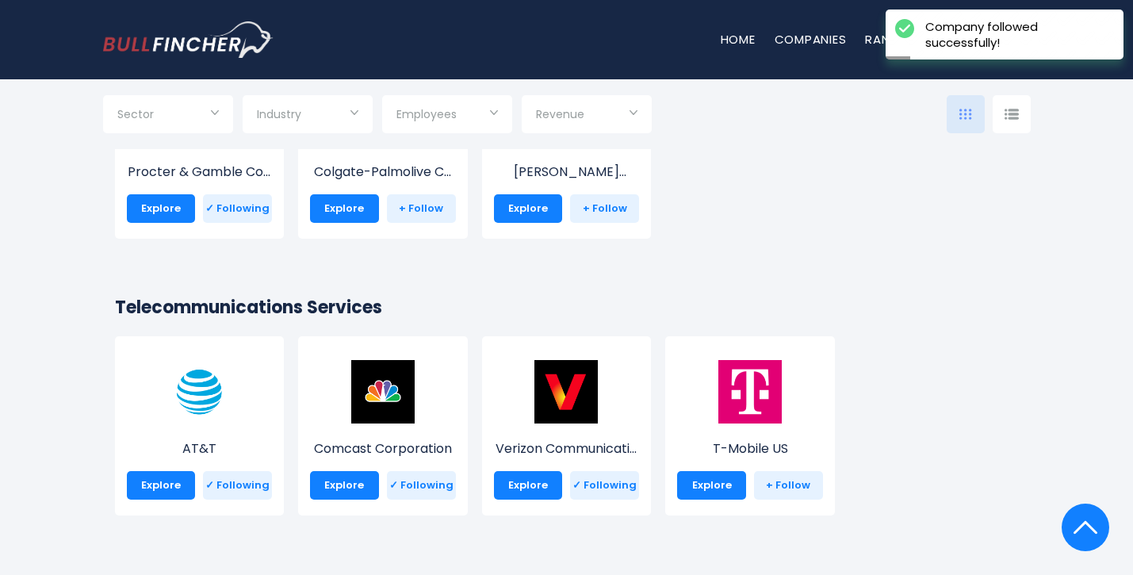
scroll to position [5789, 0]
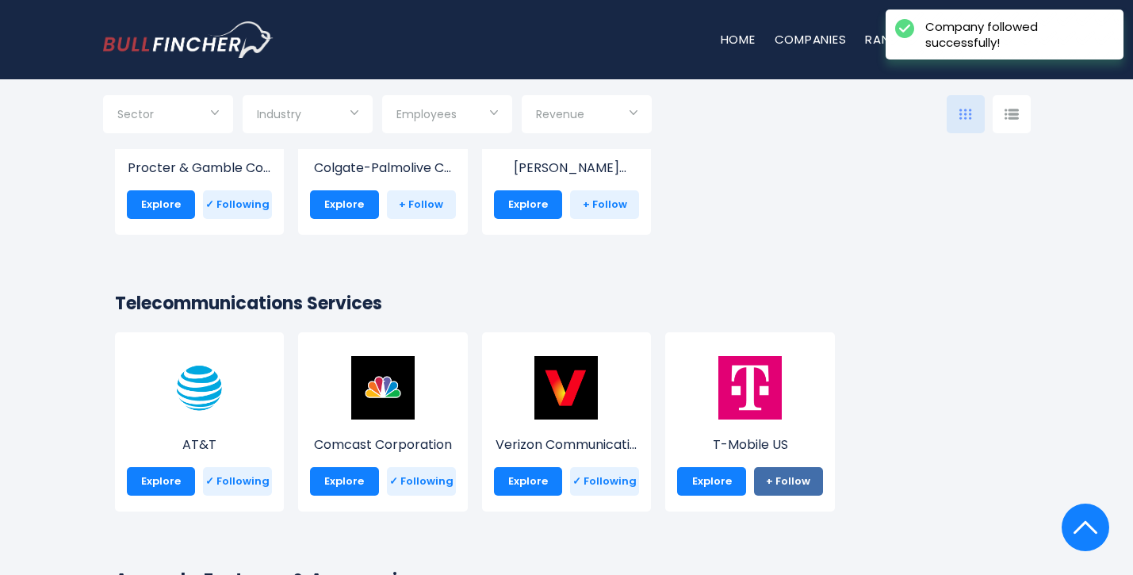
click at [796, 470] on link "+ Follow" at bounding box center [788, 481] width 69 height 29
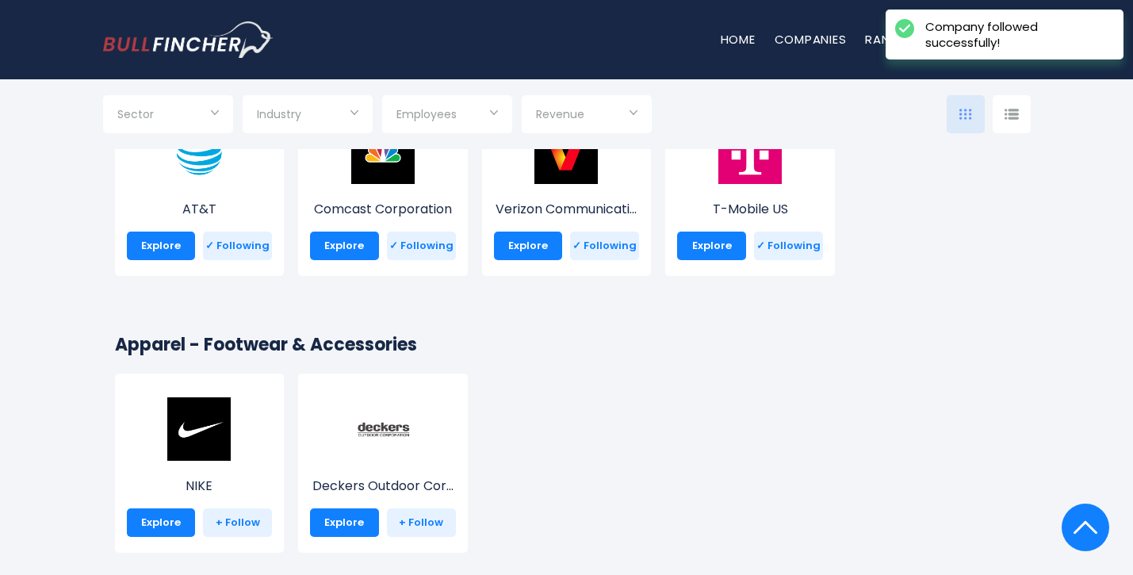
scroll to position [6117, 0]
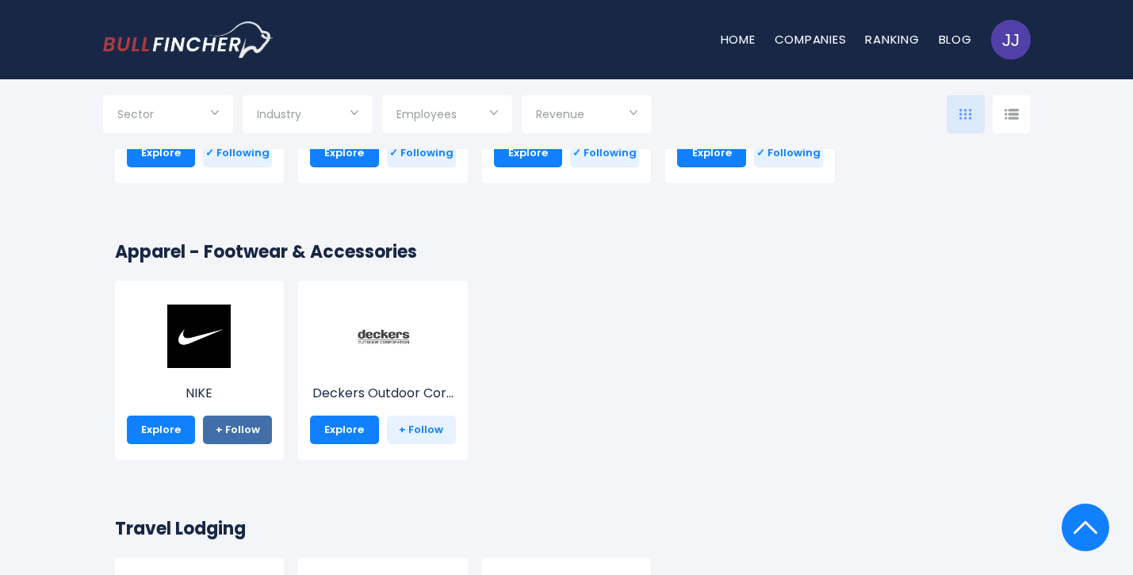
click at [224, 431] on link "+ Follow" at bounding box center [237, 430] width 69 height 29
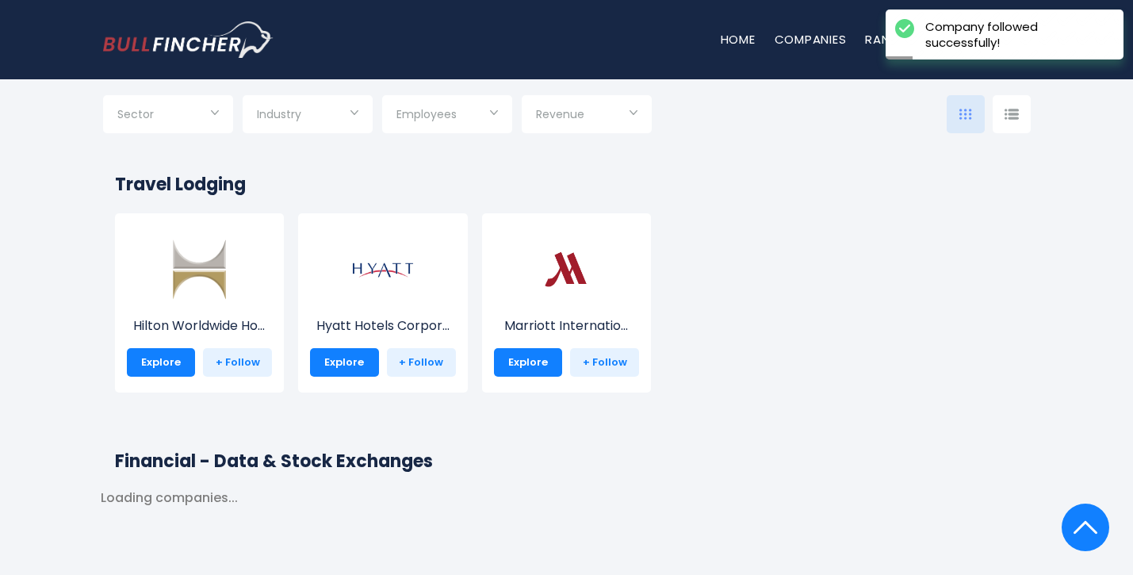
scroll to position [6462, 0]
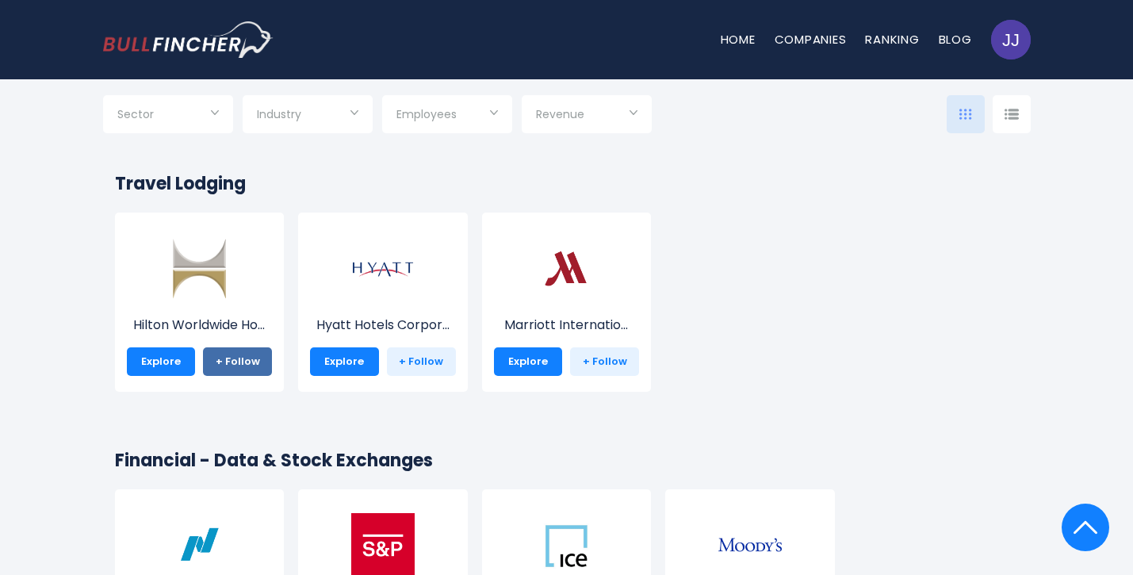
click at [249, 367] on link "+ Follow" at bounding box center [237, 361] width 69 height 29
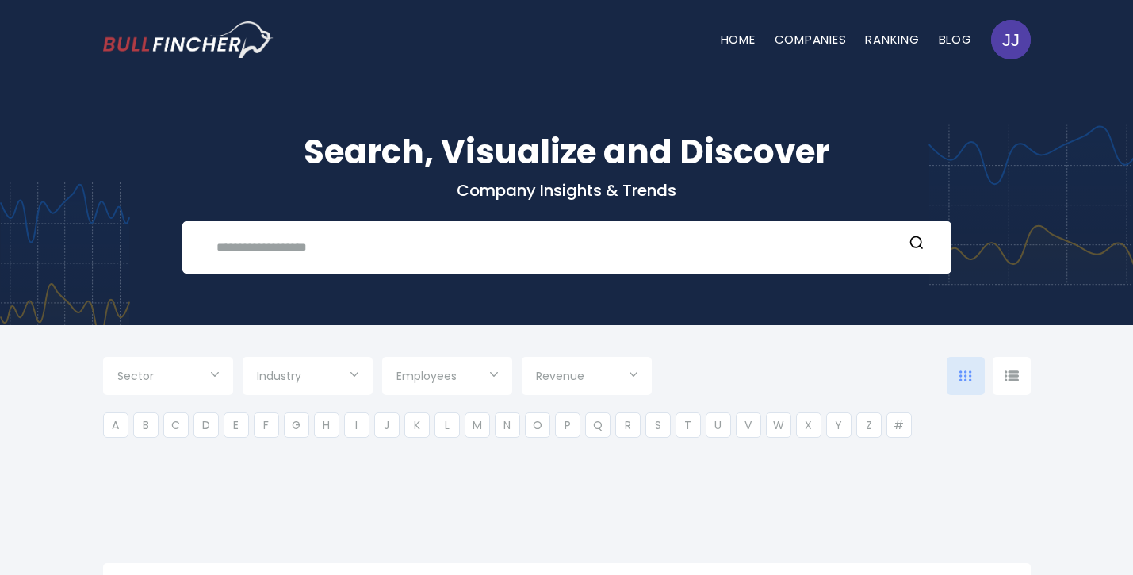
type input "***"
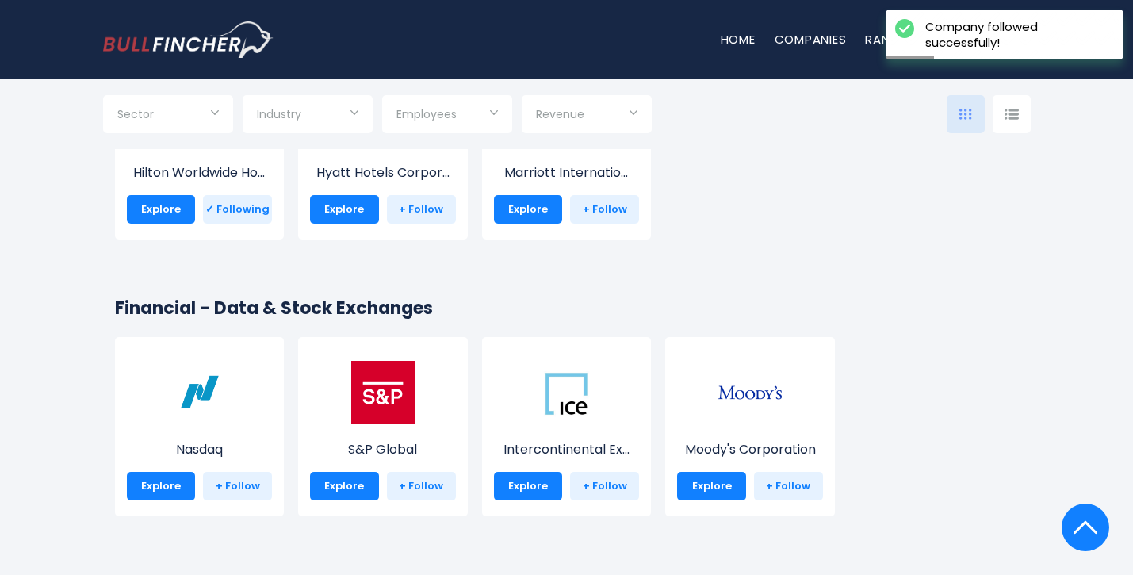
scroll to position [6599, 0]
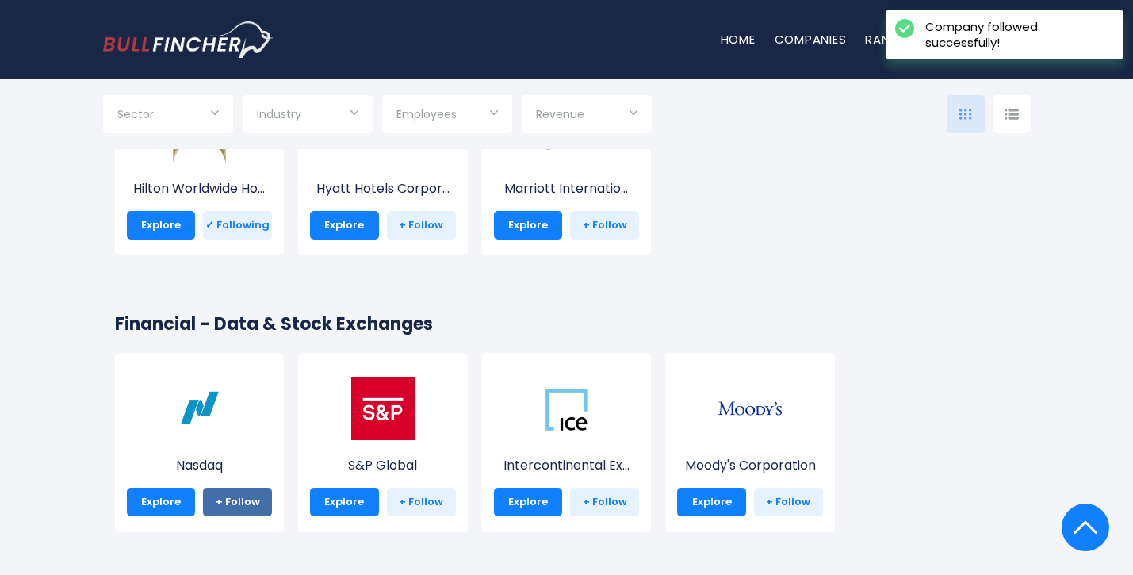
click at [246, 500] on link "+ Follow" at bounding box center [237, 502] width 69 height 29
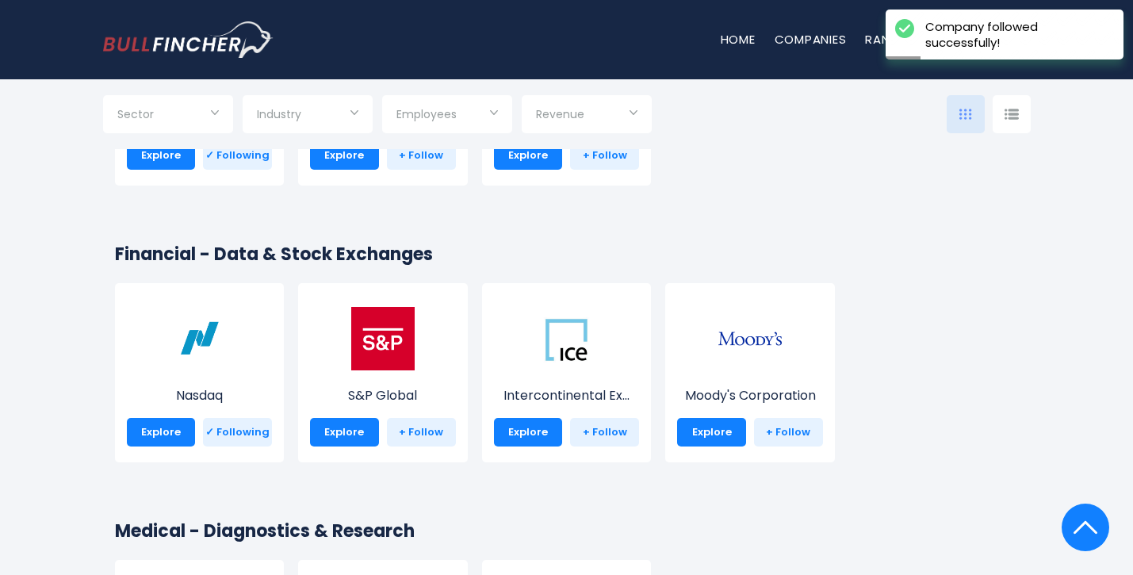
scroll to position [6672, 0]
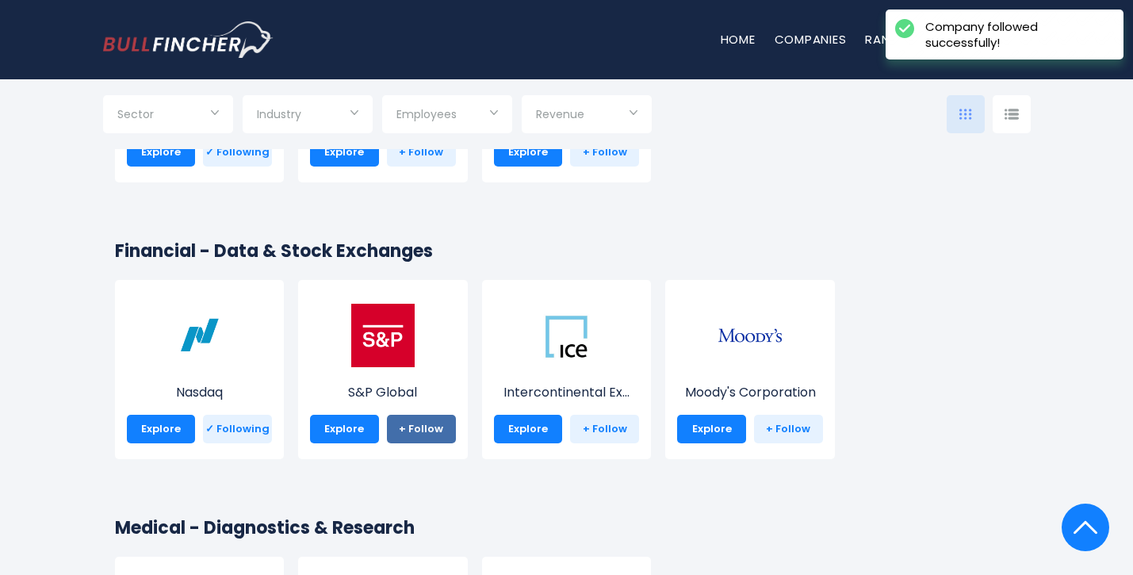
click at [428, 424] on link "+ Follow" at bounding box center [421, 429] width 69 height 29
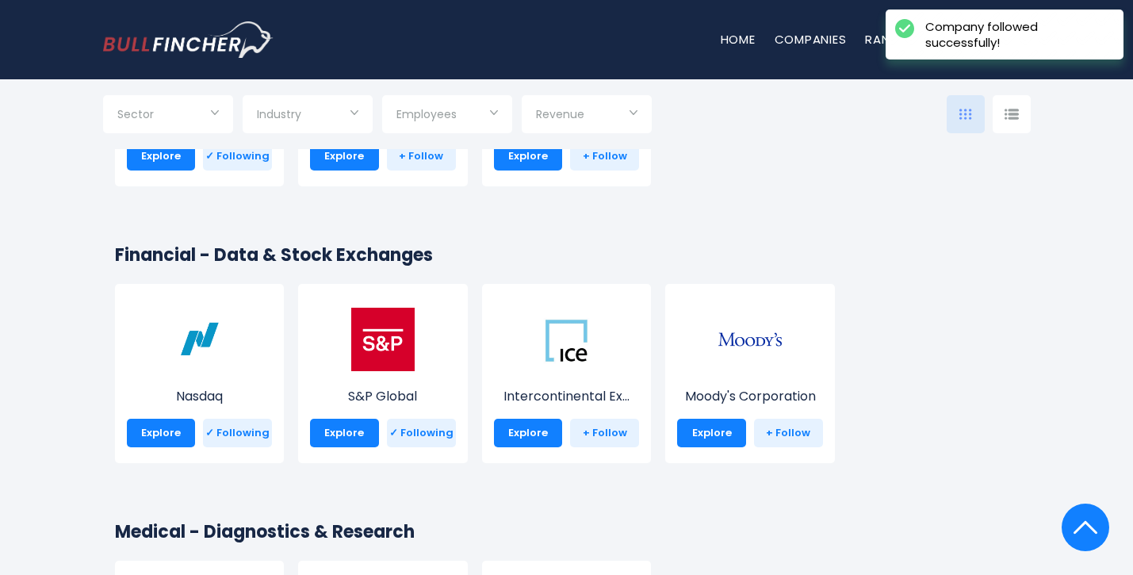
scroll to position [6737, 0]
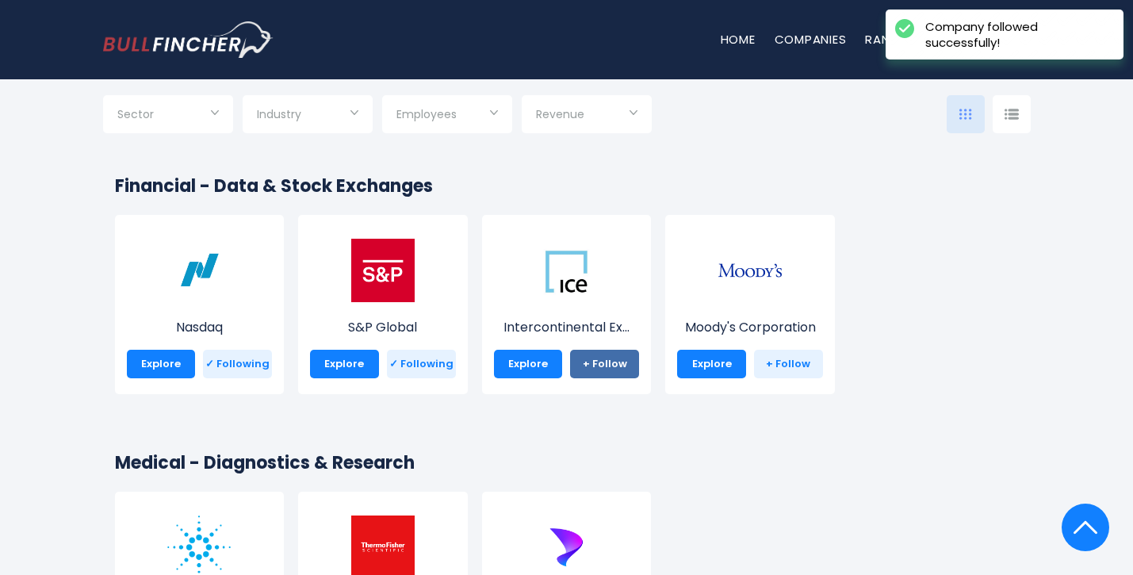
click at [610, 362] on link "+ Follow" at bounding box center [604, 364] width 69 height 29
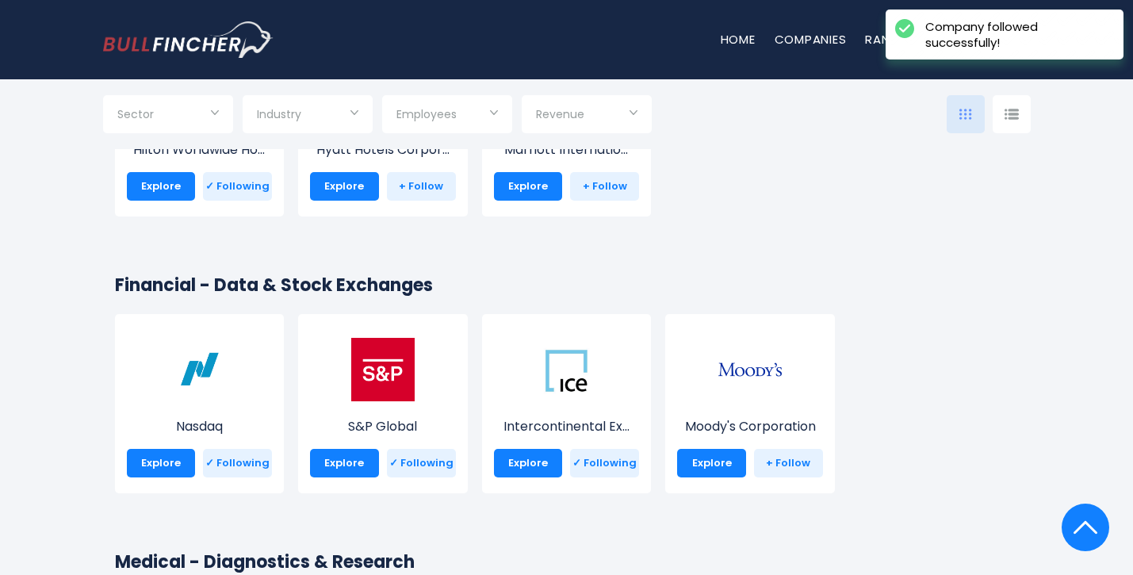
scroll to position [6621, 0]
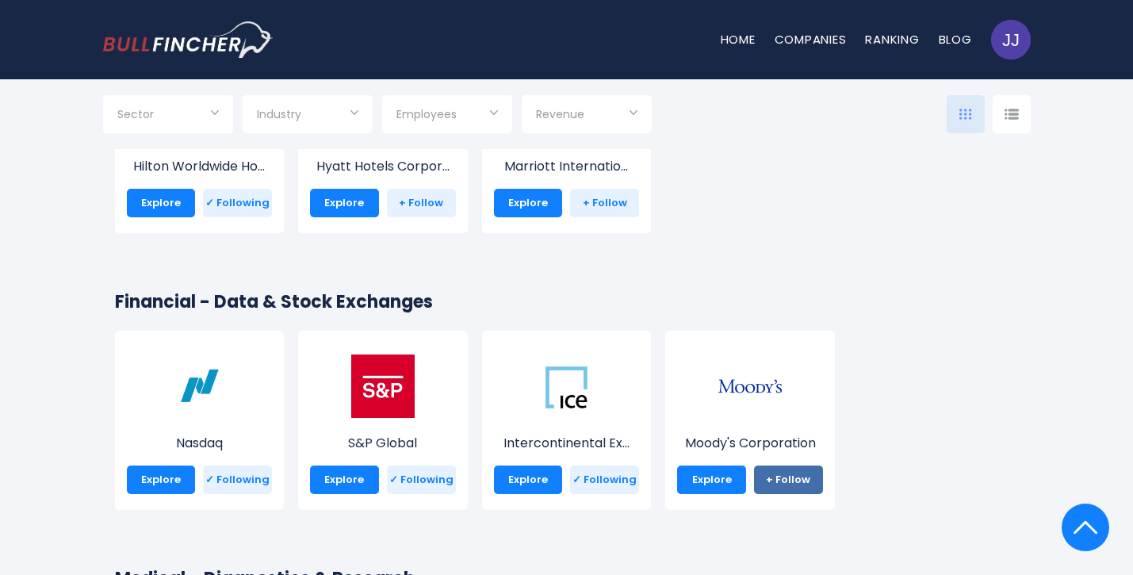
click at [789, 481] on link "+ Follow" at bounding box center [788, 480] width 69 height 29
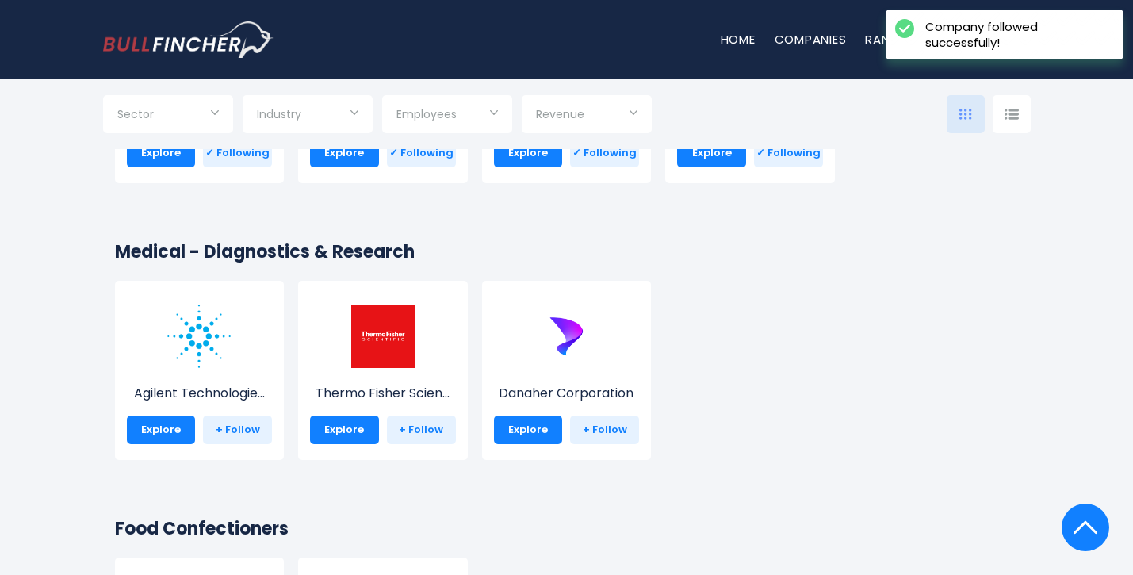
scroll to position [6957, 0]
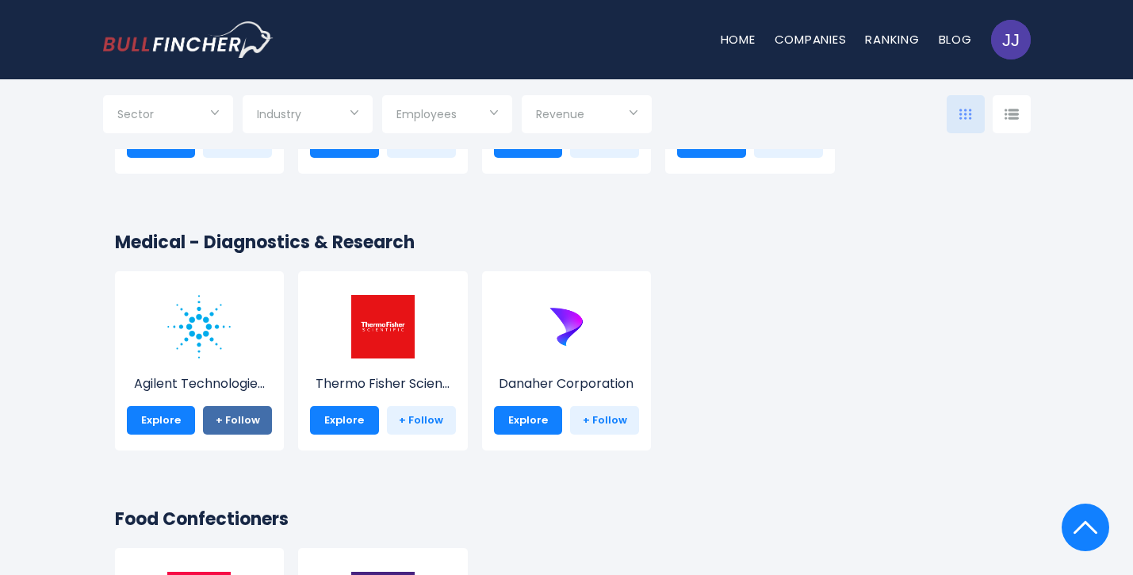
click at [242, 411] on link "+ Follow" at bounding box center [237, 420] width 69 height 29
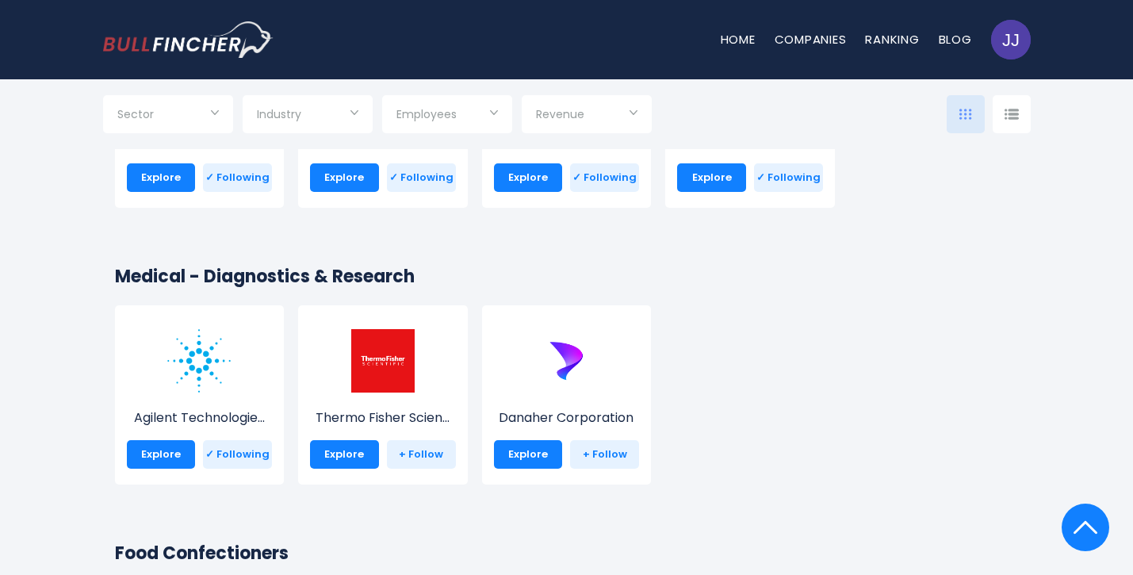
scroll to position [6922, 0]
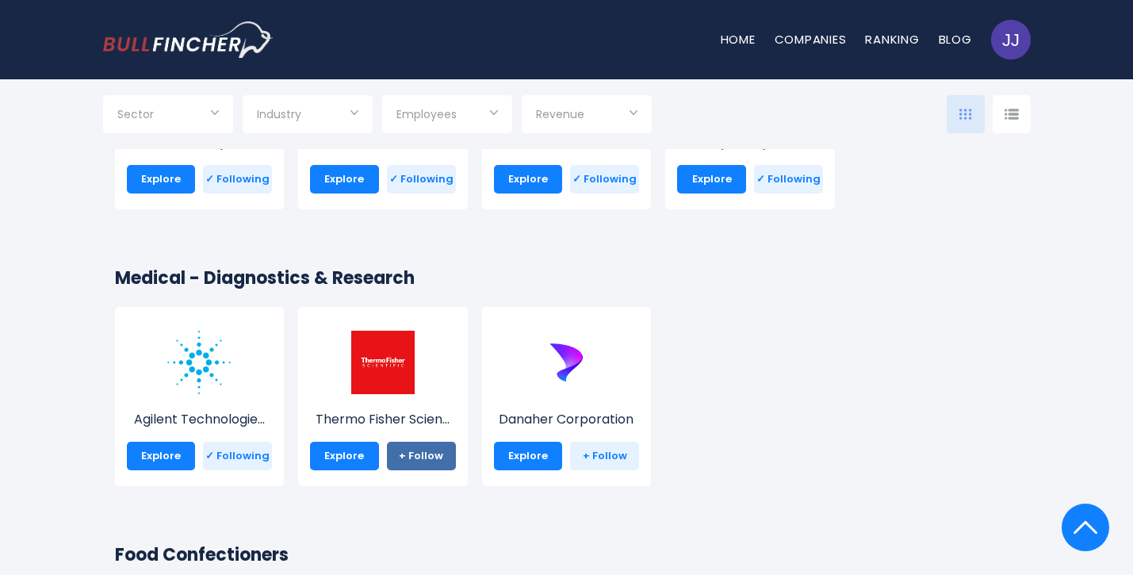
click at [416, 448] on link "+ Follow" at bounding box center [421, 456] width 69 height 29
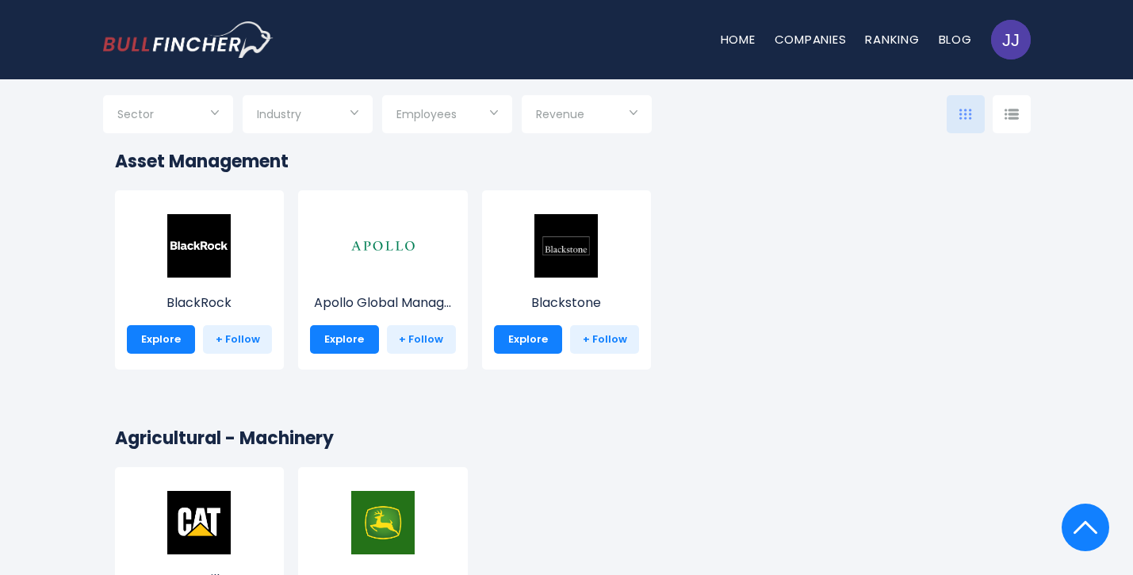
scroll to position [9251, 0]
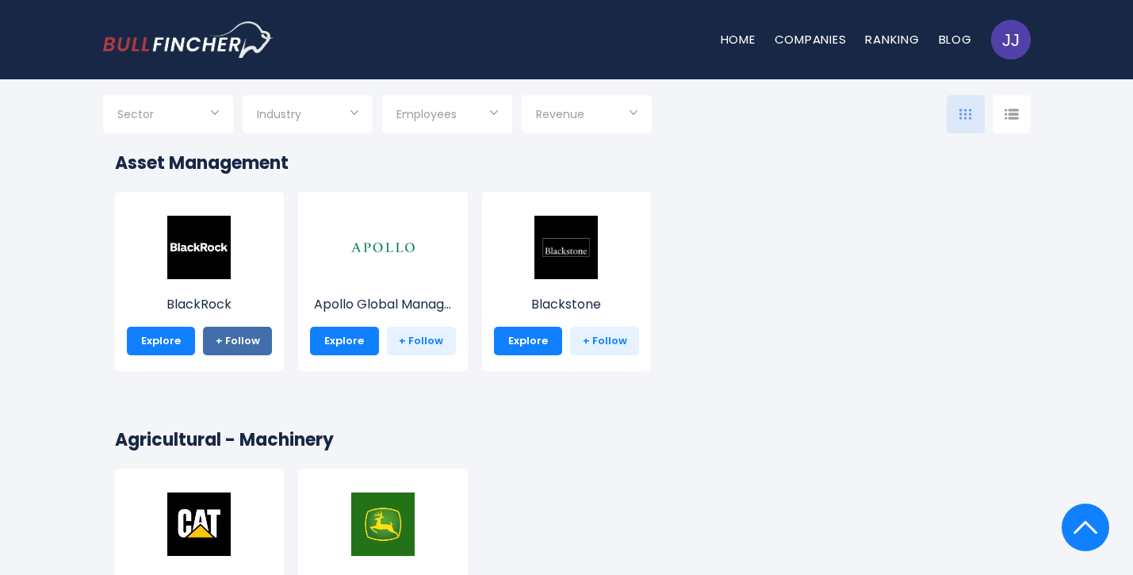
click at [228, 335] on link "+ Follow" at bounding box center [237, 341] width 69 height 29
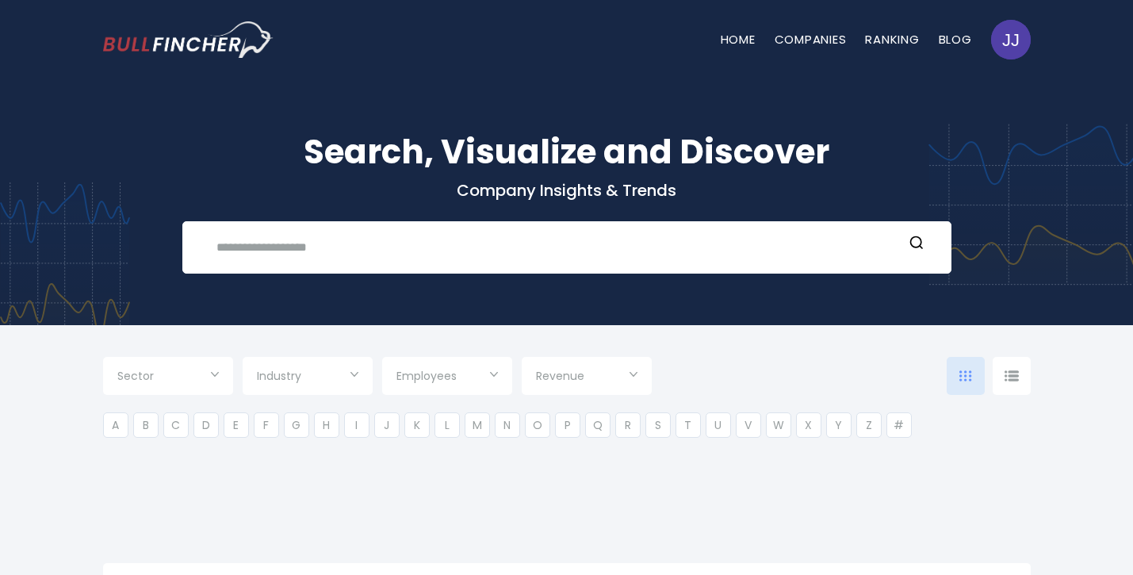
type input "***"
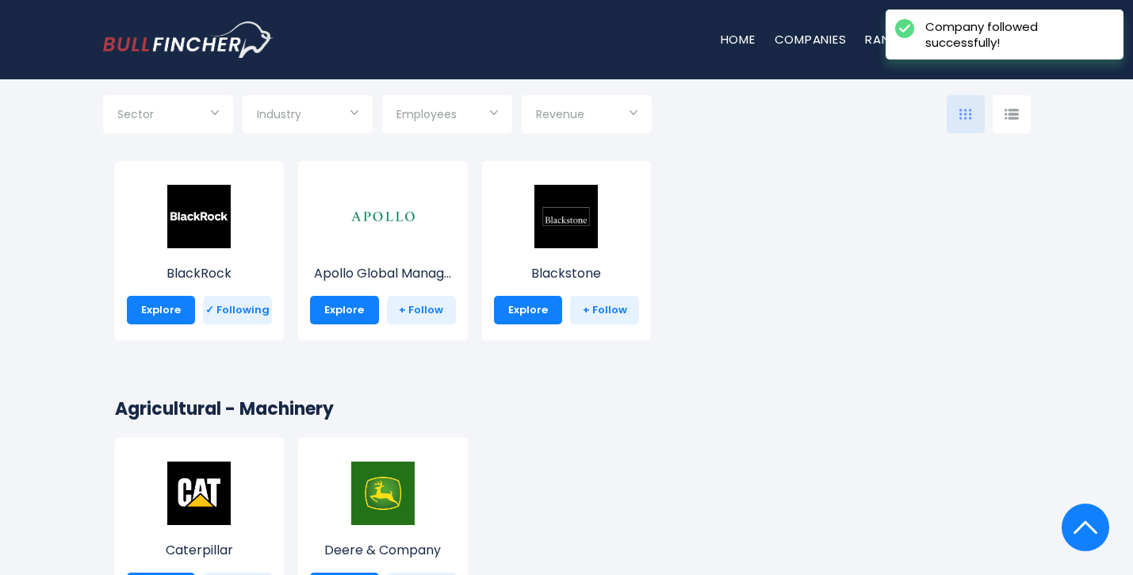
scroll to position [9287, 0]
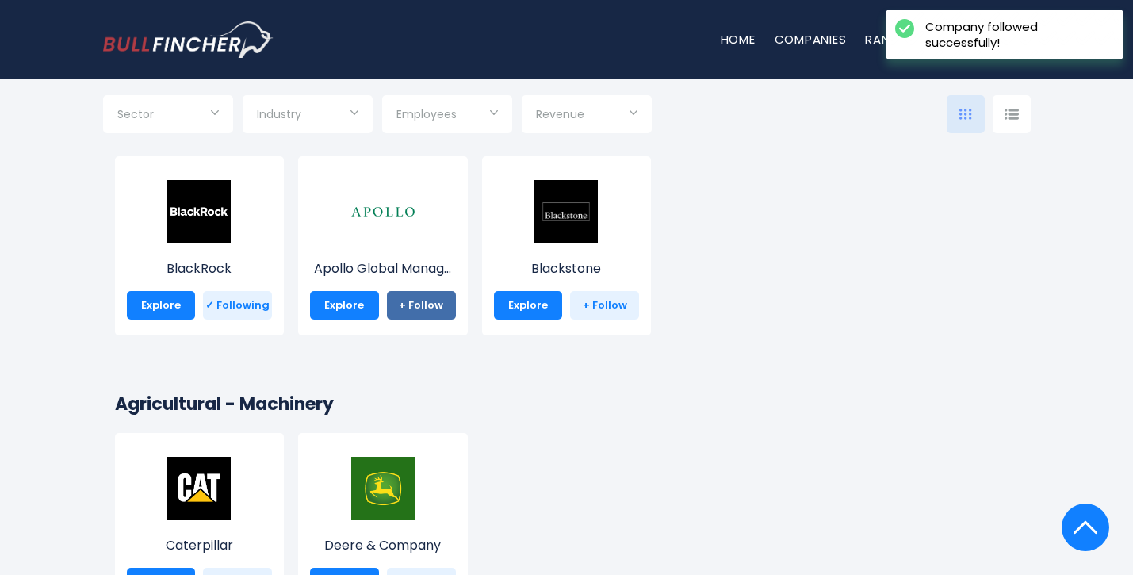
click at [428, 299] on link "+ Follow" at bounding box center [421, 305] width 69 height 29
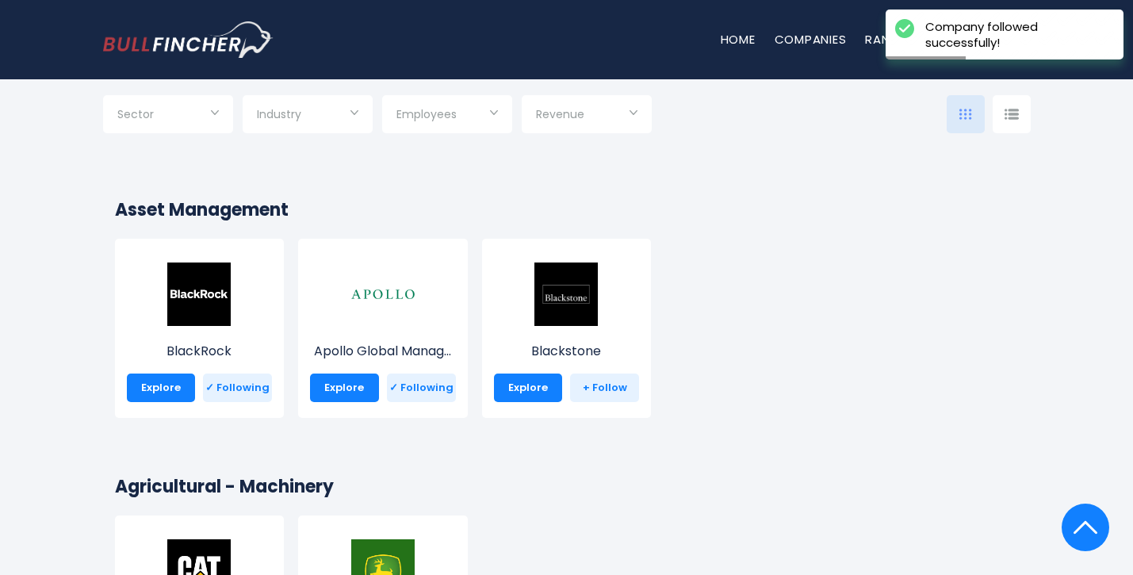
scroll to position [9212, 0]
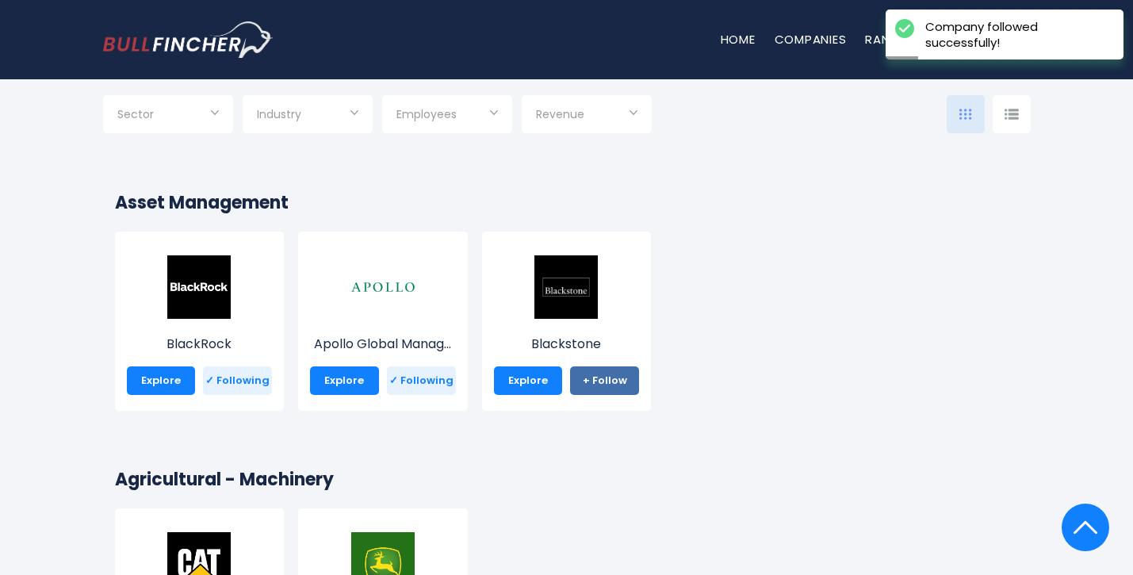
click at [611, 376] on link "+ Follow" at bounding box center [604, 380] width 69 height 29
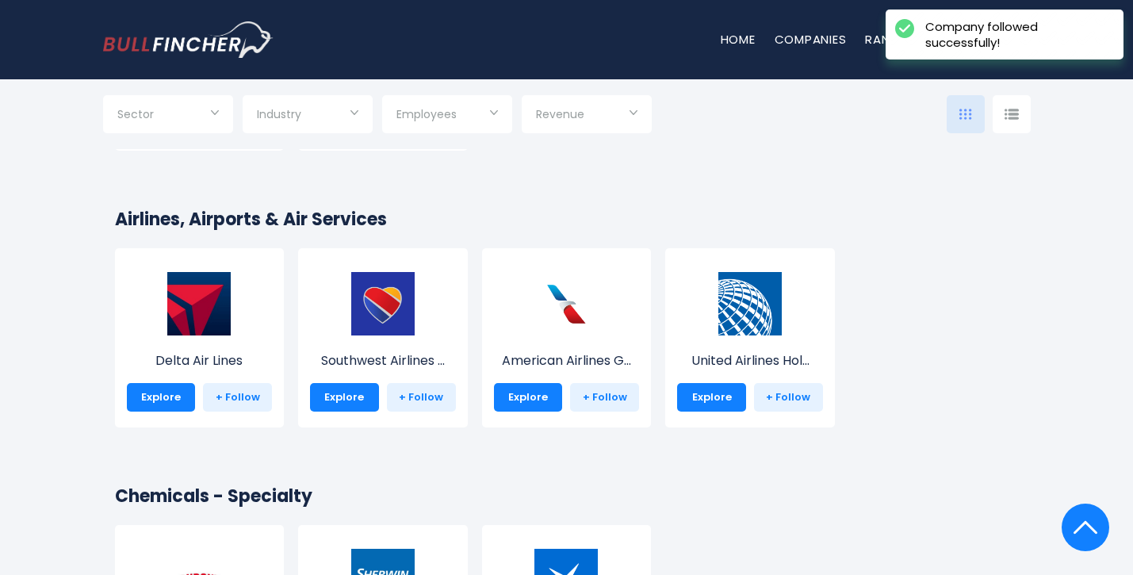
scroll to position [10561, 0]
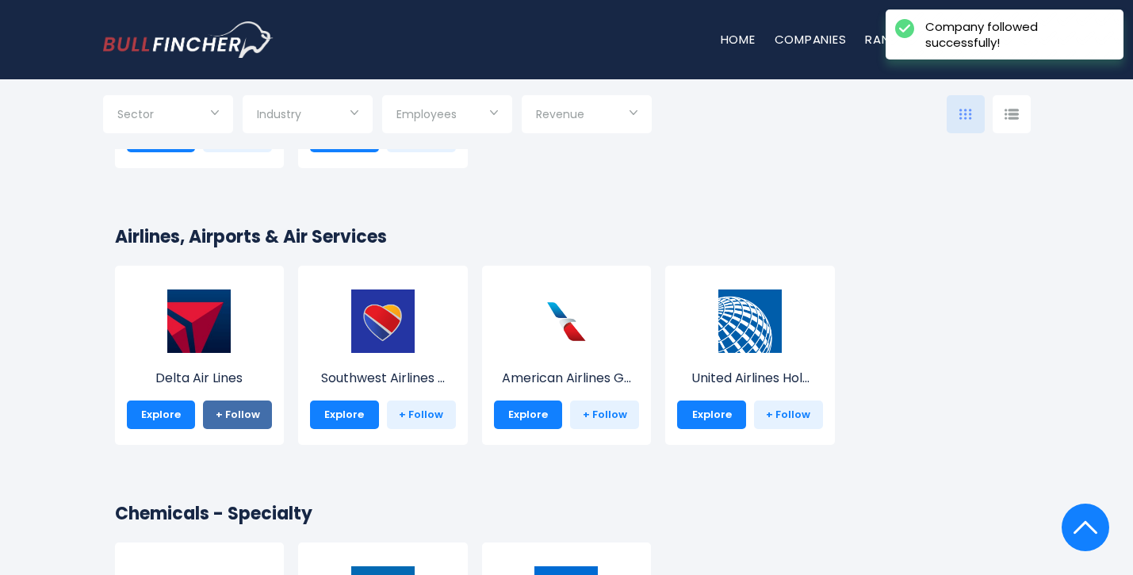
click at [255, 414] on link "+ Follow" at bounding box center [237, 415] width 69 height 29
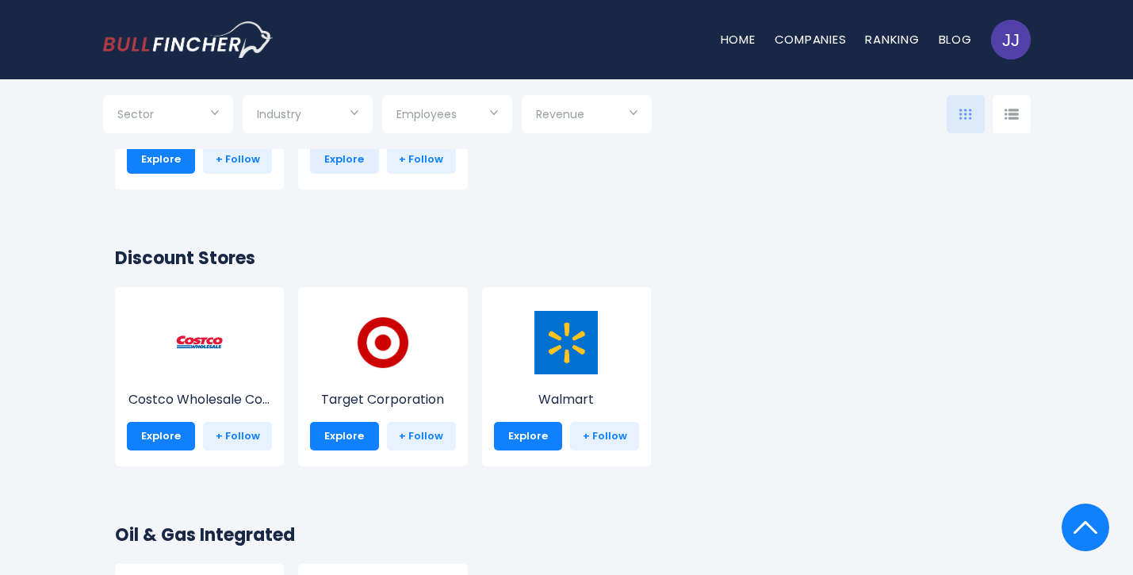
scroll to position [9988, 0]
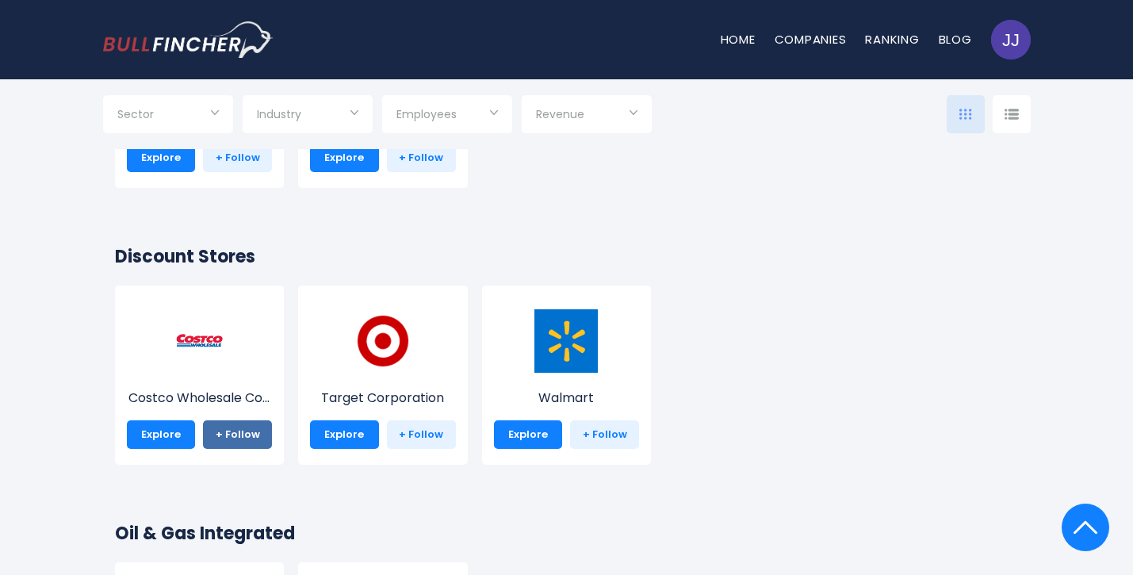
click at [251, 440] on link "+ Follow" at bounding box center [237, 434] width 69 height 29
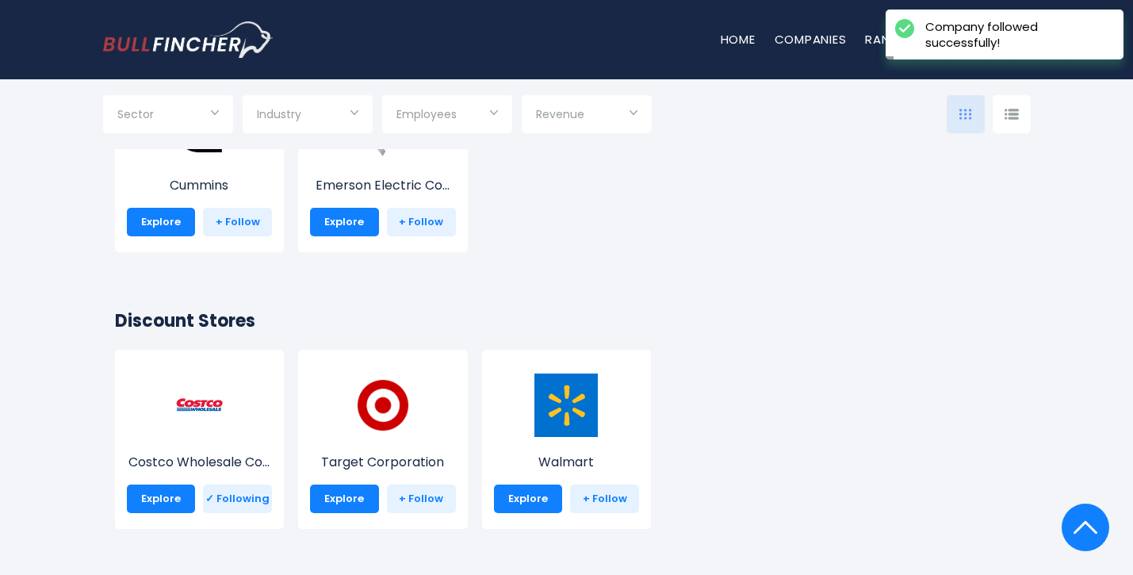
scroll to position [9929, 0]
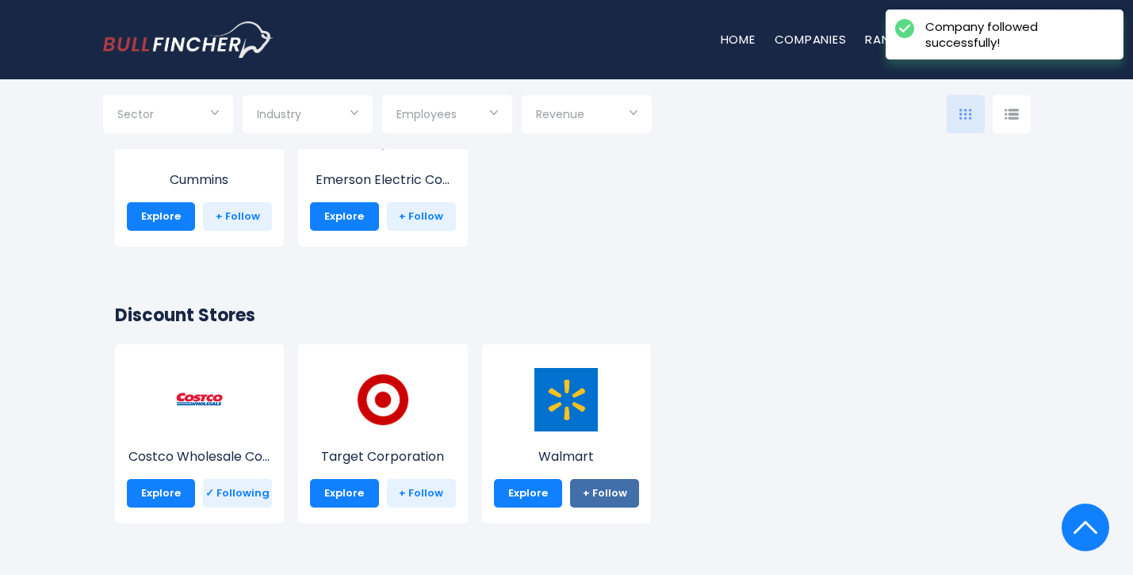
click at [586, 492] on link "+ Follow" at bounding box center [604, 493] width 69 height 29
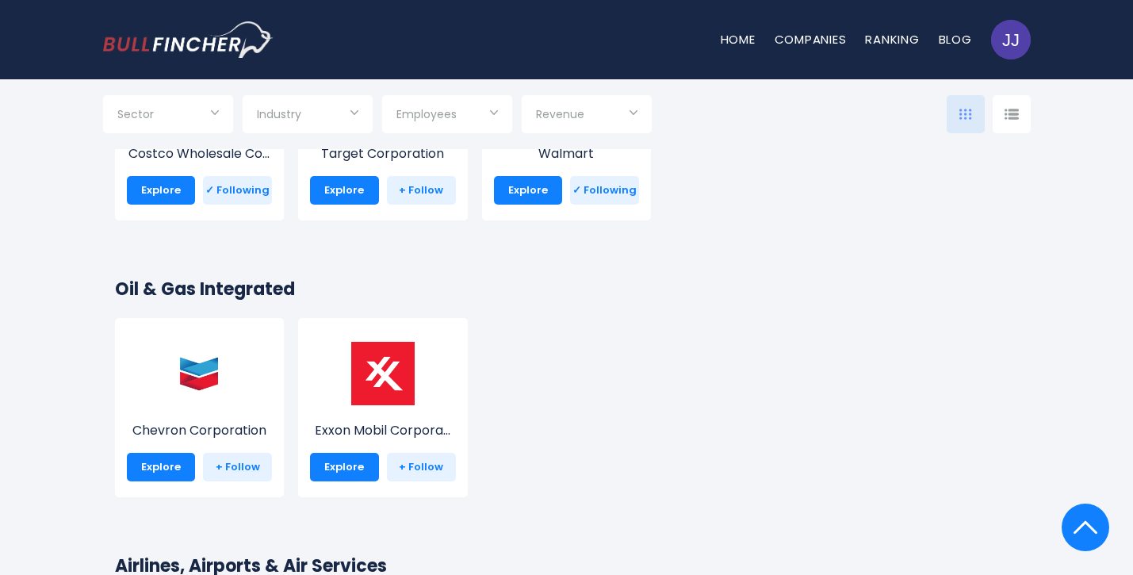
scroll to position [10262, 0]
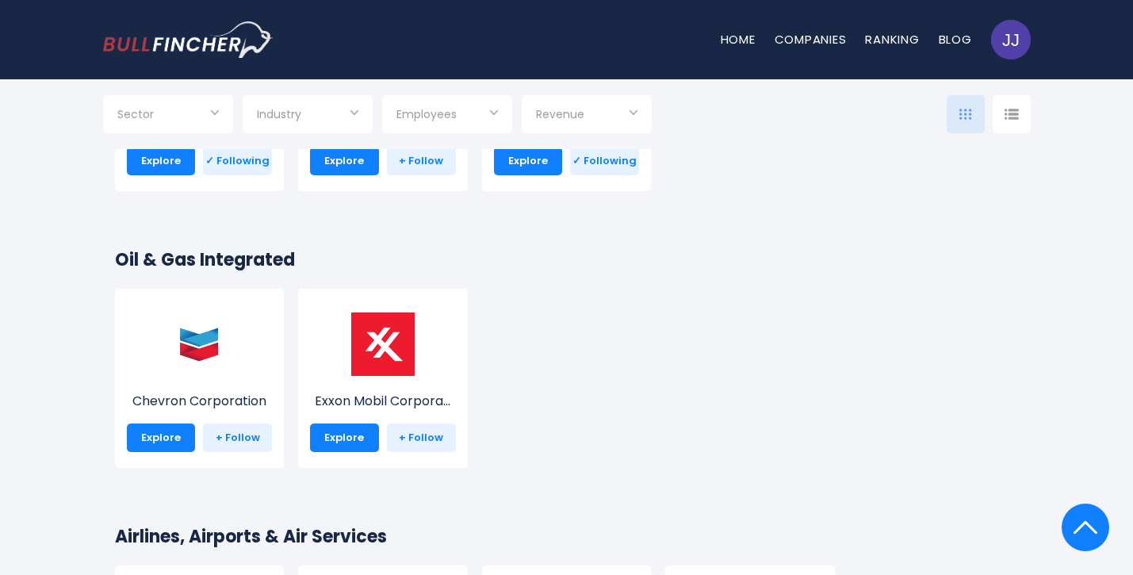
click at [269, 420] on div "Chevron Corporation Explore + Follow" at bounding box center [200, 378] width 170 height 179
click at [252, 430] on link "+ Follow" at bounding box center [237, 438] width 69 height 29
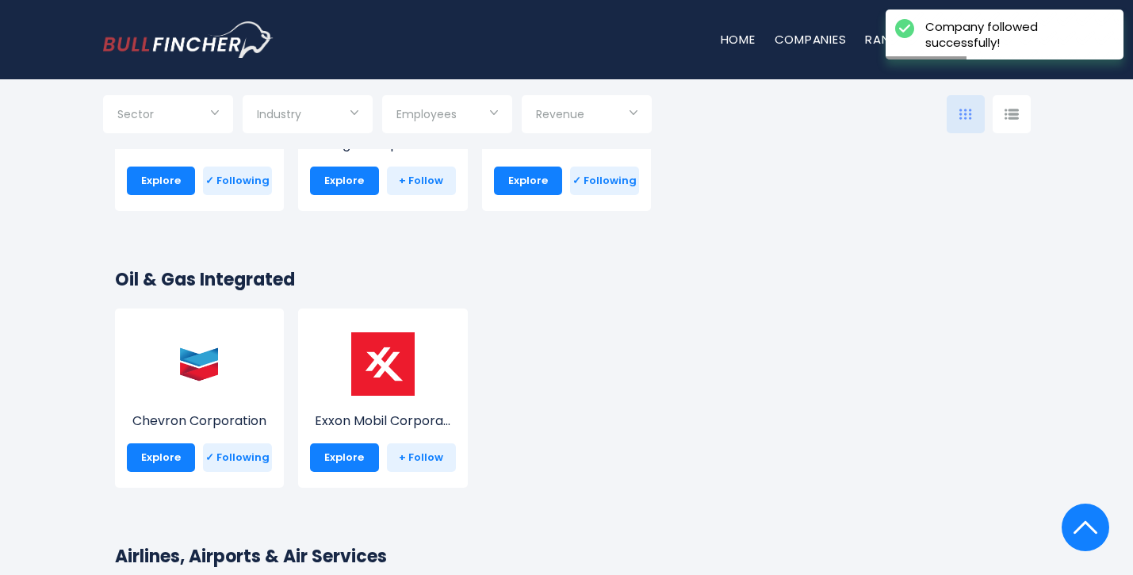
scroll to position [10247, 0]
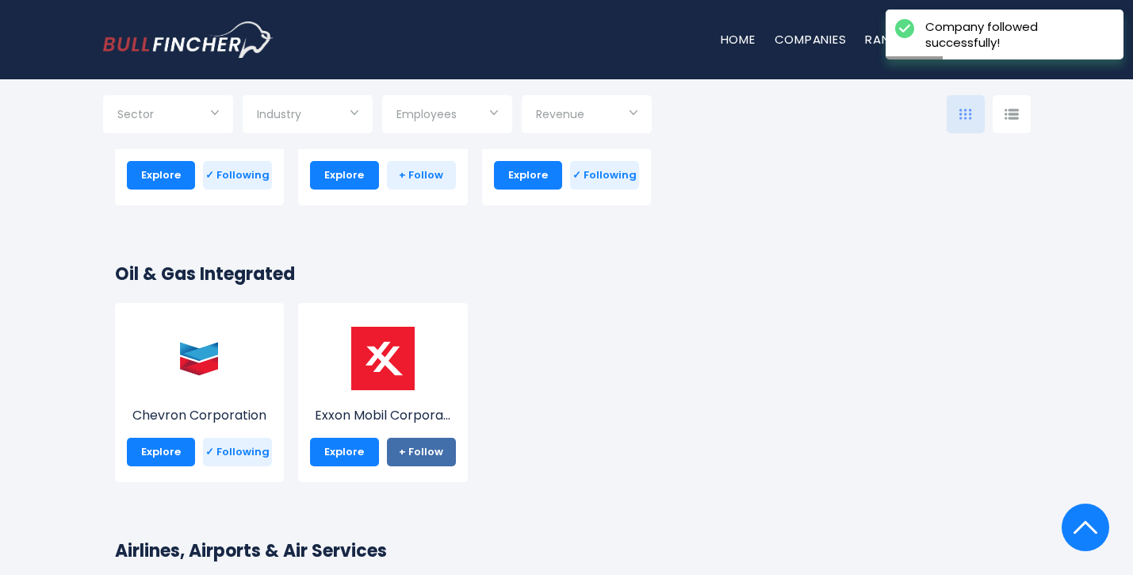
click at [426, 455] on link "+ Follow" at bounding box center [421, 452] width 69 height 29
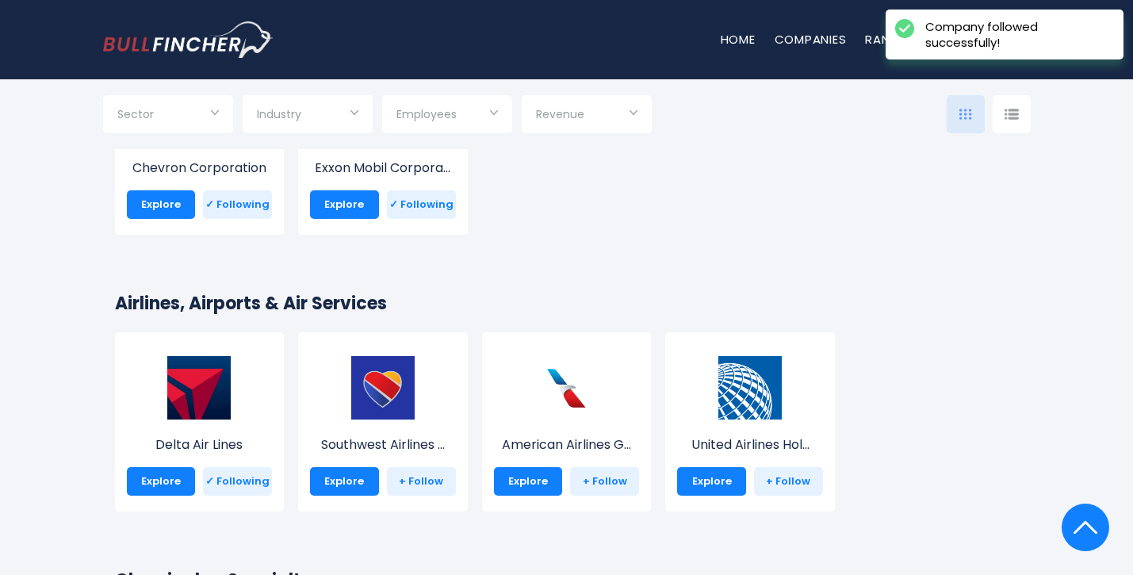
scroll to position [10511, 0]
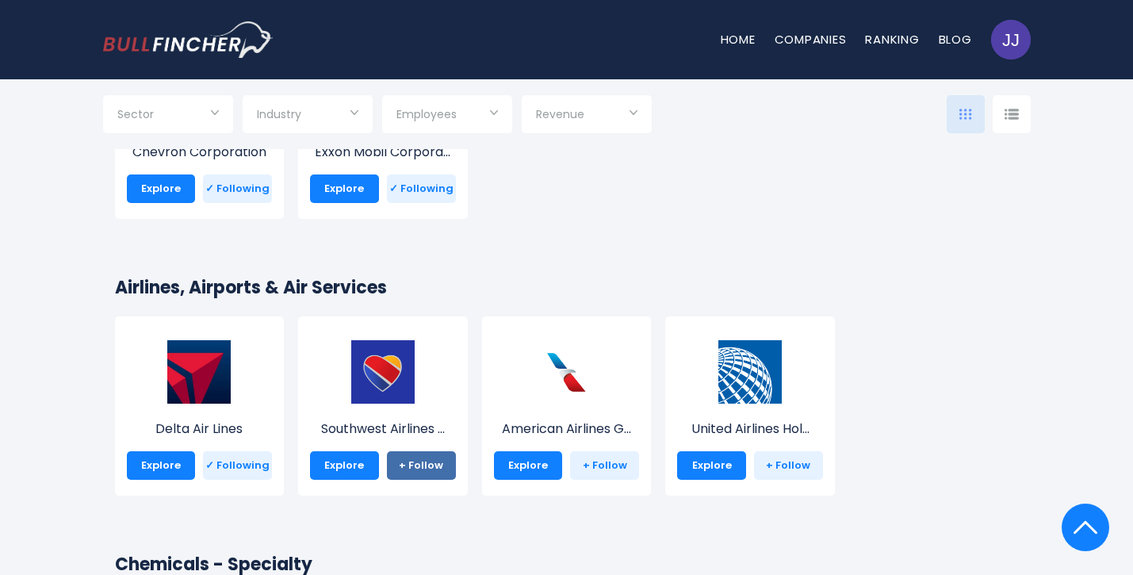
click at [417, 466] on link "+ Follow" at bounding box center [421, 465] width 69 height 29
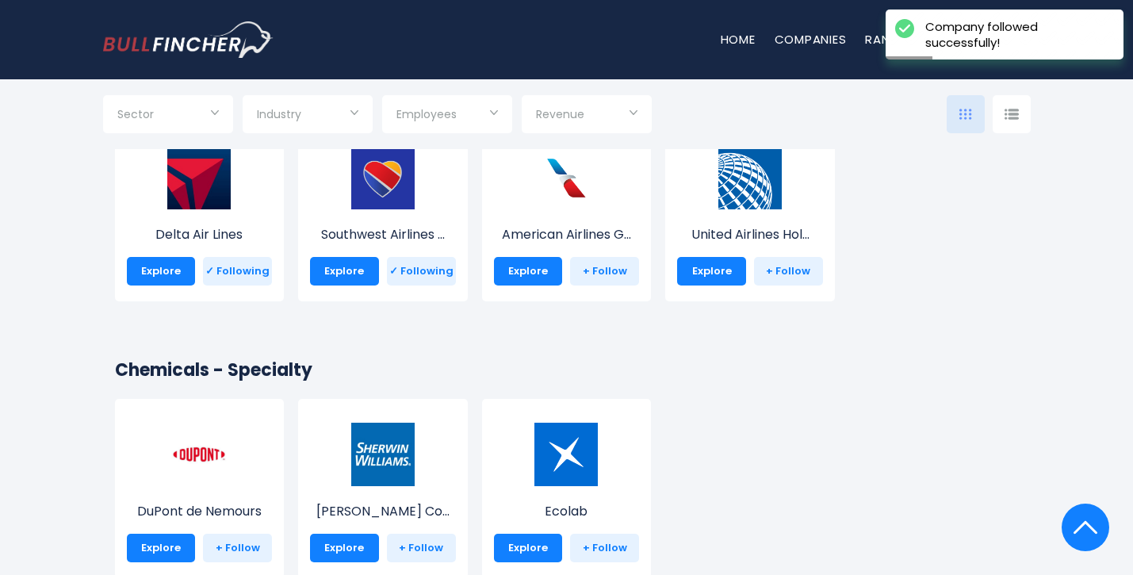
scroll to position [10711, 0]
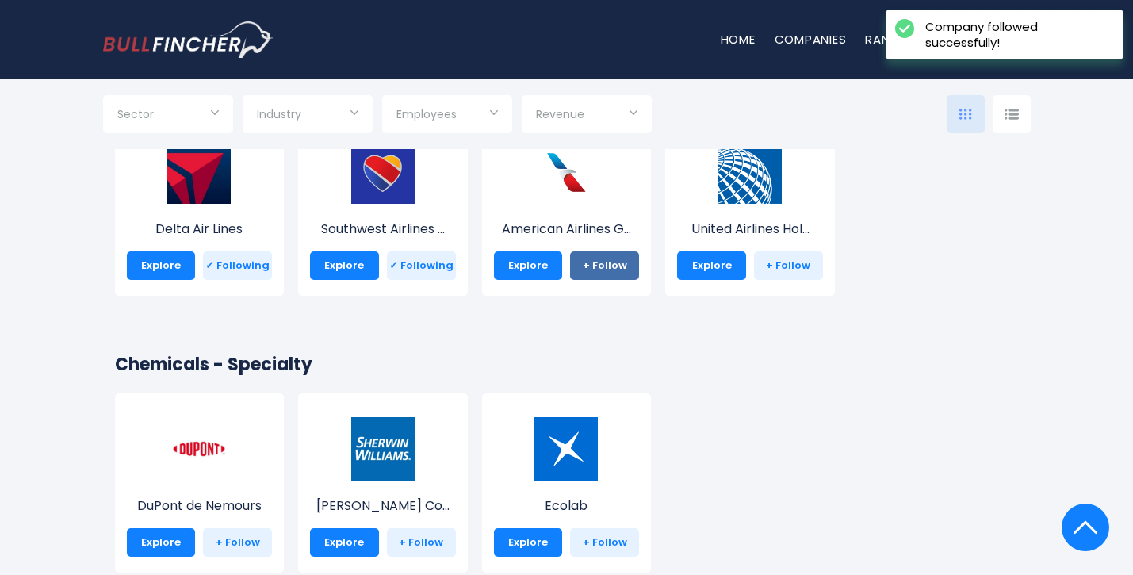
click at [611, 258] on link "+ Follow" at bounding box center [604, 265] width 69 height 29
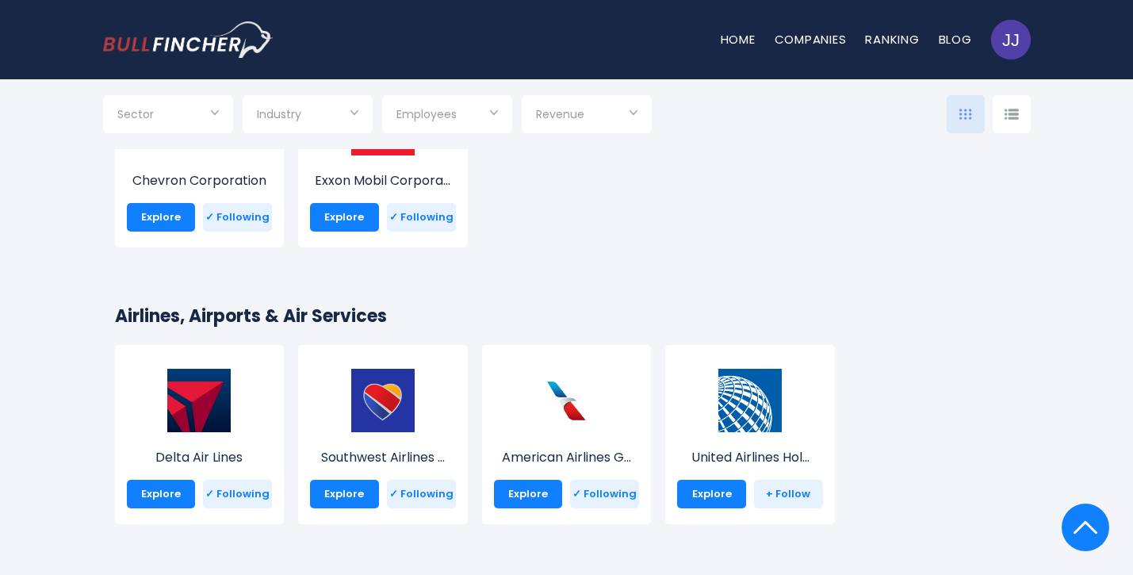
scroll to position [10503, 0]
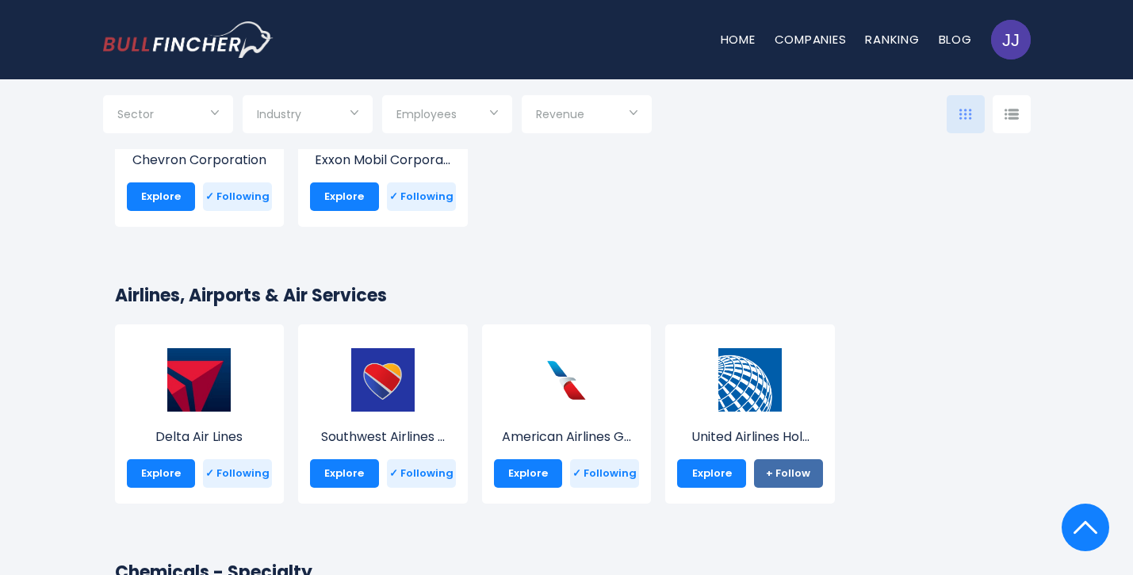
click at [765, 471] on link "+ Follow" at bounding box center [788, 473] width 69 height 29
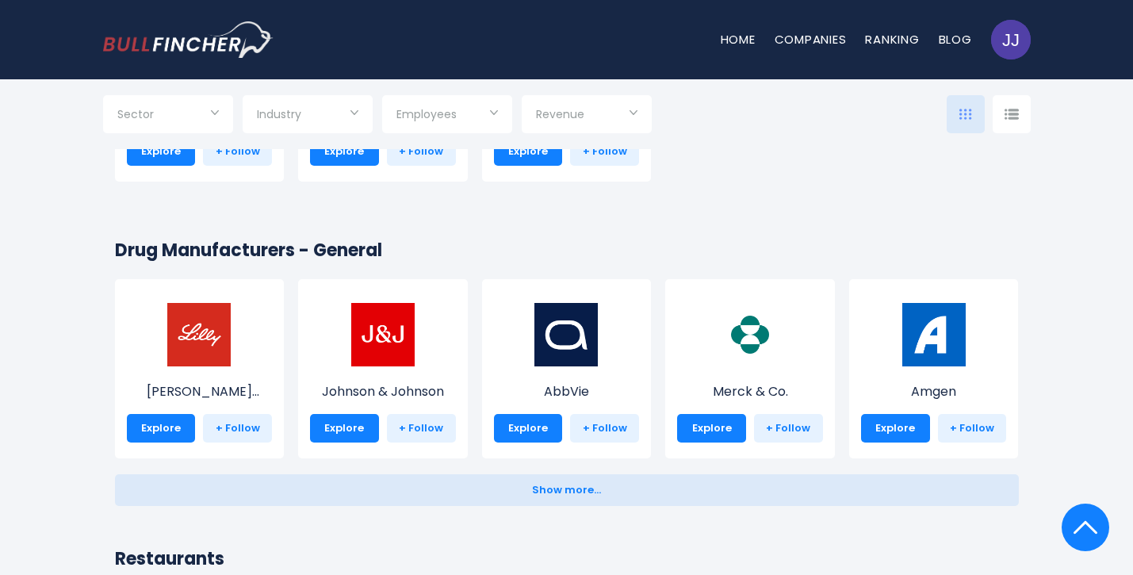
scroll to position [11134, 0]
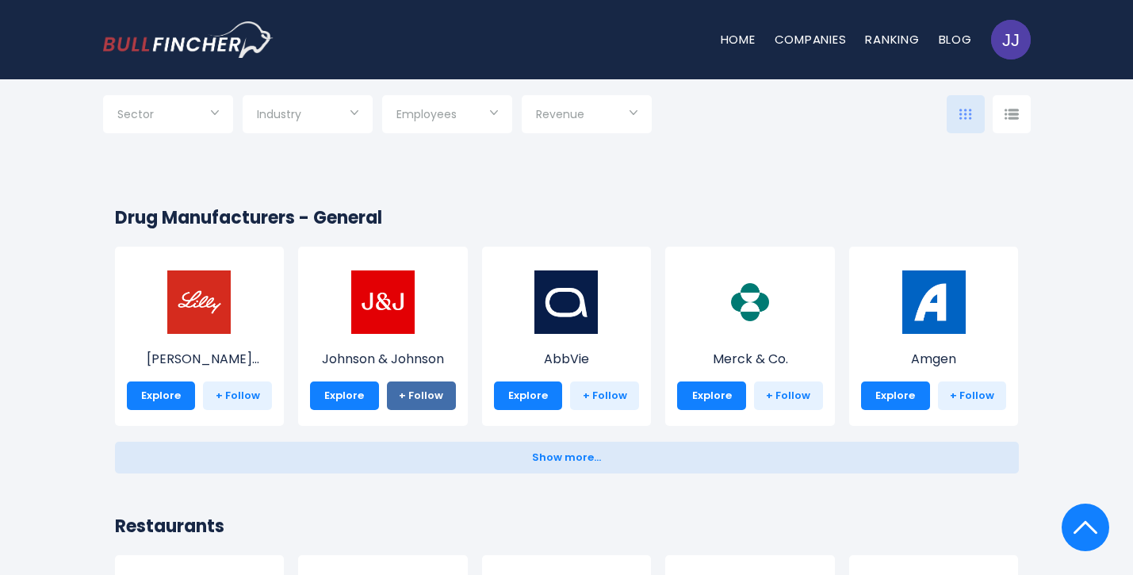
click at [432, 394] on link "+ Follow" at bounding box center [421, 395] width 69 height 29
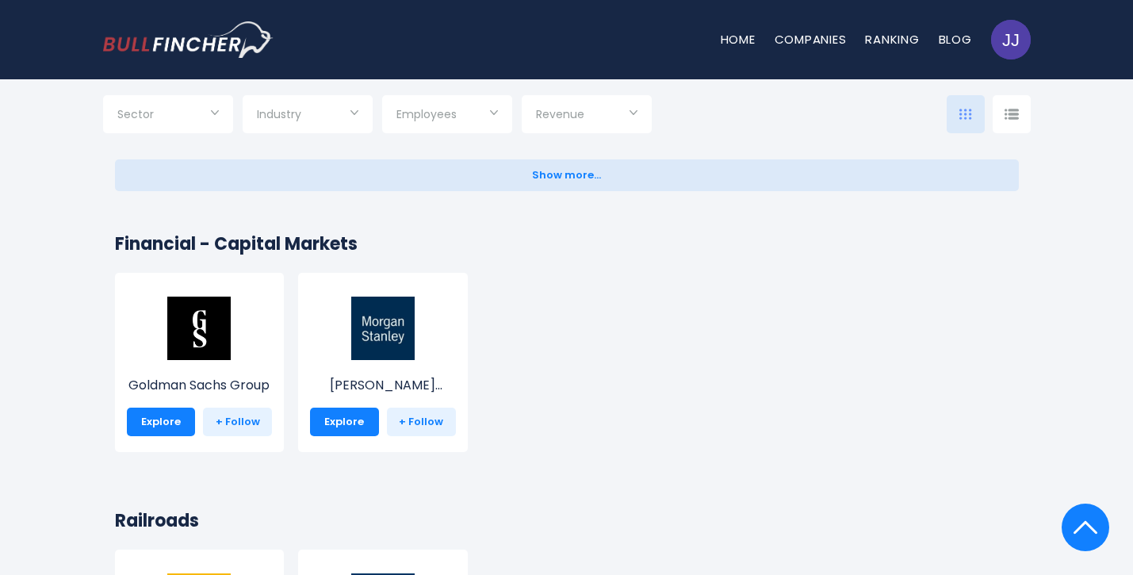
scroll to position [12513, 0]
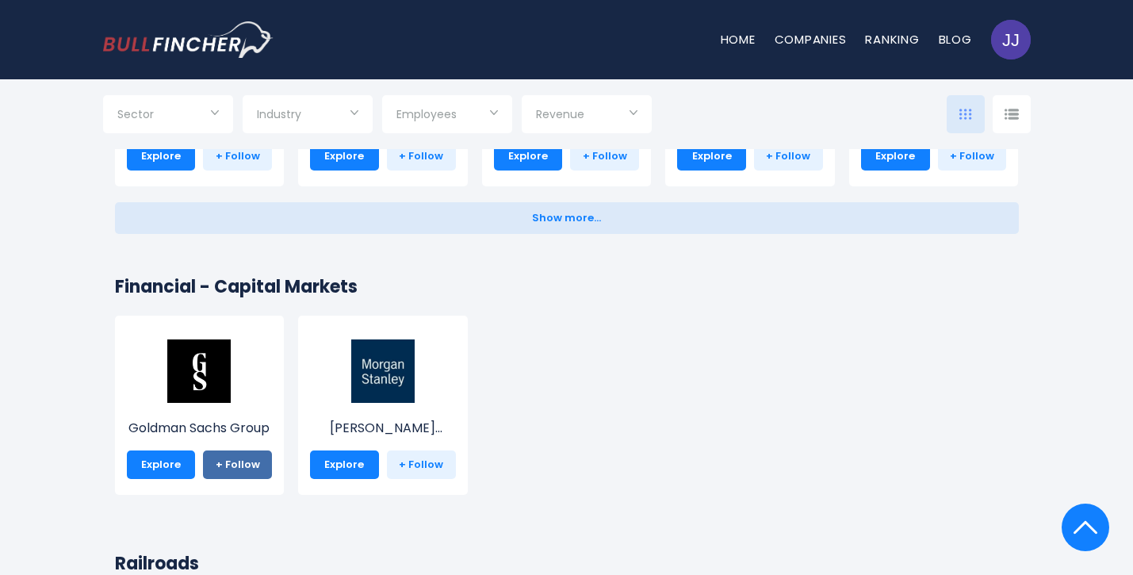
click at [247, 469] on link "+ Follow" at bounding box center [237, 465] width 69 height 29
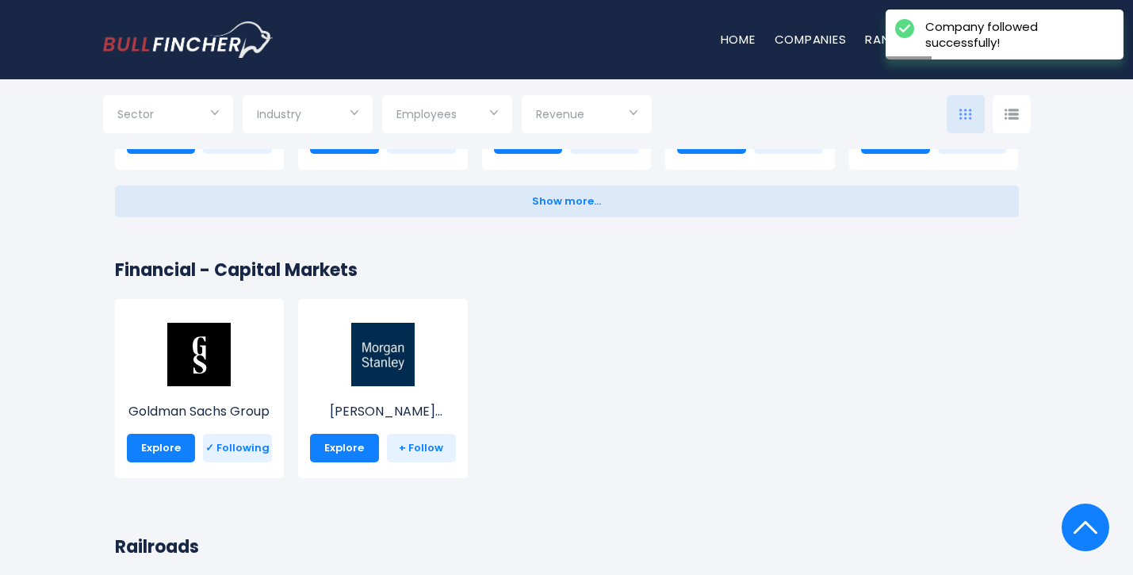
scroll to position [12534, 0]
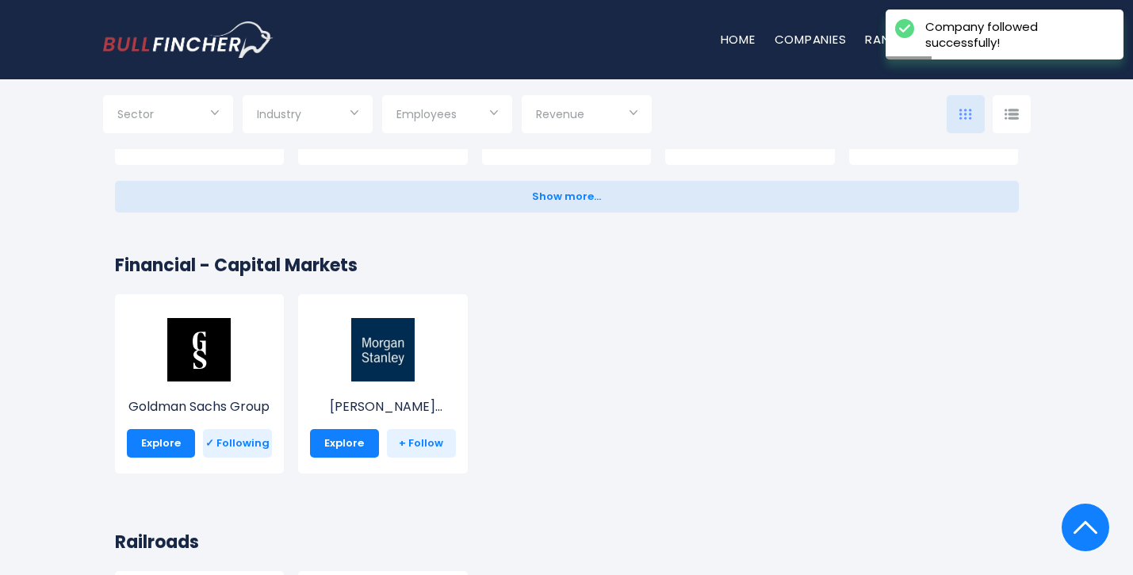
click at [435, 444] on link "+ Follow" at bounding box center [421, 443] width 69 height 29
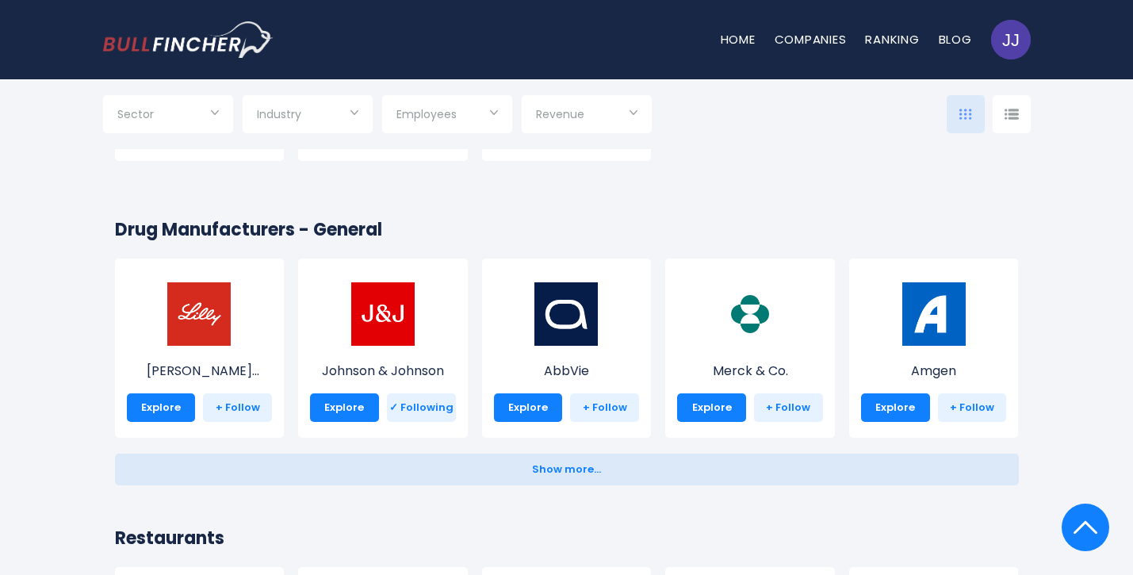
scroll to position [11103, 0]
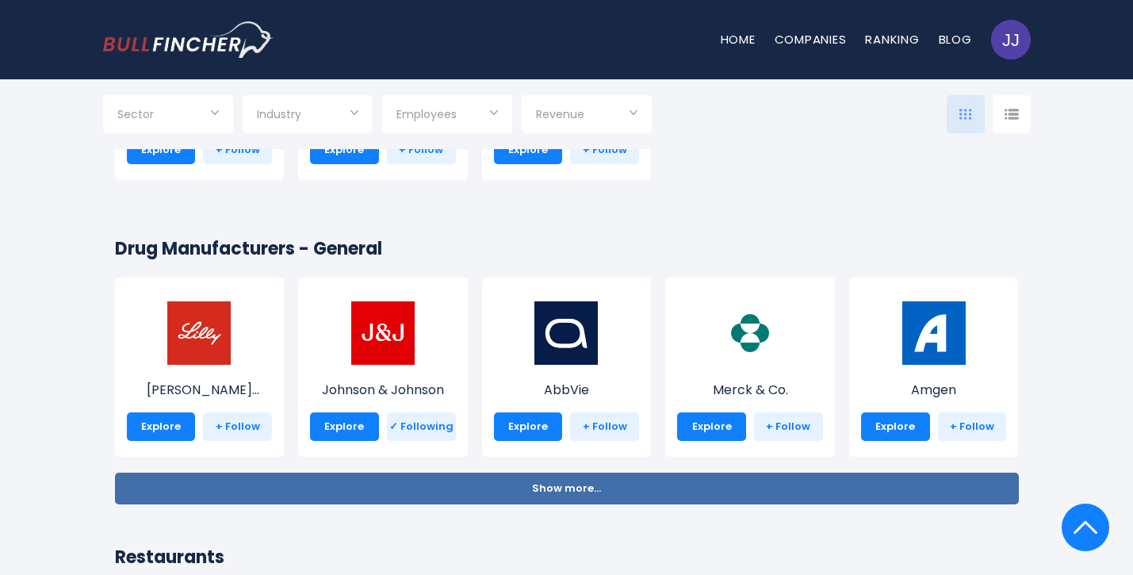
click at [511, 491] on button "Show more... Show less..." at bounding box center [567, 489] width 904 height 32
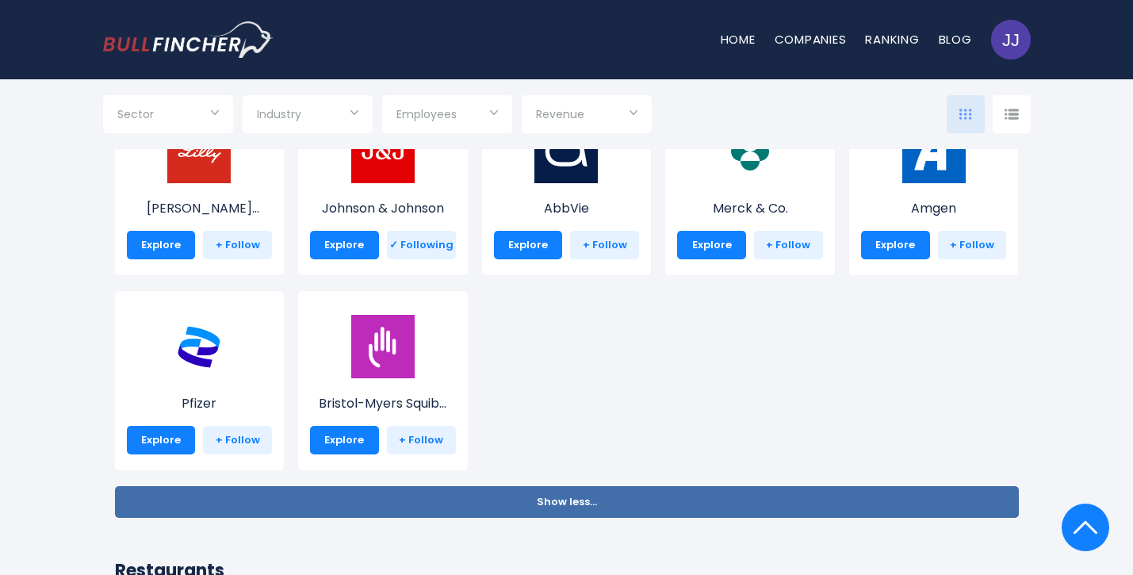
scroll to position [11312, 0]
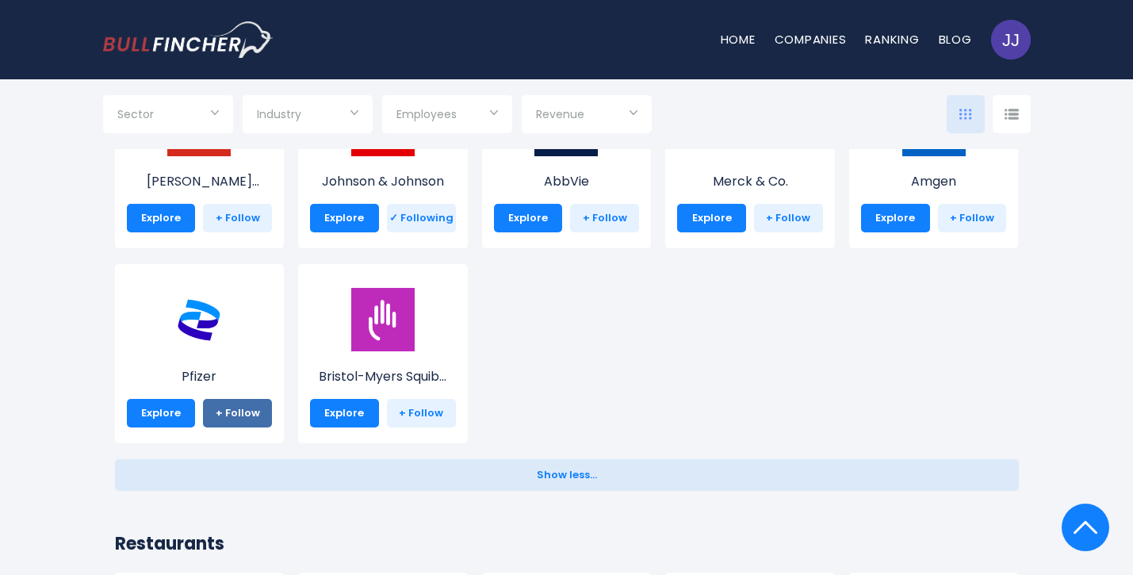
click at [239, 411] on link "+ Follow" at bounding box center [237, 413] width 69 height 29
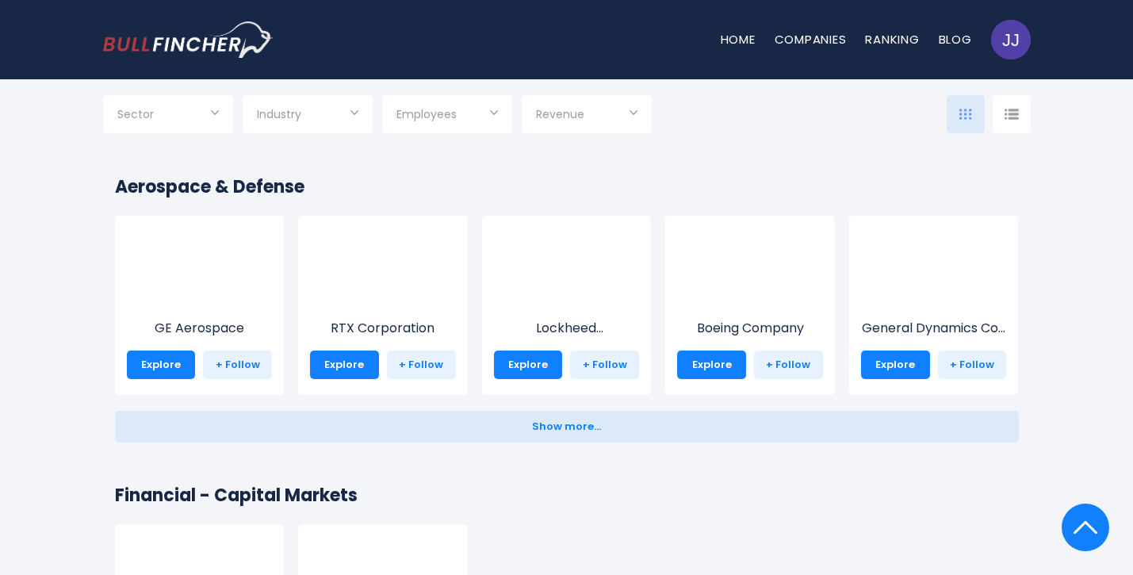
scroll to position [12319, 0]
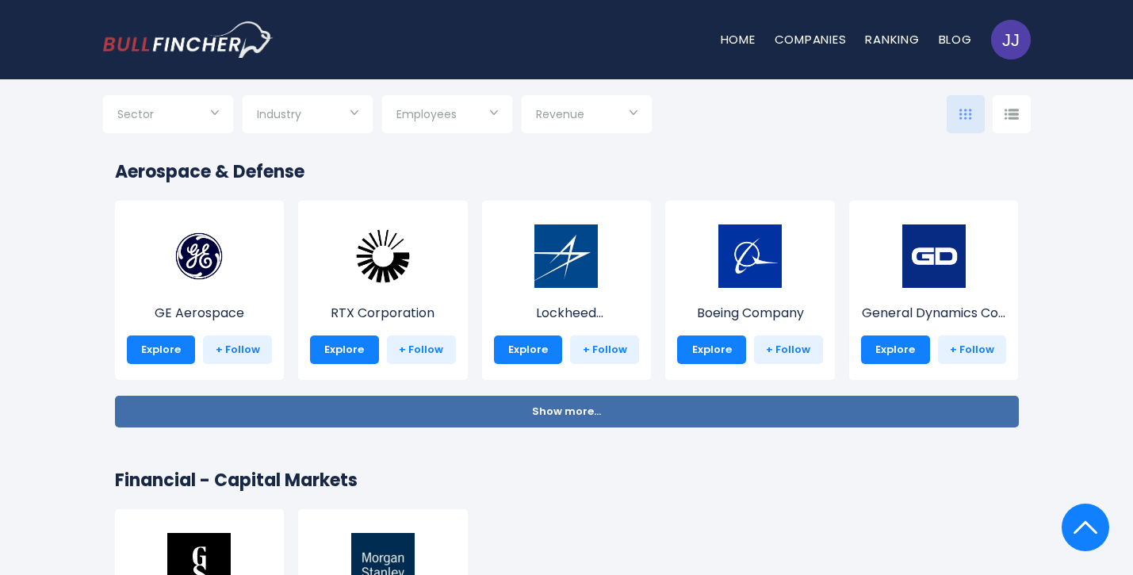
click at [583, 415] on span "Show more..." at bounding box center [566, 412] width 69 height 12
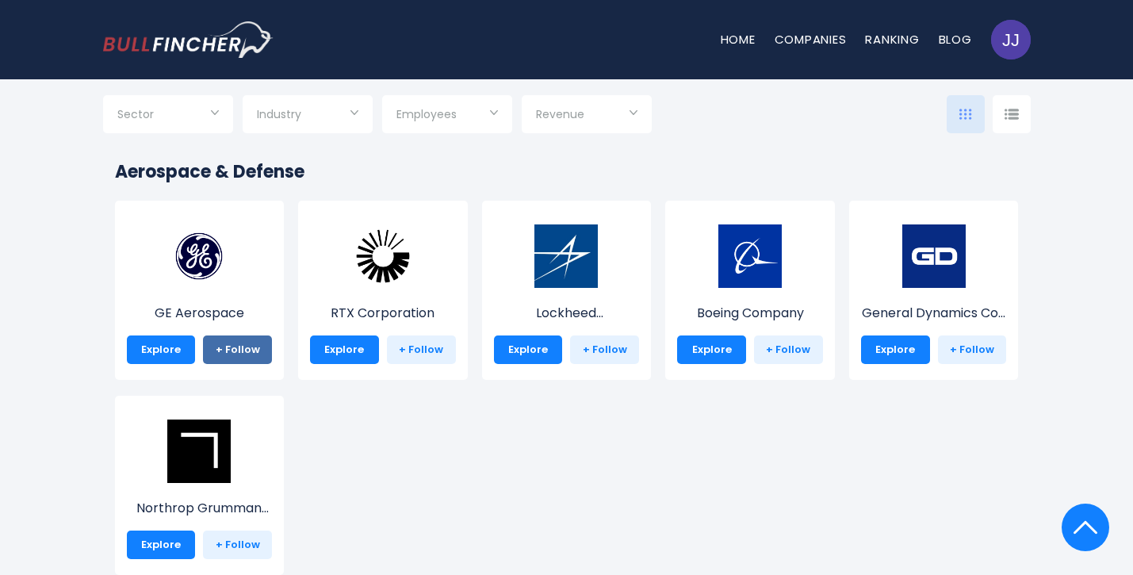
click at [237, 355] on link "+ Follow" at bounding box center [237, 349] width 69 height 29
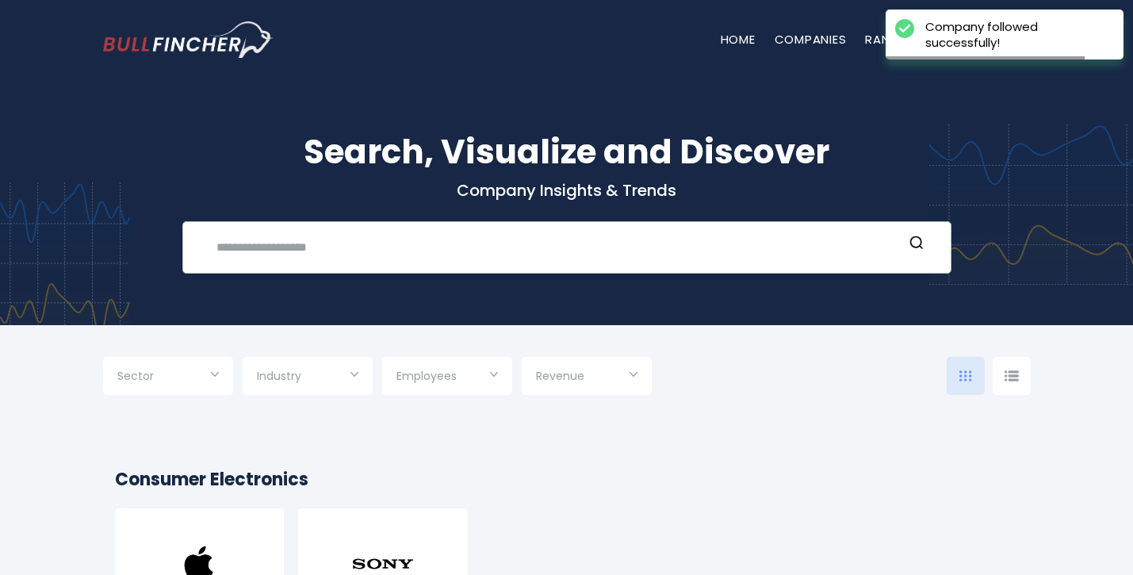
click at [264, 237] on input "text" at bounding box center [555, 246] width 696 height 29
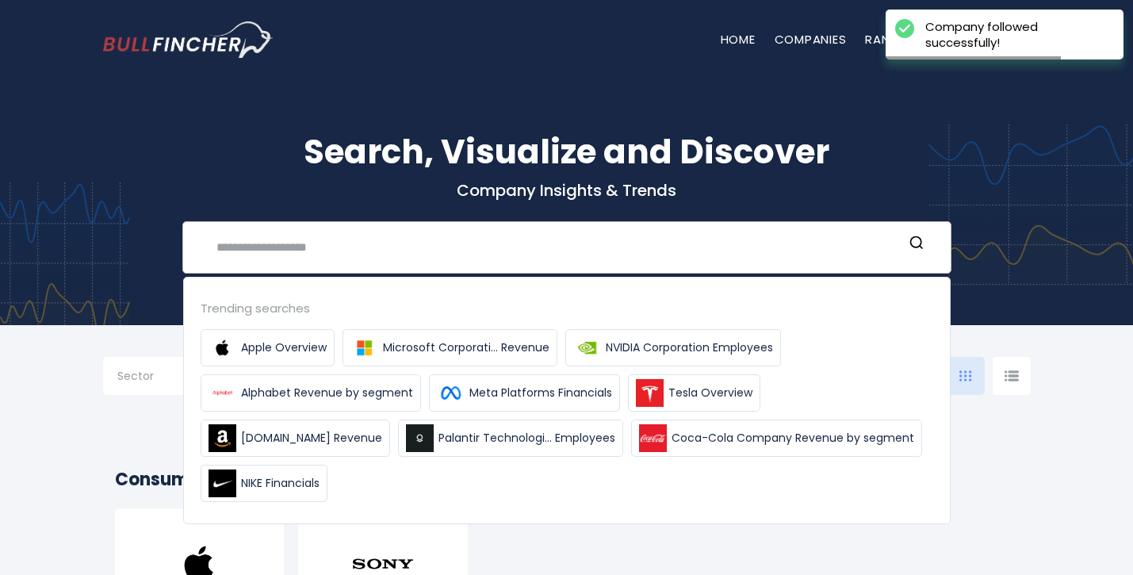
type input "*"
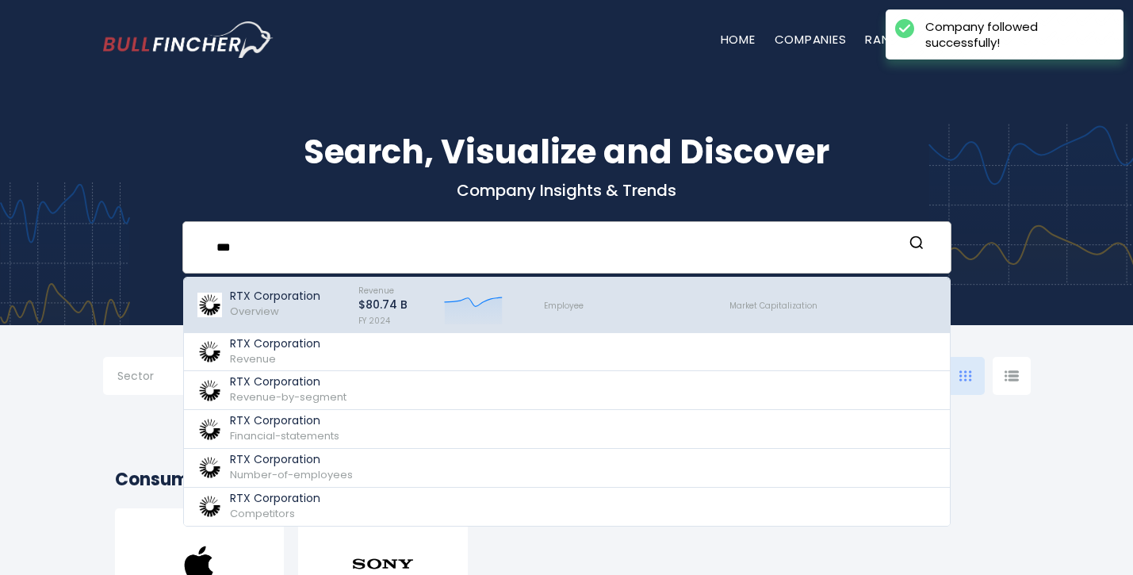
type input "***"
click at [402, 309] on p "$80.74 B" at bounding box center [382, 304] width 49 height 13
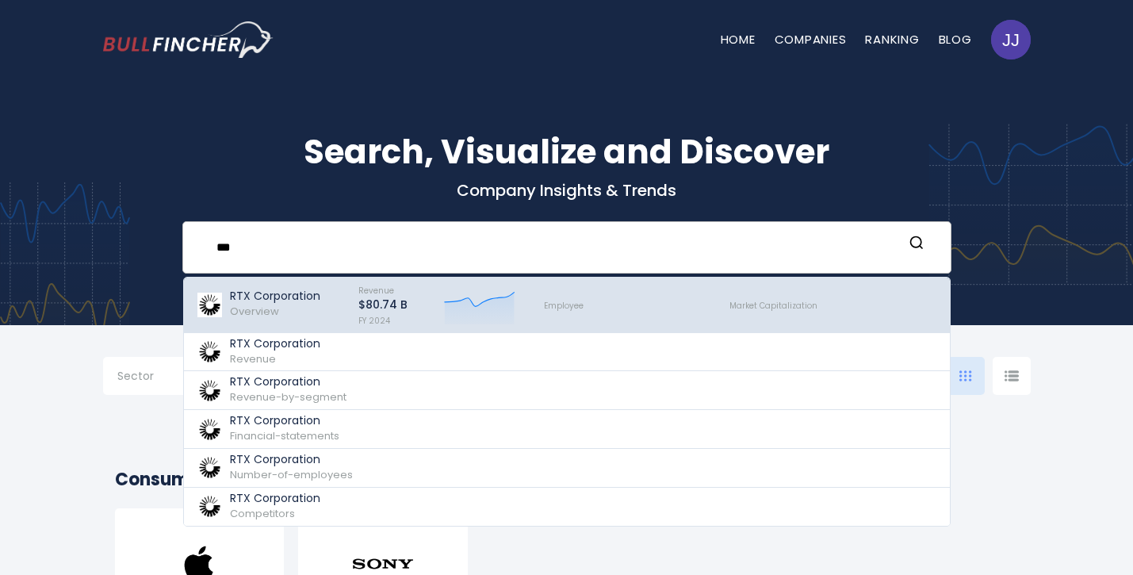
click at [239, 297] on p "RTX Corporation" at bounding box center [275, 295] width 90 height 13
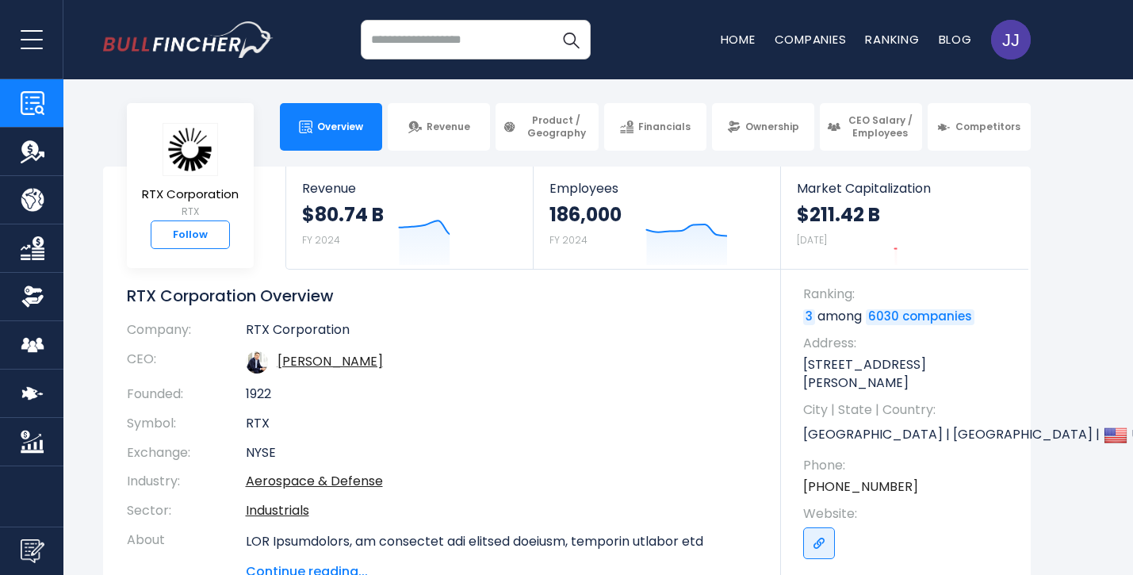
click at [189, 234] on link "Follow" at bounding box center [190, 234] width 79 height 29
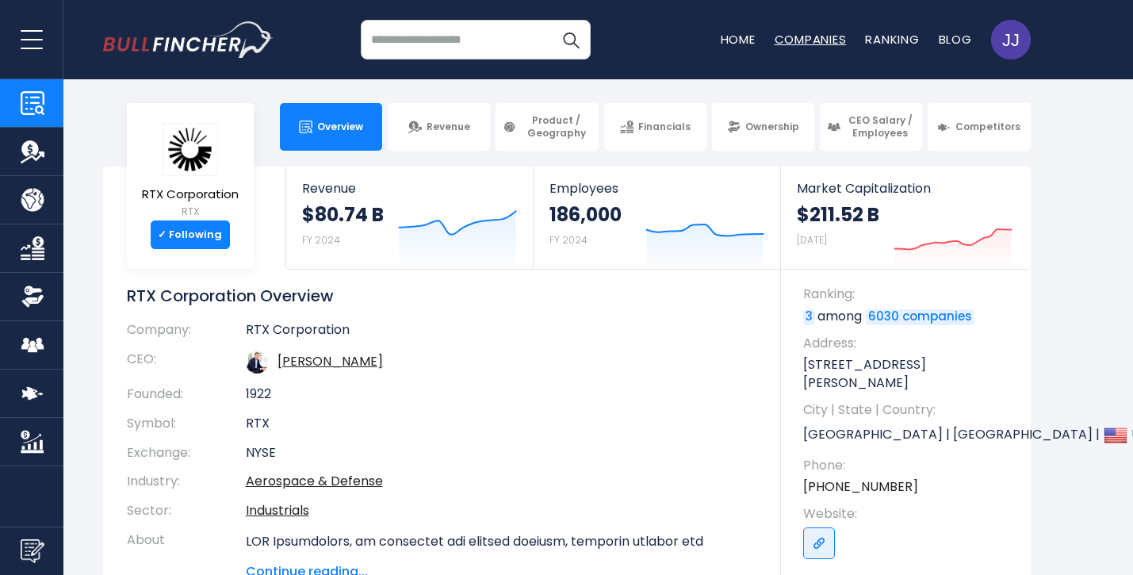
click at [787, 45] on link "Companies" at bounding box center [811, 39] width 72 height 17
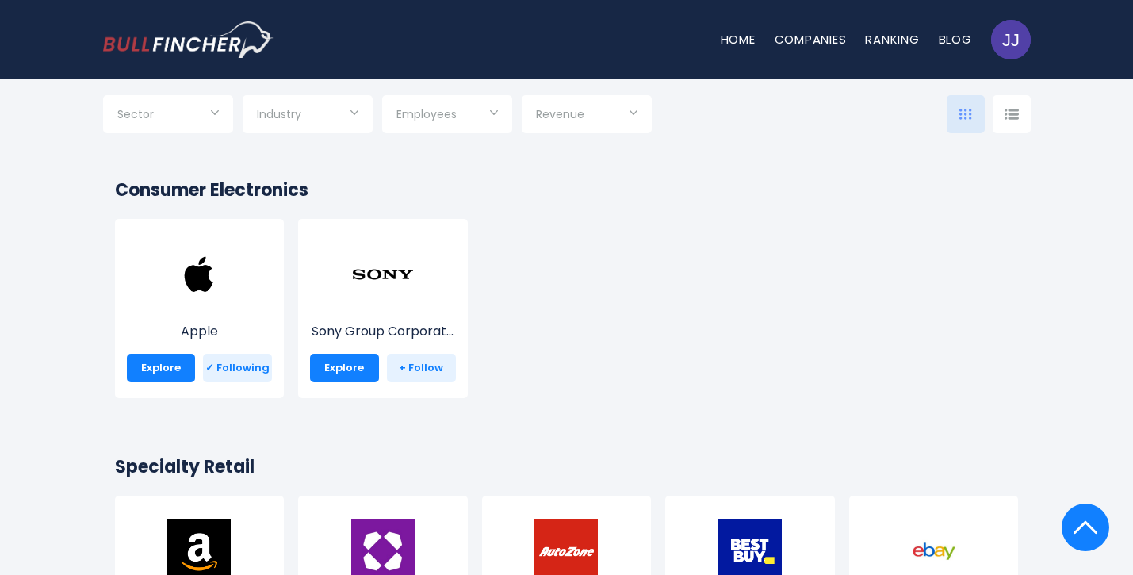
scroll to position [273, 0]
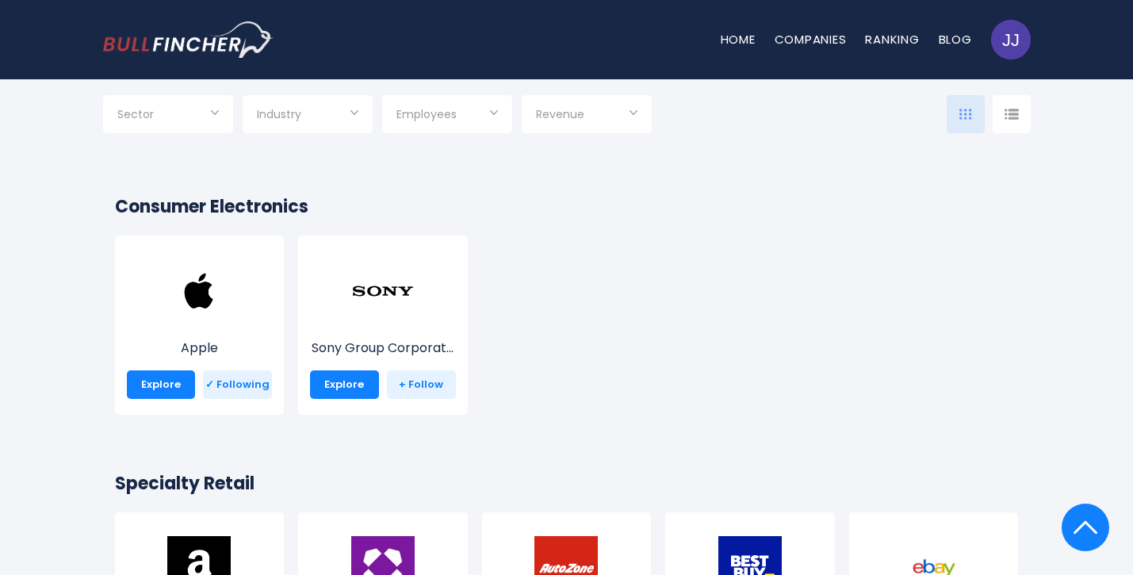
click at [282, 113] on span "Industry" at bounding box center [279, 114] width 44 height 14
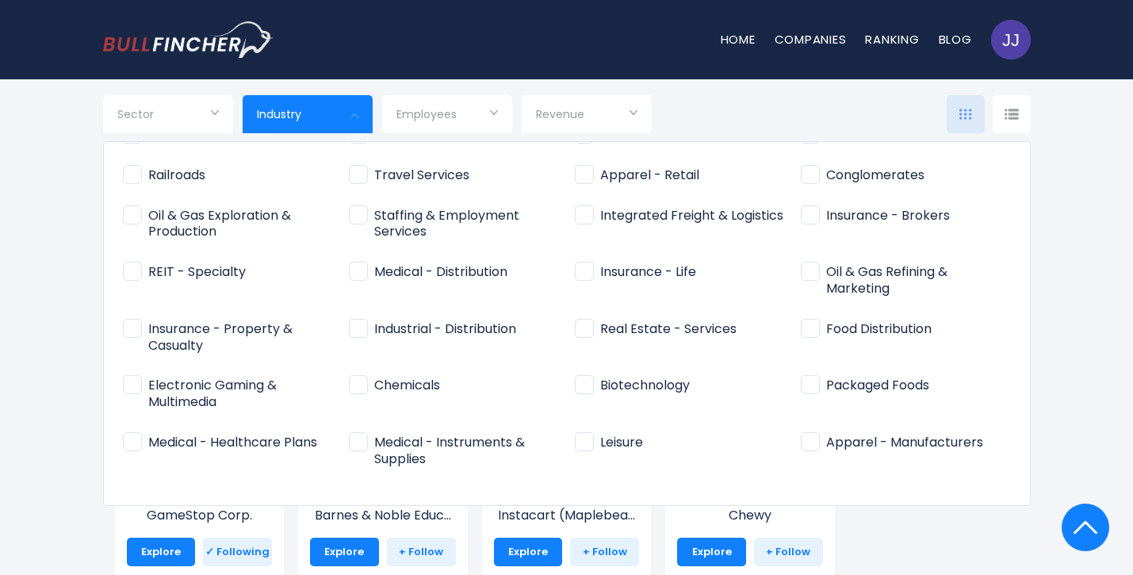
scroll to position [591, 0]
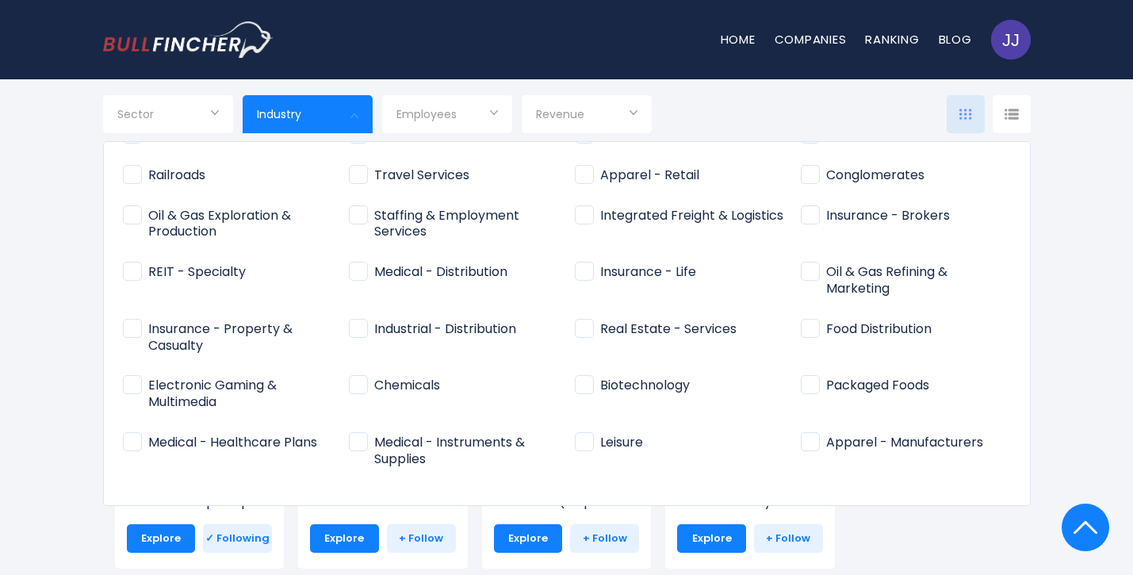
click at [1111, 263] on div at bounding box center [566, 287] width 1133 height 575
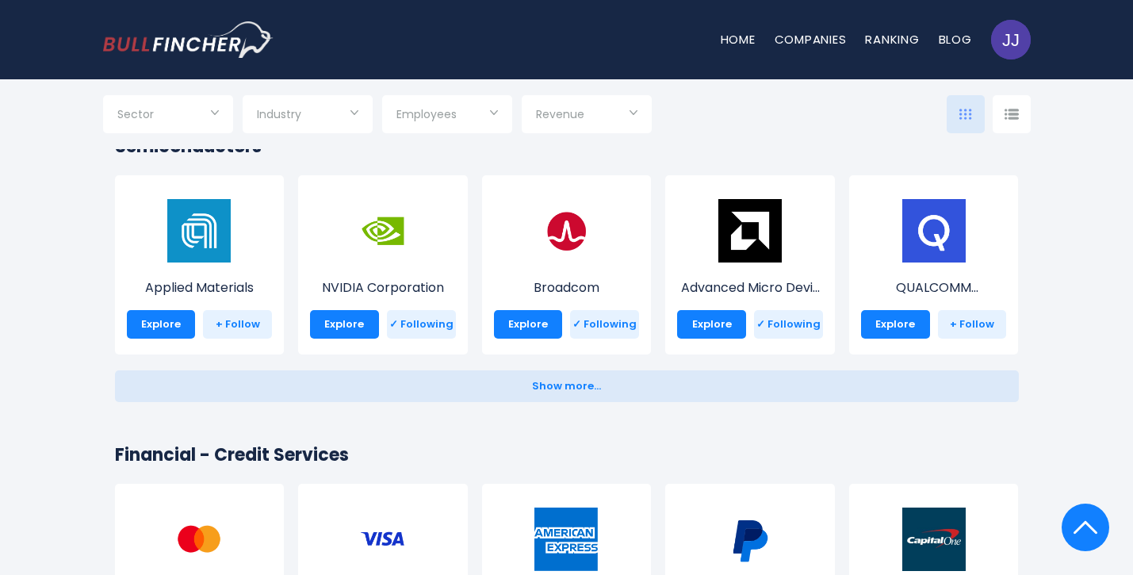
scroll to position [1994, 0]
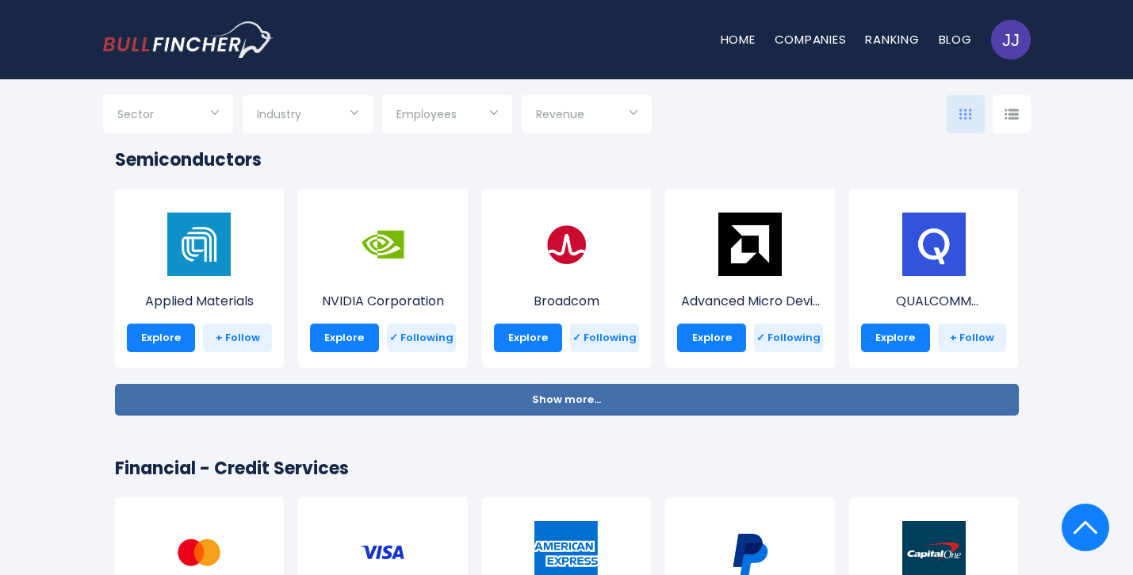
click at [598, 414] on button "Show more... Show less..." at bounding box center [567, 400] width 904 height 32
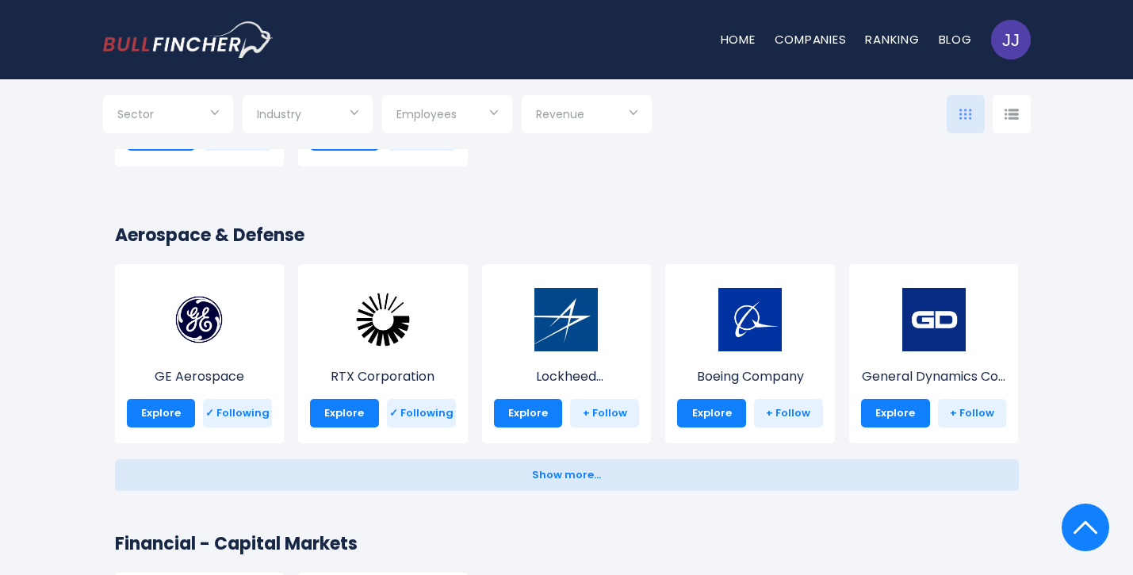
scroll to position [12450, 0]
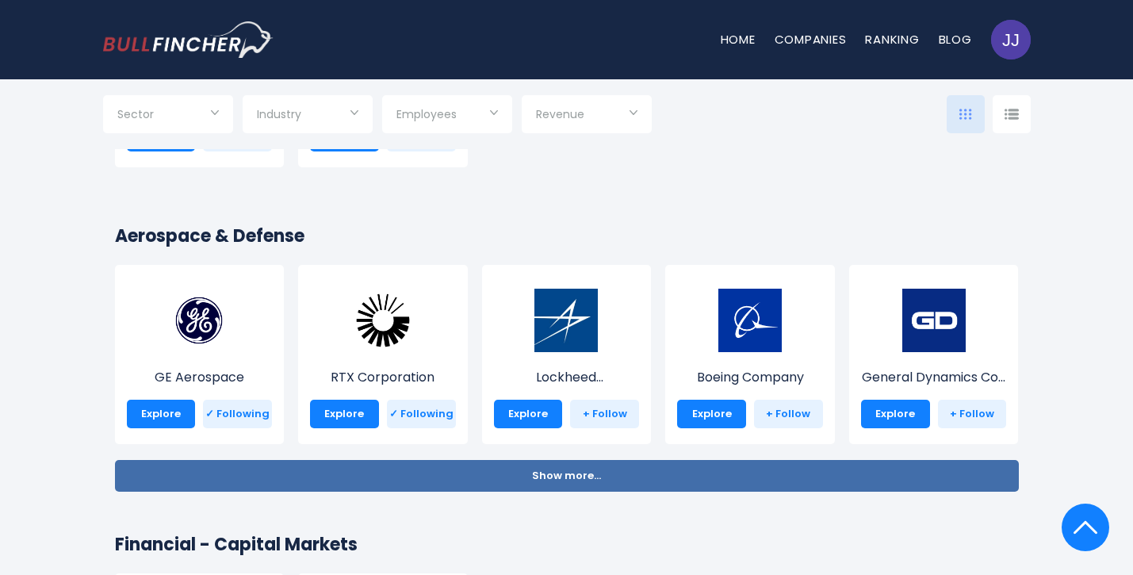
click at [475, 487] on button "Show more... Show less..." at bounding box center [567, 476] width 904 height 32
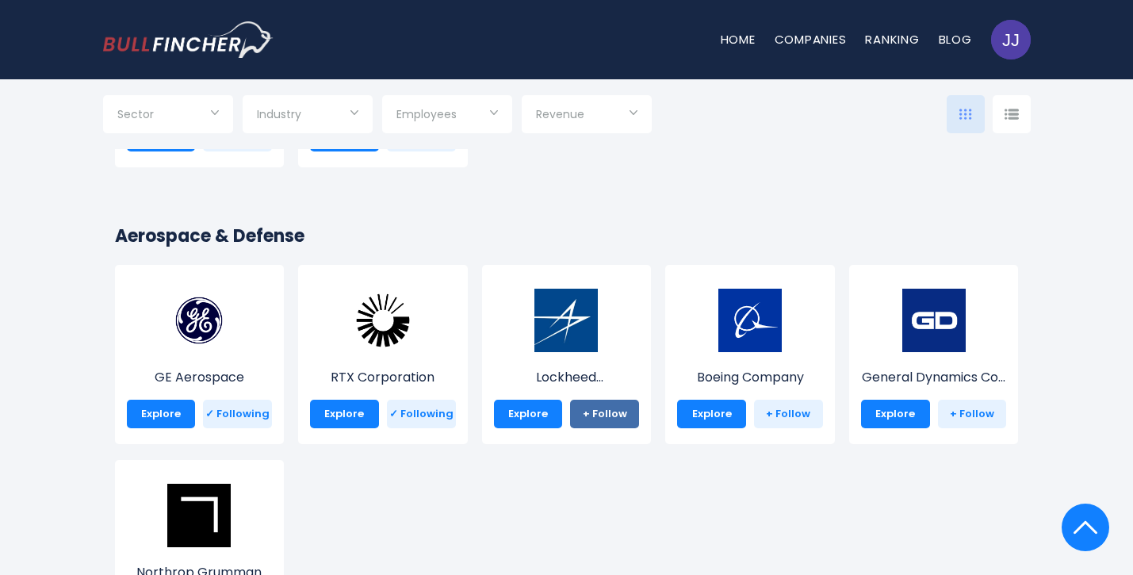
click at [608, 409] on link "+ Follow" at bounding box center [604, 414] width 69 height 29
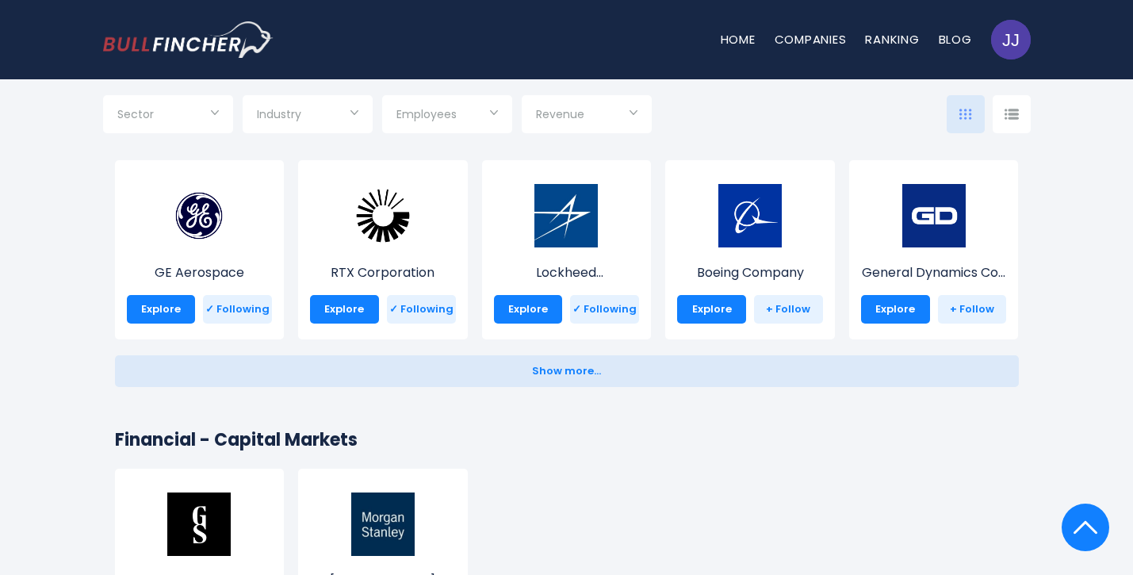
scroll to position [12364, 0]
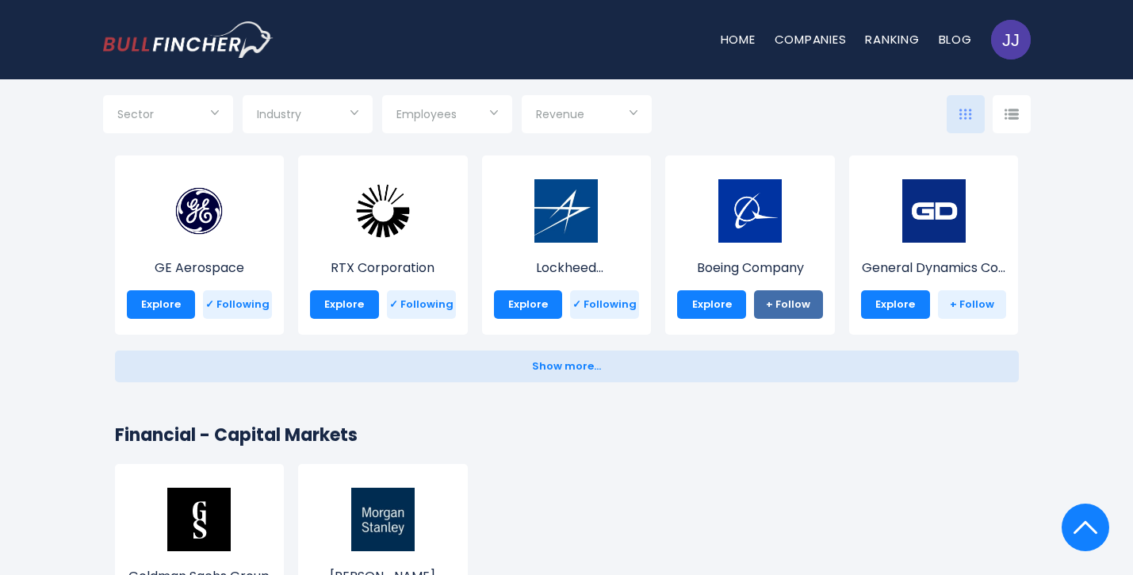
click at [793, 308] on link "+ Follow" at bounding box center [788, 304] width 69 height 29
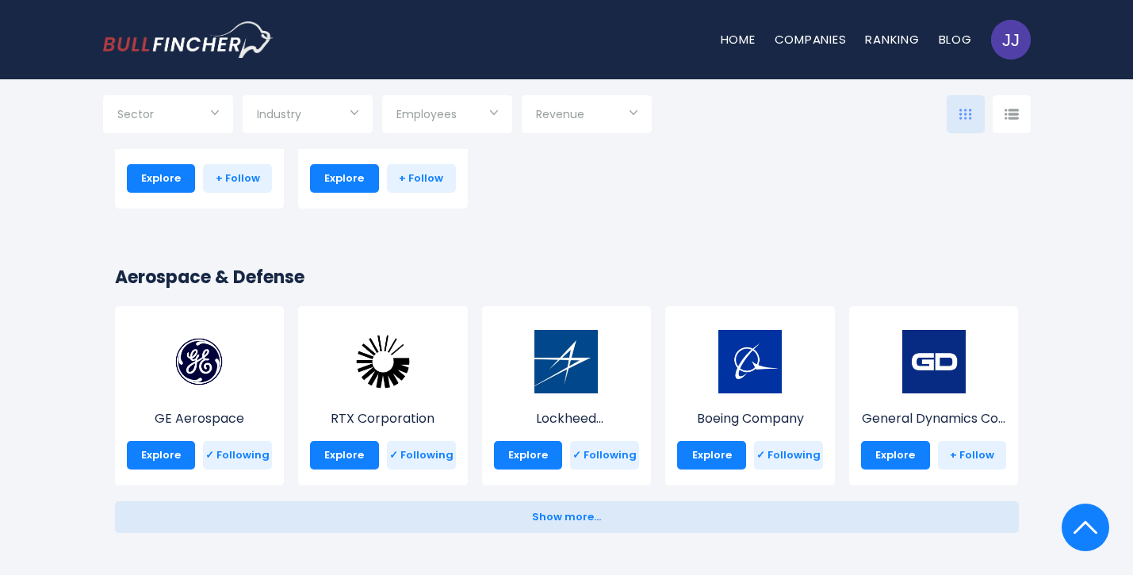
scroll to position [12254, 0]
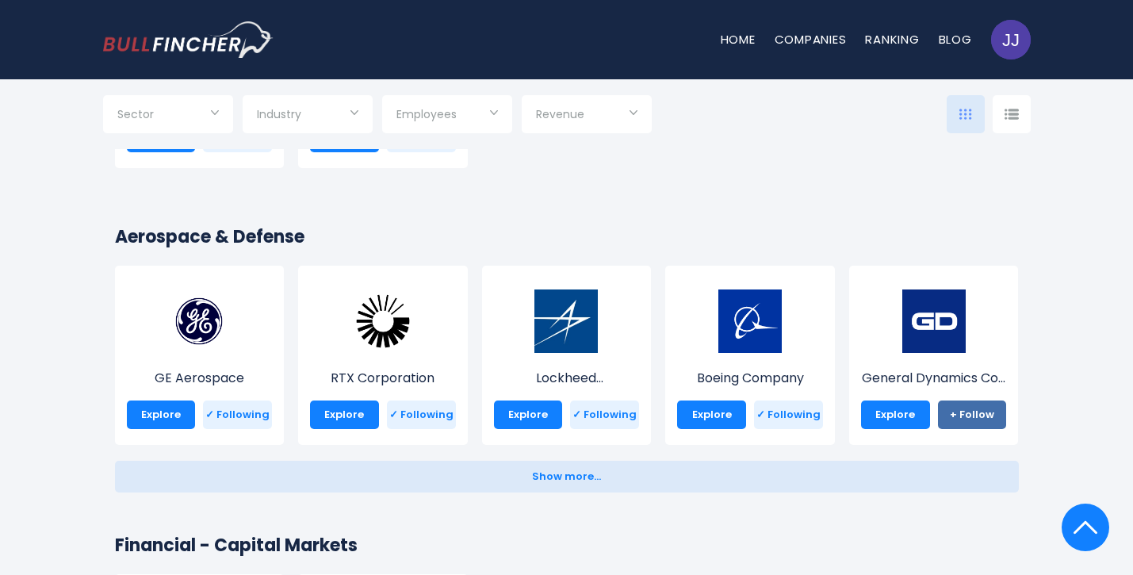
click at [958, 416] on link "+ Follow" at bounding box center [972, 415] width 69 height 29
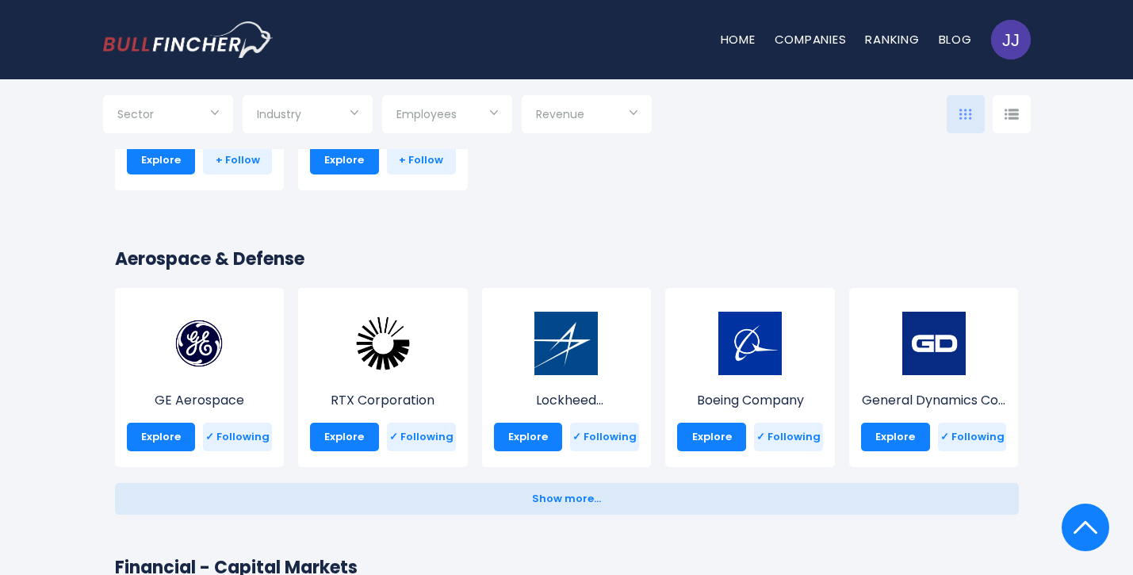
scroll to position [12231, 0]
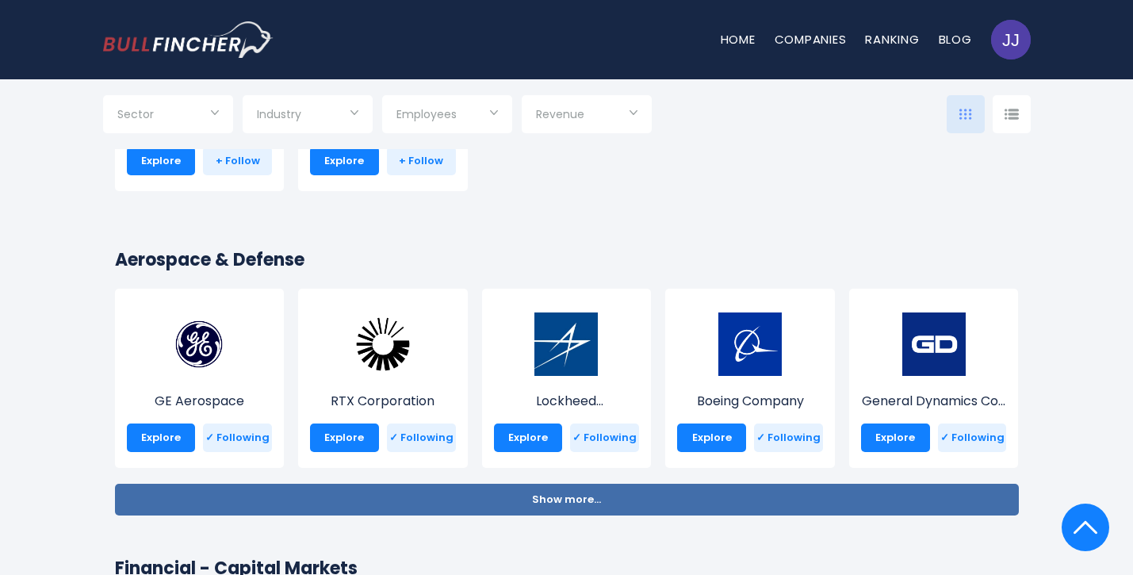
click at [436, 489] on button "Show more... Show less..." at bounding box center [567, 500] width 904 height 32
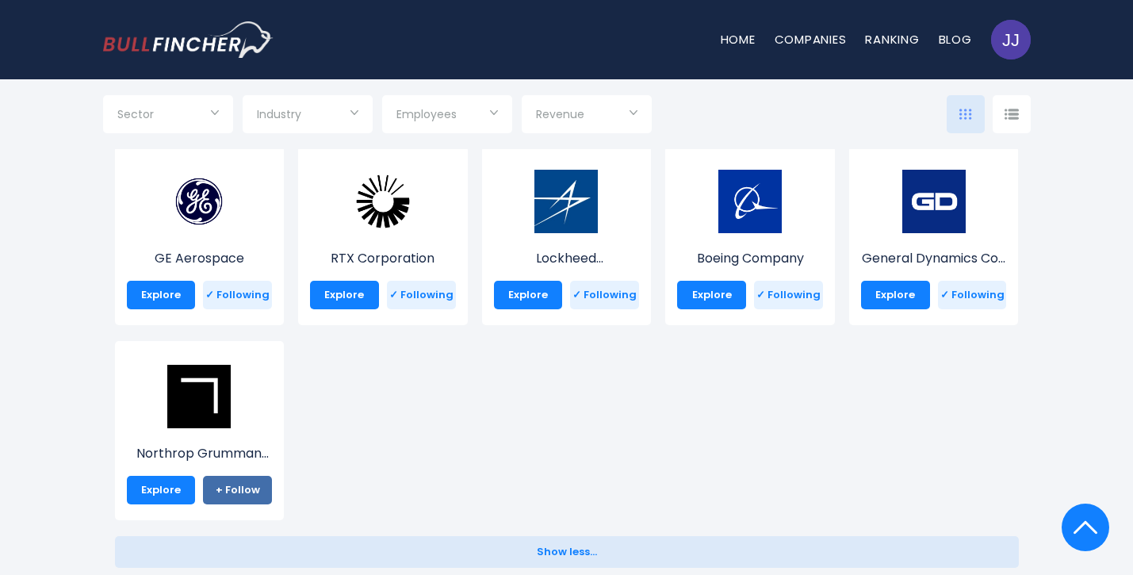
scroll to position [12372, 0]
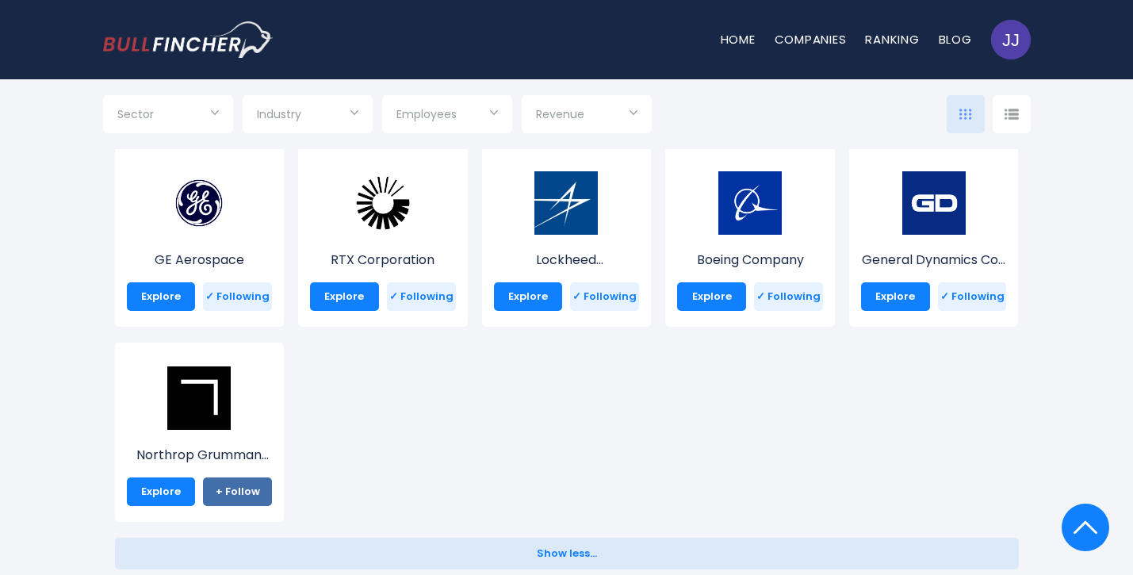
click at [225, 485] on link "+ Follow" at bounding box center [237, 491] width 69 height 29
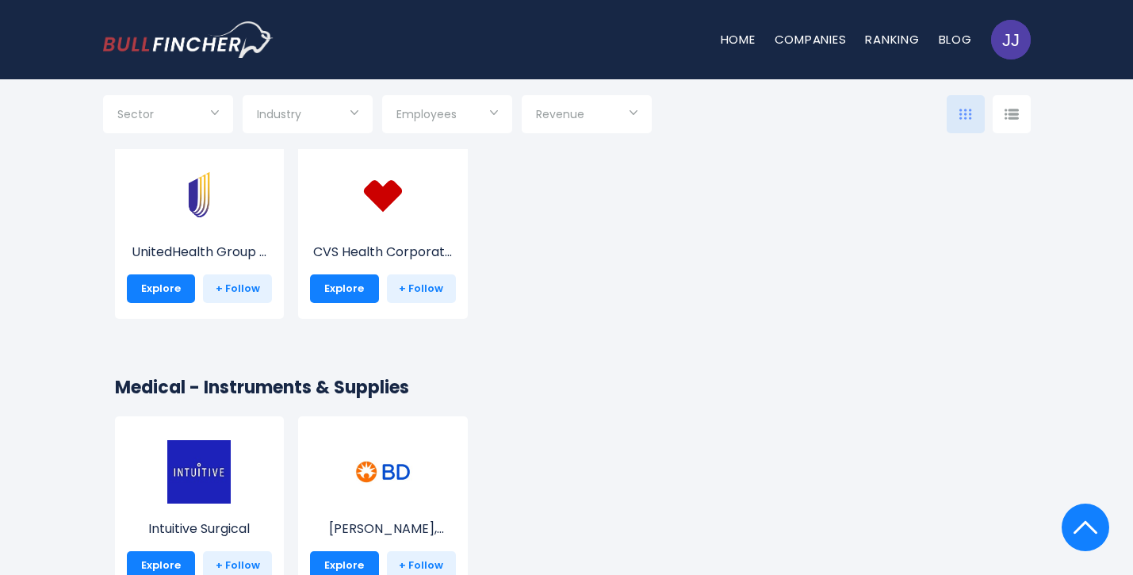
scroll to position [18510, 0]
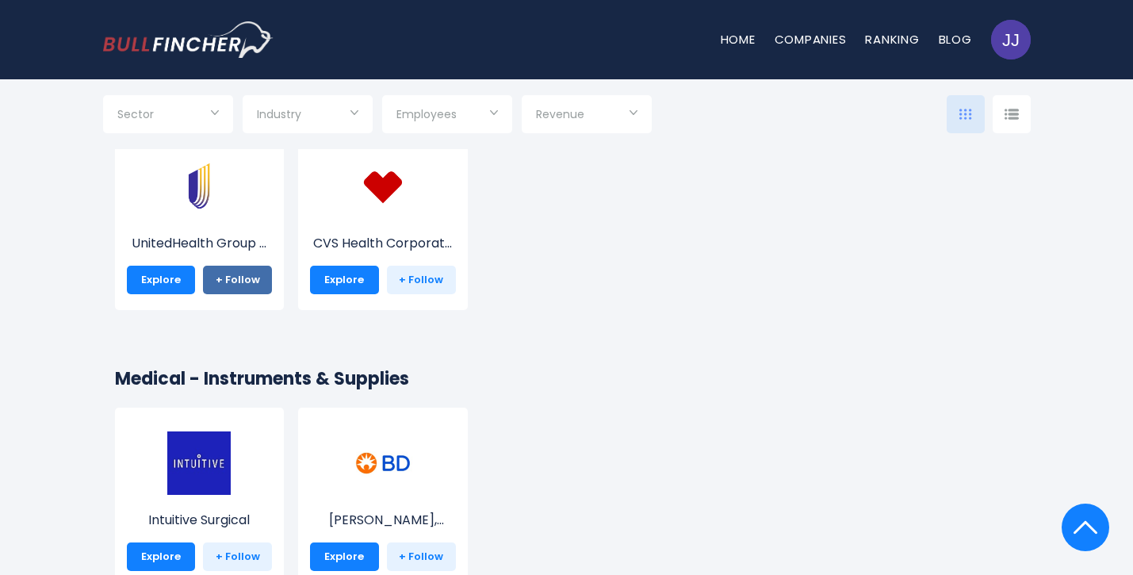
click at [226, 269] on link "+ Follow" at bounding box center [237, 280] width 69 height 29
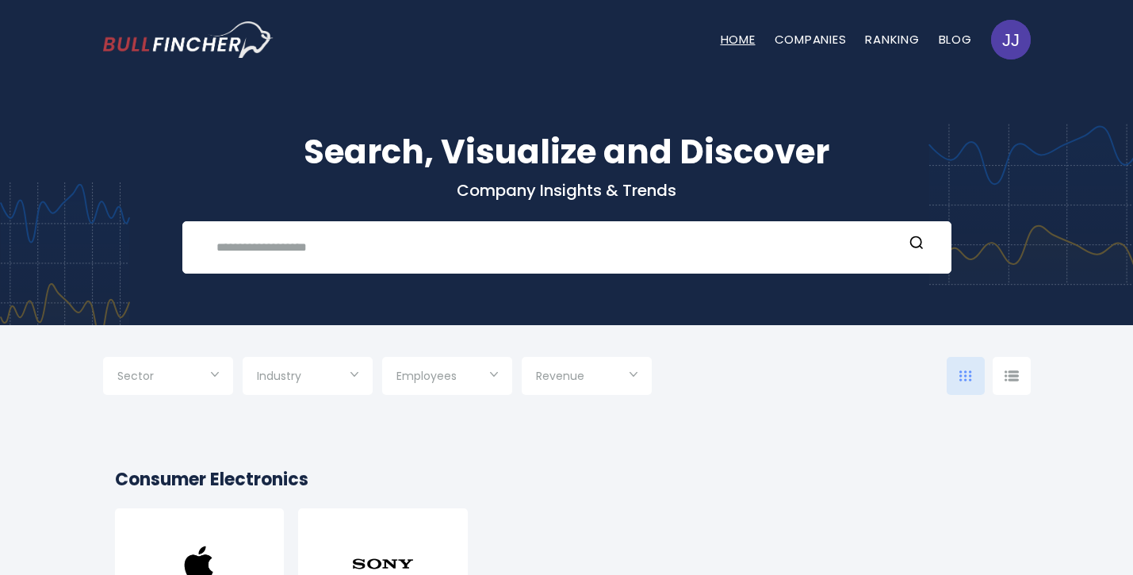
click at [730, 33] on link "Home" at bounding box center [738, 39] width 35 height 17
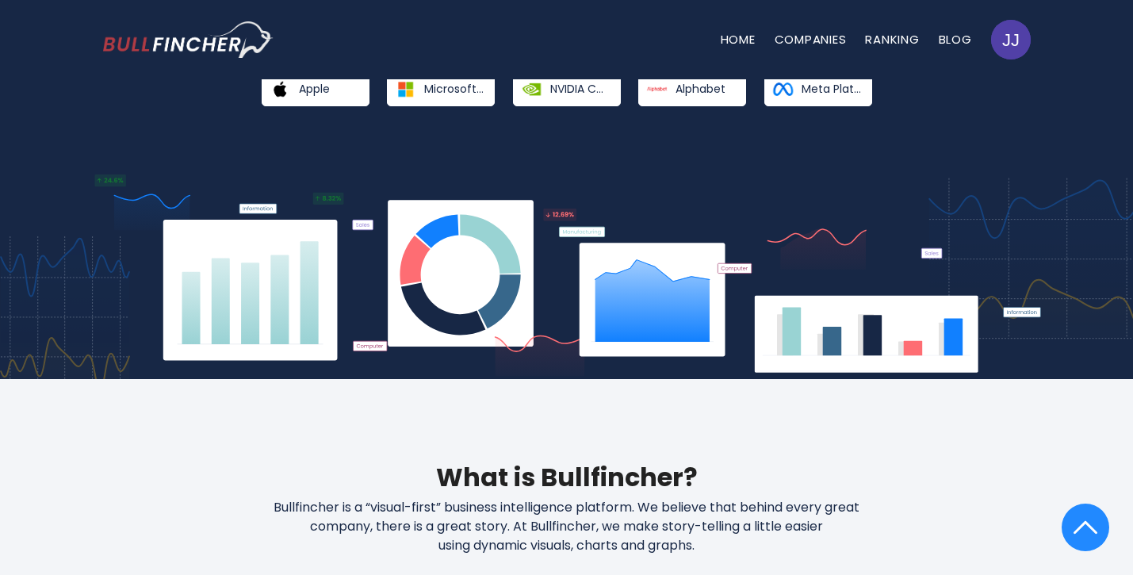
scroll to position [261, 0]
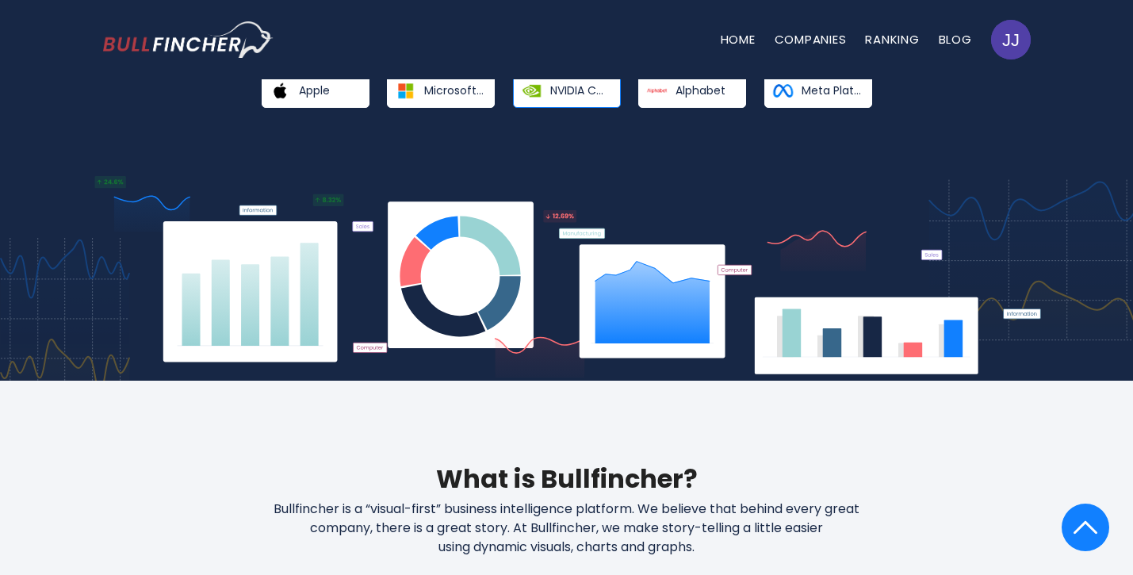
click at [567, 85] on span "NVIDIA Corporation" at bounding box center [579, 90] width 59 height 14
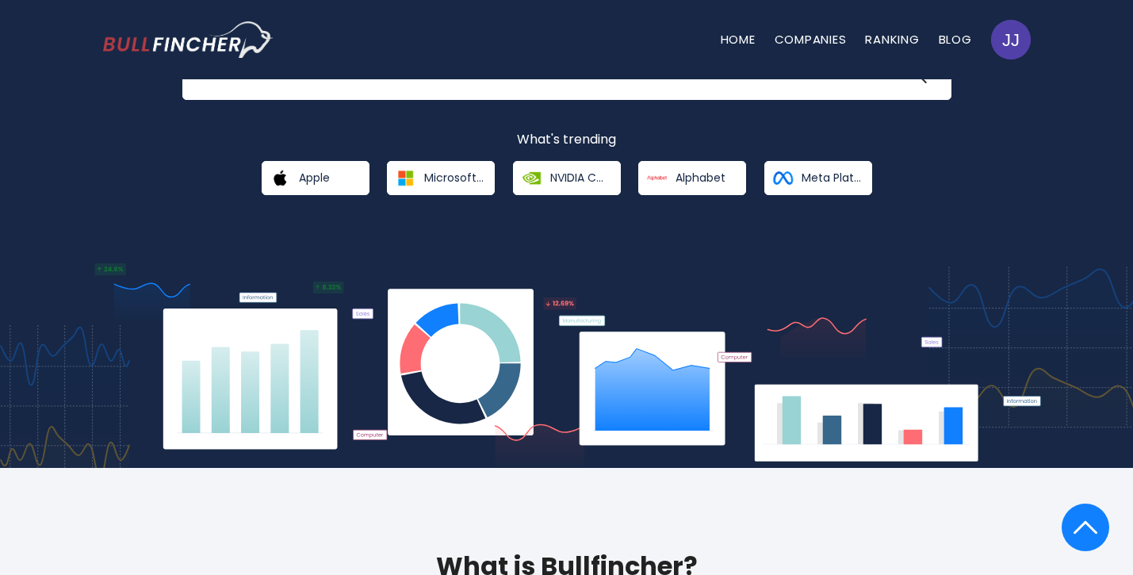
scroll to position [163, 0]
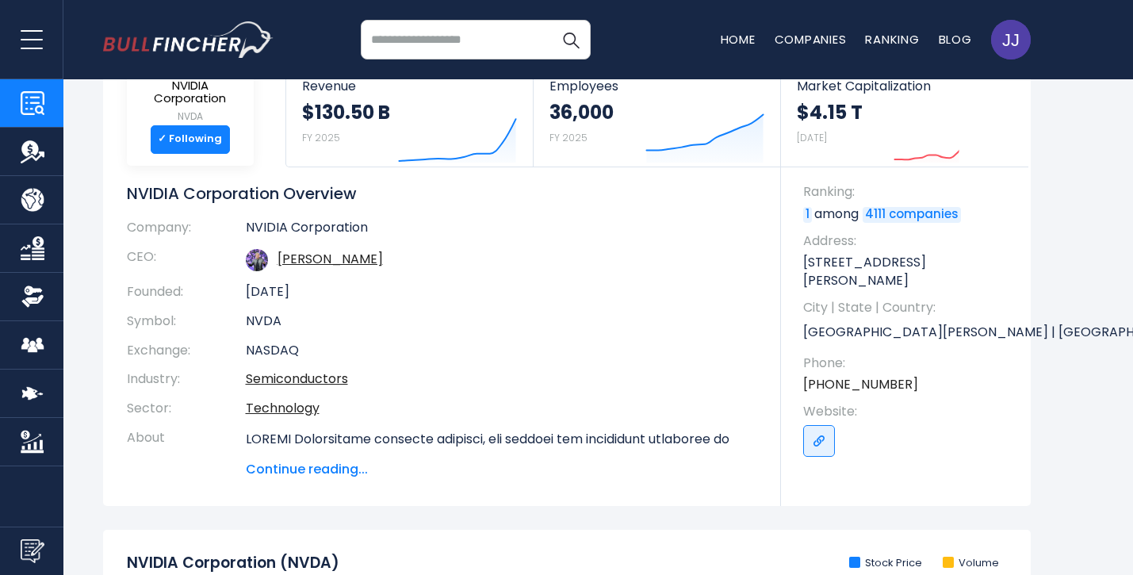
scroll to position [94, 0]
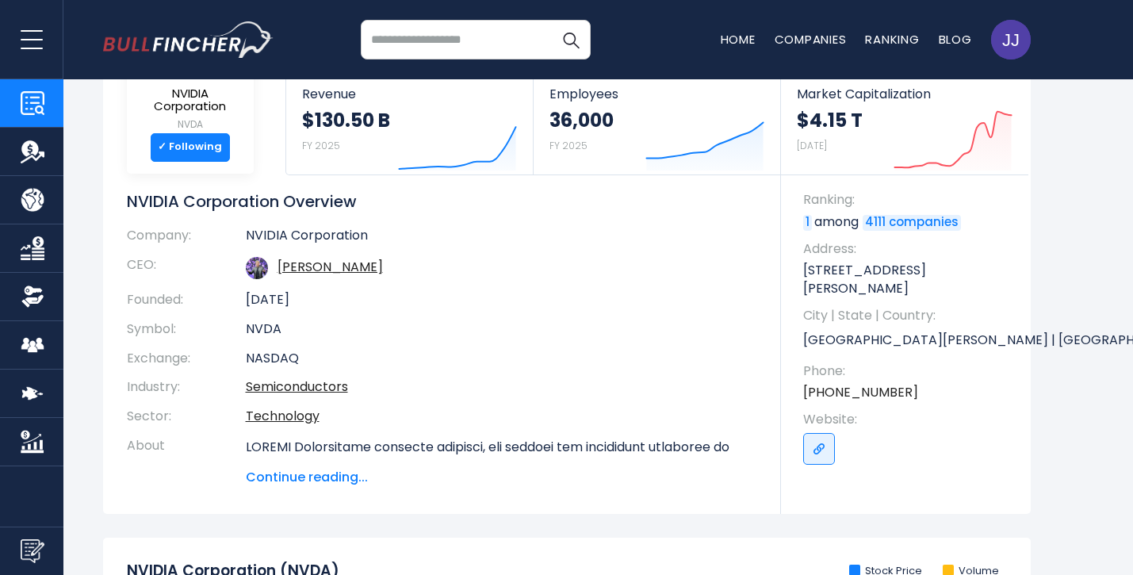
click at [115, 45] on img "Go to homepage" at bounding box center [188, 39] width 171 height 36
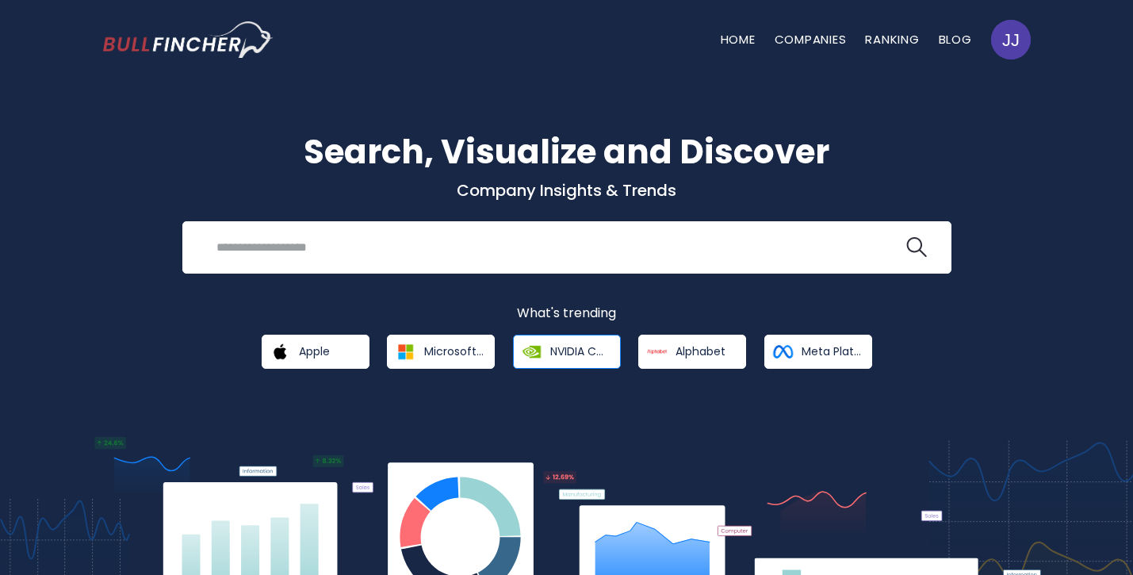
click at [610, 358] on link "NVIDIA Corporation" at bounding box center [567, 352] width 108 height 34
